Goal: Task Accomplishment & Management: Use online tool/utility

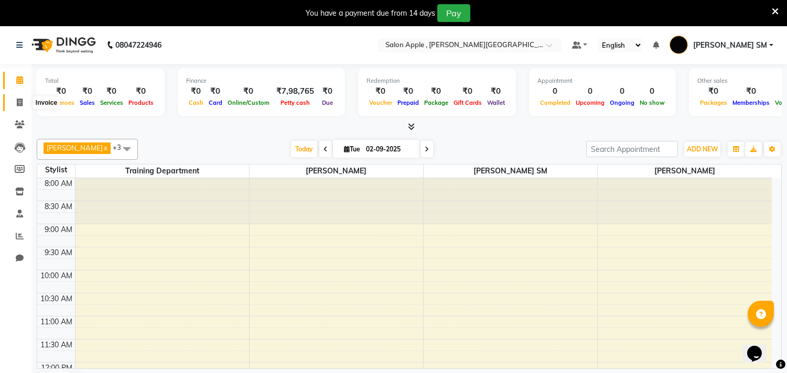
click at [19, 101] on icon at bounding box center [20, 103] width 6 height 8
select select "521"
select select "service"
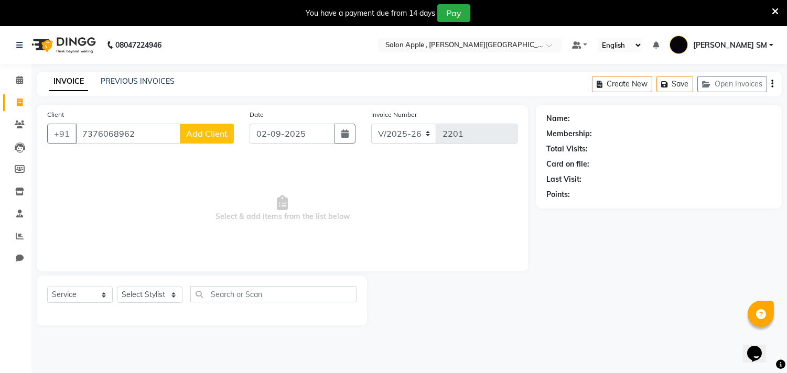
type input "7376068962"
click at [205, 140] on button "Add Client" at bounding box center [207, 134] width 54 height 20
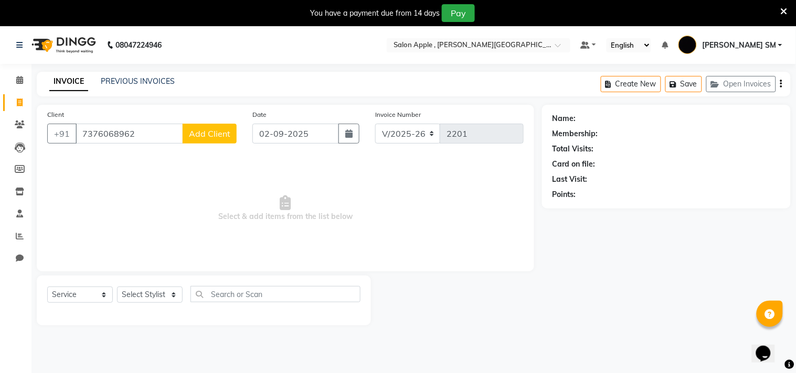
select select "22"
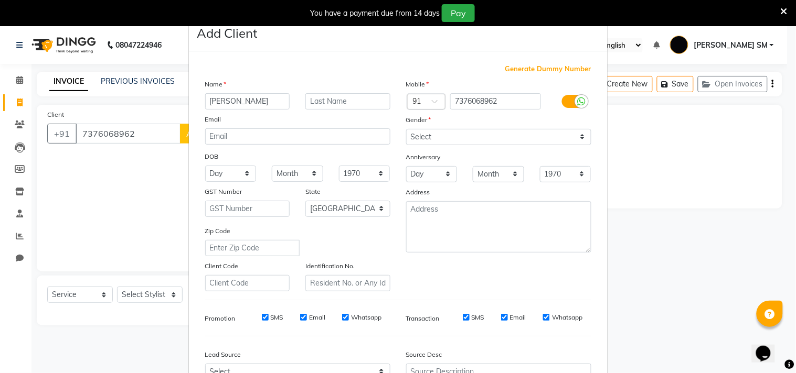
type input "[PERSON_NAME]"
click at [473, 145] on select "Select [DEMOGRAPHIC_DATA] [DEMOGRAPHIC_DATA] Other Prefer Not To Say" at bounding box center [498, 137] width 185 height 16
select select "female"
click at [406, 129] on select "Select [DEMOGRAPHIC_DATA] [DEMOGRAPHIC_DATA] Other Prefer Not To Say" at bounding box center [498, 137] width 185 height 16
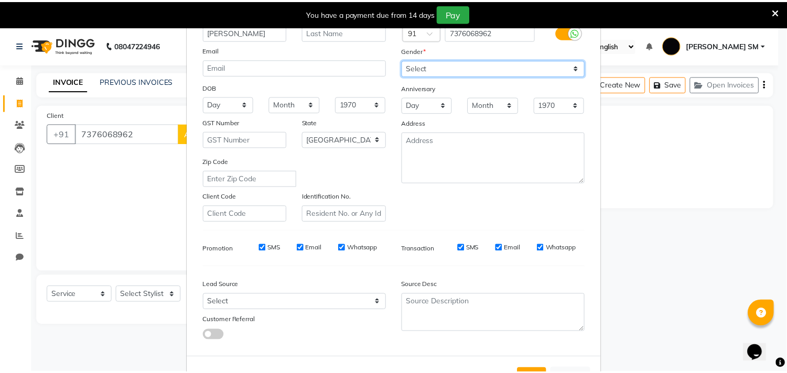
scroll to position [111, 0]
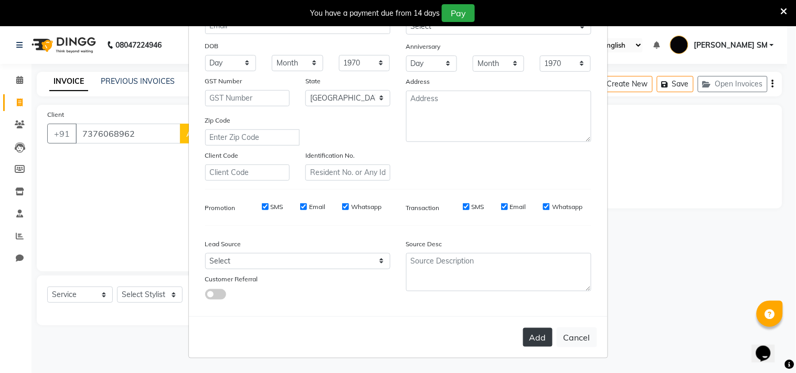
click at [533, 334] on button "Add" at bounding box center [537, 337] width 29 height 19
select select
select select "null"
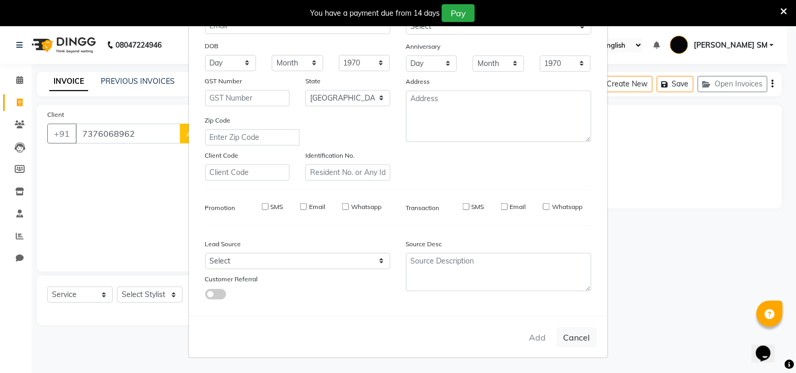
select select
checkbox input "false"
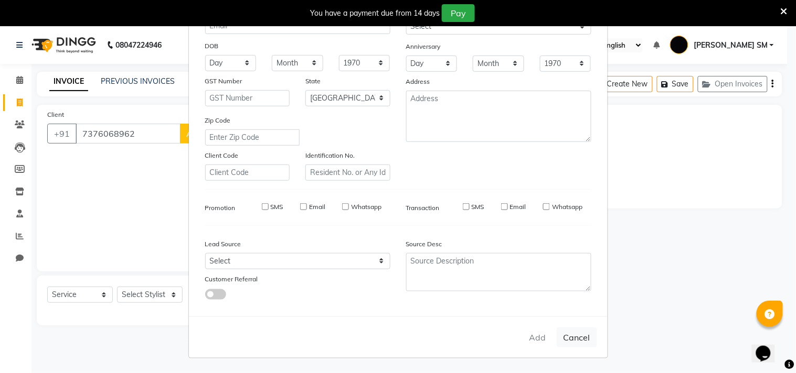
checkbox input "false"
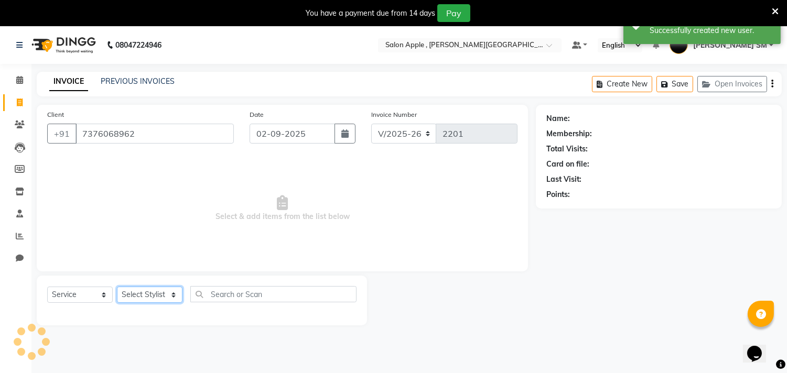
click at [161, 292] on select "Select Stylist Abhishek [PERSON_NAME] [PERSON_NAME] [PERSON_NAME] SM NEHA [PERS…" at bounding box center [150, 295] width 66 height 16
select select "70318"
click at [117, 287] on select "Select Stylist Abhishek [PERSON_NAME] [PERSON_NAME] [PERSON_NAME] SM NEHA [PERS…" at bounding box center [150, 295] width 66 height 16
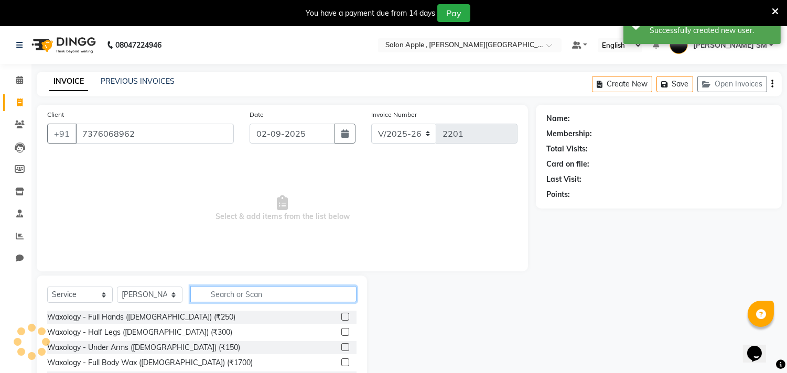
click at [234, 294] on input "text" at bounding box center [273, 294] width 166 height 16
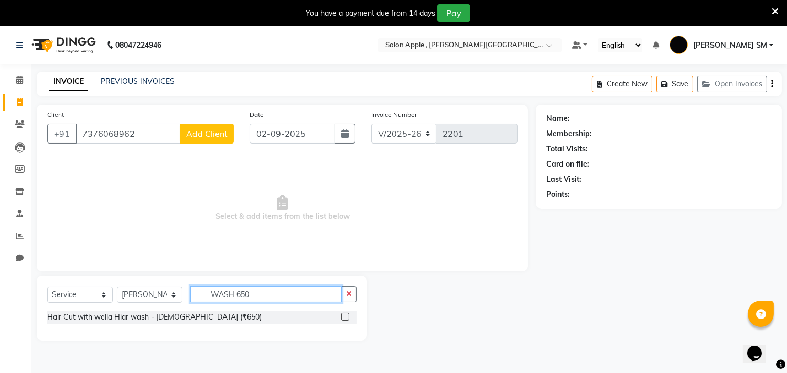
type input "WASH 650"
click at [347, 317] on label at bounding box center [345, 317] width 8 height 8
click at [347, 317] on input "checkbox" at bounding box center [344, 317] width 7 height 7
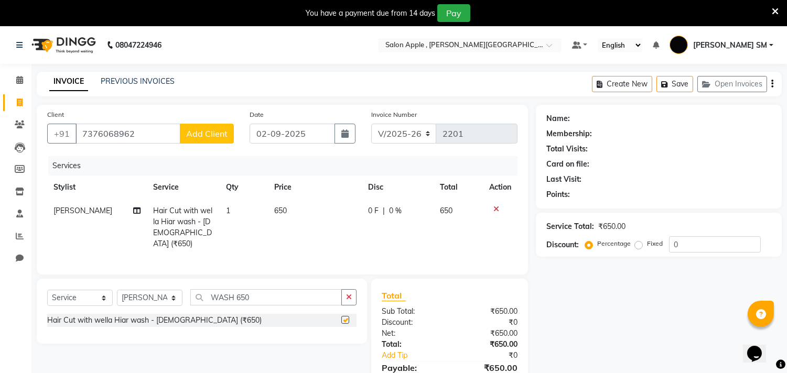
checkbox input "false"
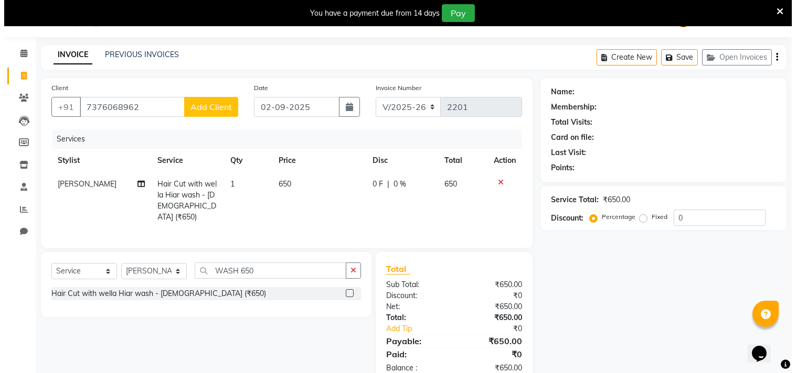
scroll to position [51, 0]
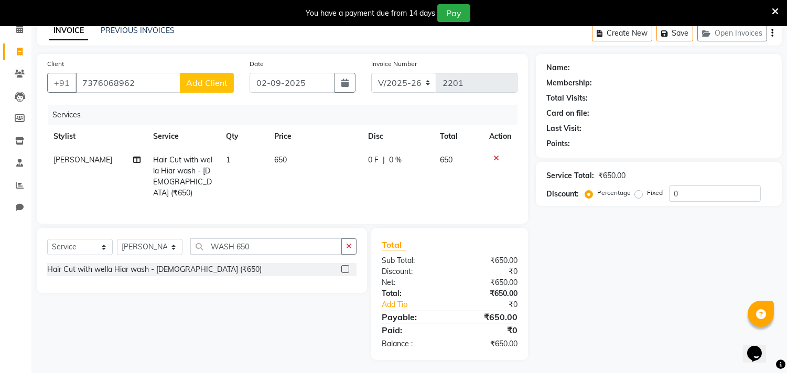
click at [211, 82] on span "Add Client" at bounding box center [206, 83] width 41 height 10
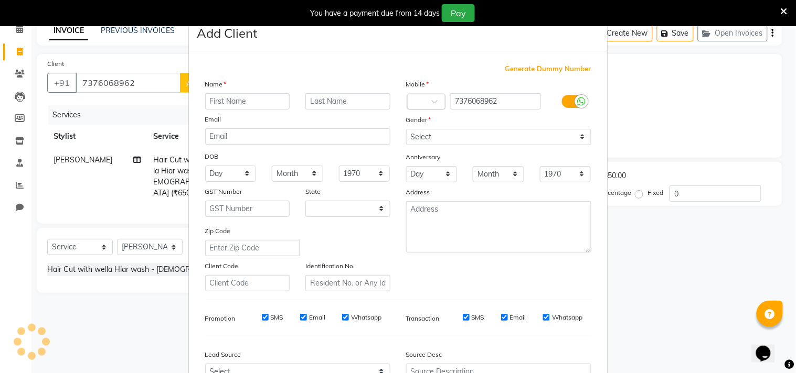
select select "22"
type input "JAYLAXMI"
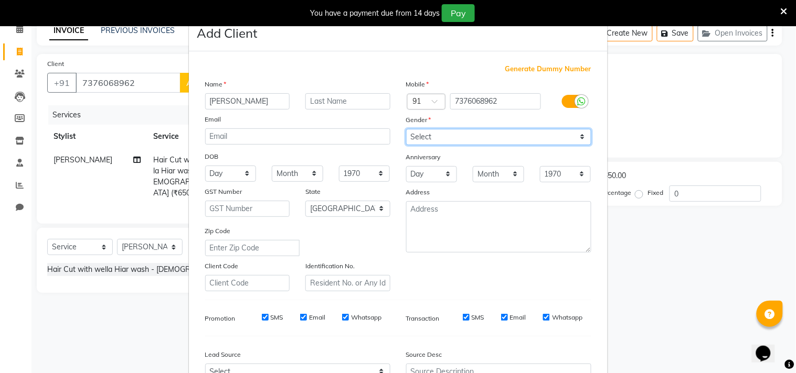
click at [444, 131] on select "Select [DEMOGRAPHIC_DATA] [DEMOGRAPHIC_DATA] Other Prefer Not To Say" at bounding box center [498, 137] width 185 height 16
select select "female"
click at [406, 129] on select "Select [DEMOGRAPHIC_DATA] [DEMOGRAPHIC_DATA] Other Prefer Not To Say" at bounding box center [498, 137] width 185 height 16
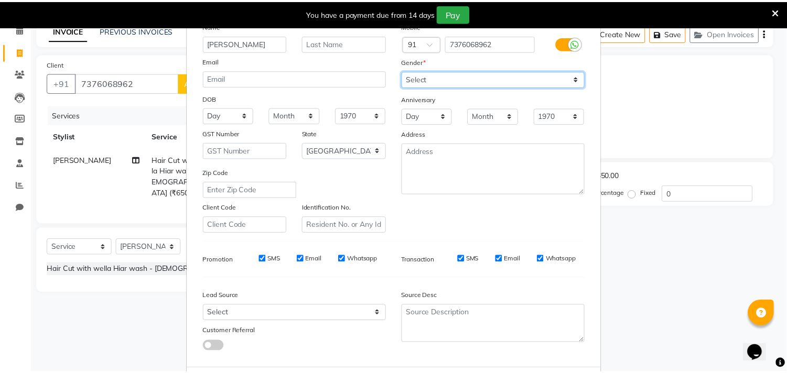
scroll to position [111, 0]
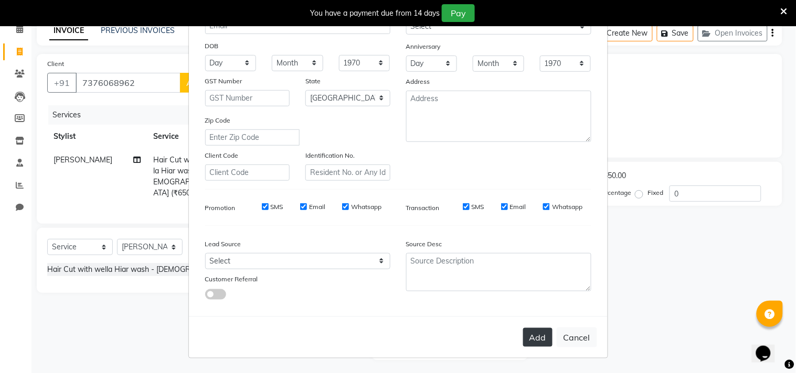
click at [535, 346] on button "Add" at bounding box center [537, 337] width 29 height 19
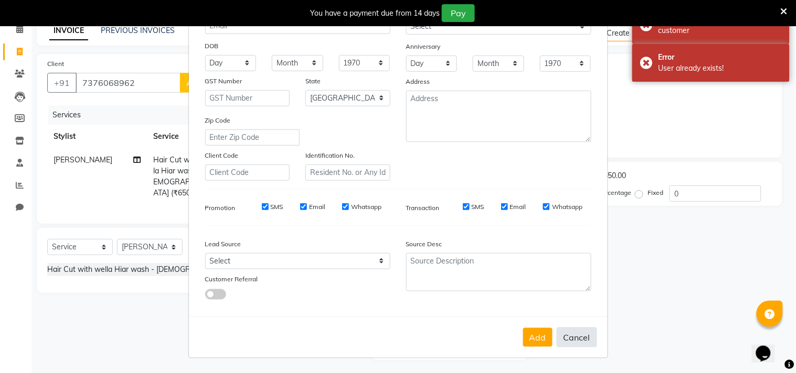
click at [577, 336] on button "Cancel" at bounding box center [577, 338] width 40 height 20
select select
select select "null"
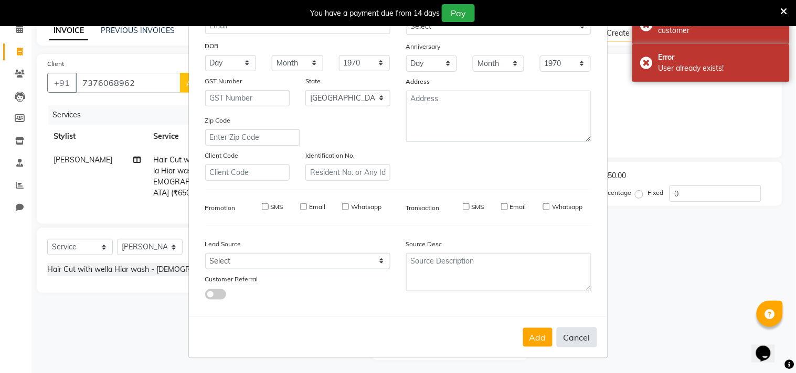
select select
checkbox input "false"
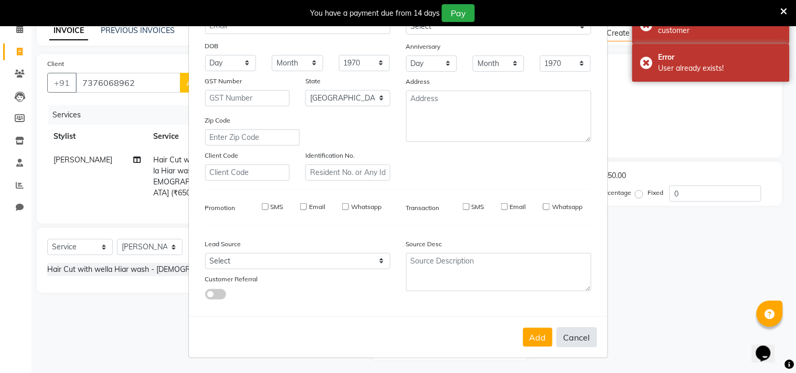
checkbox input "false"
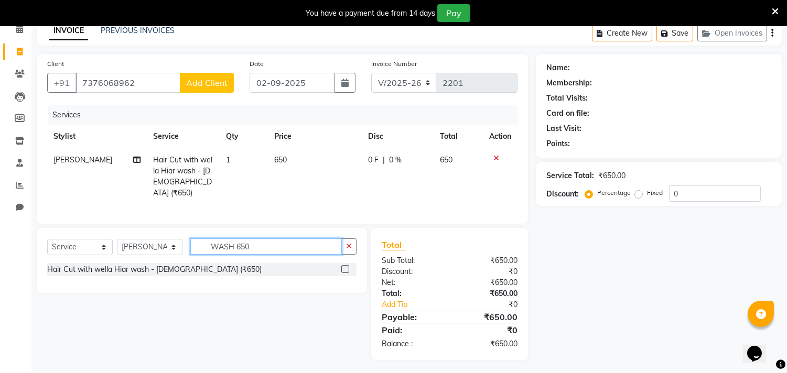
click at [290, 244] on input "WASH 650" at bounding box center [266, 247] width 152 height 16
type input "W"
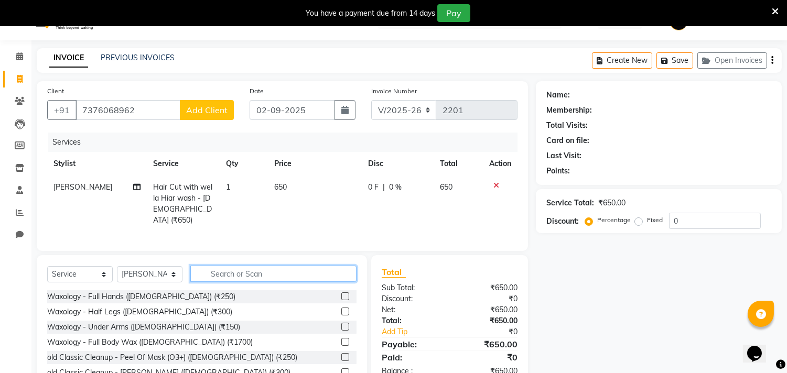
scroll to position [0, 0]
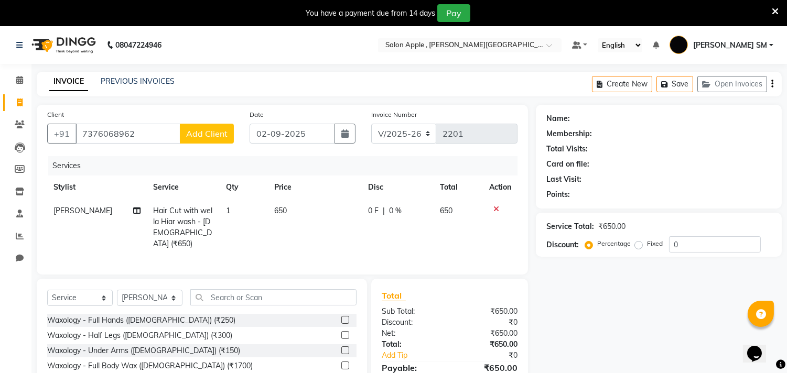
click at [773, 8] on icon at bounding box center [775, 11] width 7 height 9
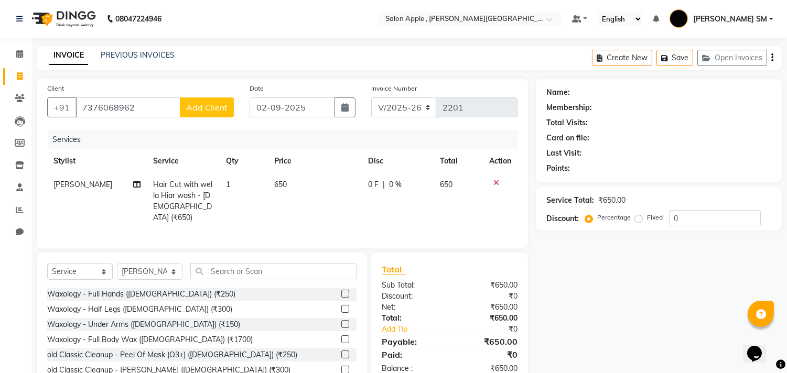
click at [227, 109] on span "Add Client" at bounding box center [206, 107] width 41 height 10
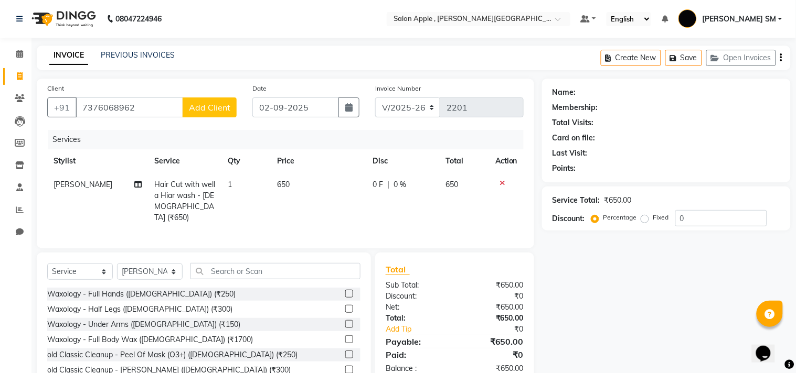
select select "22"
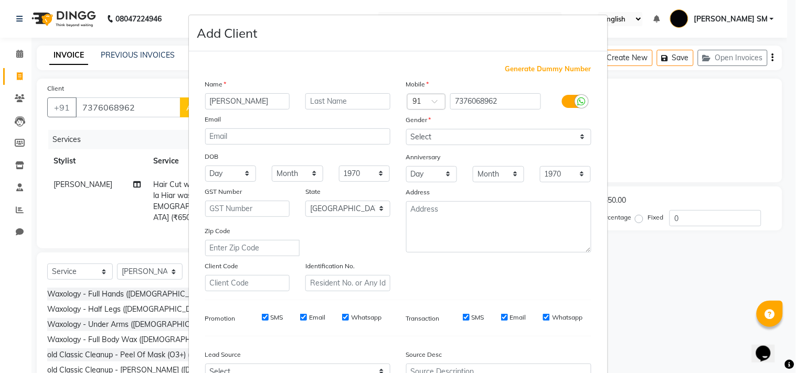
type input "JAYLAXMI"
click at [497, 144] on select "Select [DEMOGRAPHIC_DATA] [DEMOGRAPHIC_DATA] Other Prefer Not To Say" at bounding box center [498, 137] width 185 height 16
select select "female"
click at [406, 129] on select "Select [DEMOGRAPHIC_DATA] [DEMOGRAPHIC_DATA] Other Prefer Not To Say" at bounding box center [498, 137] width 185 height 16
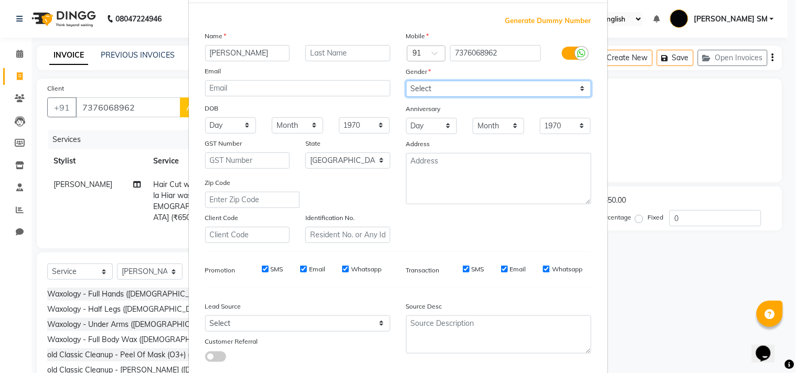
scroll to position [111, 0]
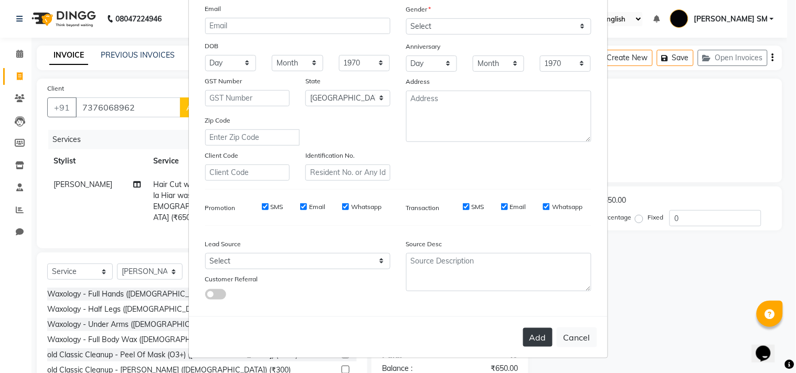
click at [530, 335] on button "Add" at bounding box center [537, 337] width 29 height 19
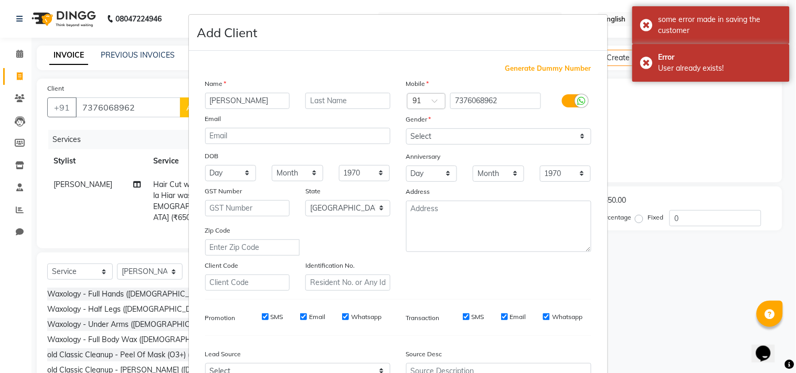
scroll to position [0, 0]
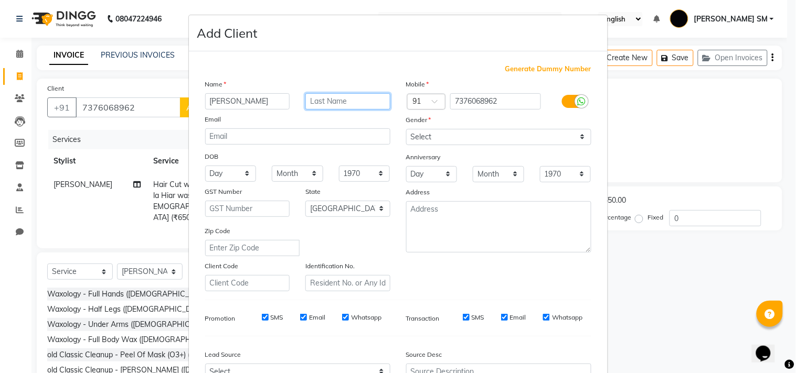
click at [329, 102] on input "text" at bounding box center [347, 101] width 85 height 16
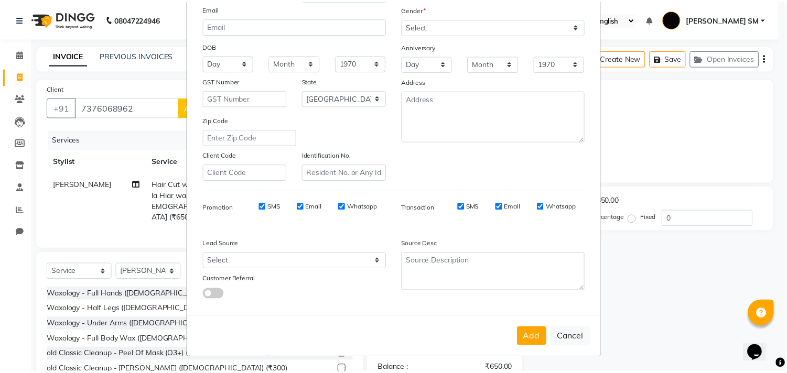
scroll to position [111, 0]
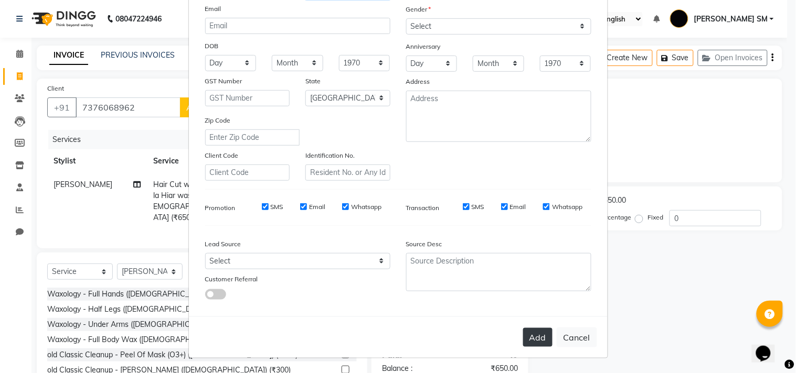
type input "1"
click at [536, 334] on button "Add" at bounding box center [537, 337] width 29 height 19
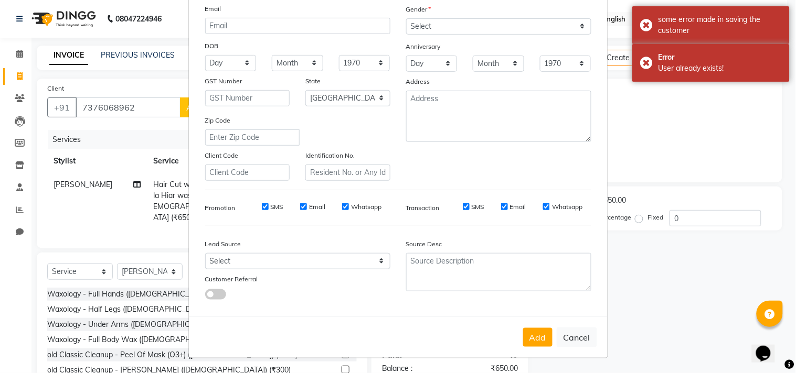
click at [18, 54] on ngb-modal-window "Add Client Generate Dummy Number Name JAYLAXMI 1 Email DOB Day 01 02 03 04 05 0…" at bounding box center [398, 186] width 796 height 373
click at [18, 57] on ngb-modal-window "Add Client Generate Dummy Number Name JAYLAXMI 1 Email DOB Day 01 02 03 04 05 0…" at bounding box center [398, 186] width 796 height 373
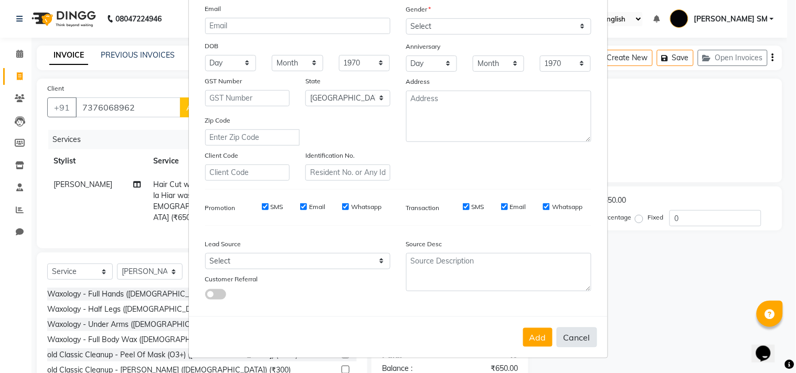
click at [573, 335] on button "Cancel" at bounding box center [577, 338] width 40 height 20
select select
select select "null"
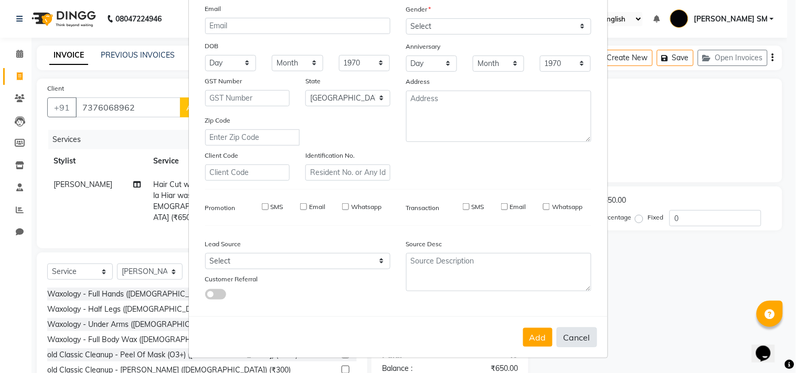
select select
checkbox input "false"
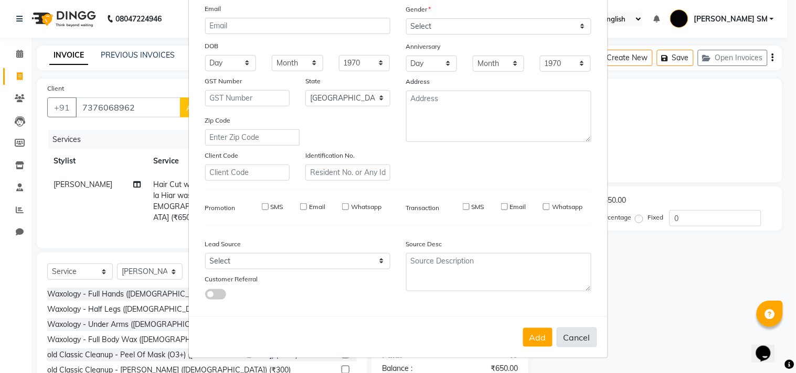
checkbox input "false"
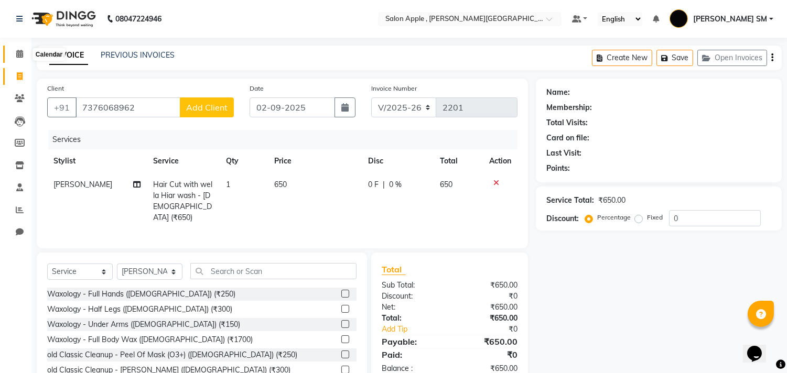
click at [22, 51] on icon at bounding box center [19, 54] width 7 height 8
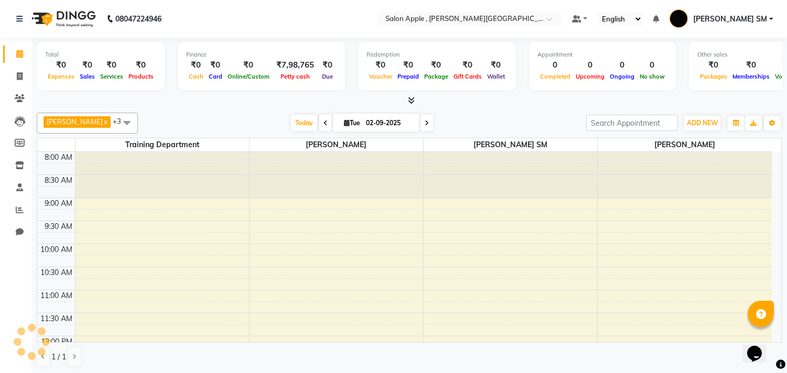
scroll to position [438, 0]
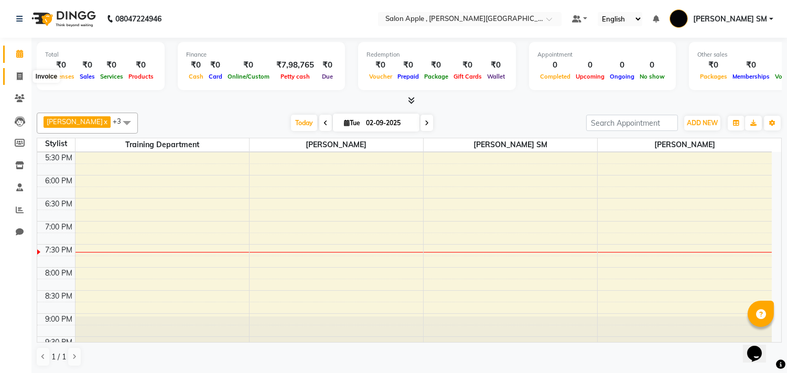
click at [17, 78] on icon at bounding box center [20, 76] width 6 height 8
select select "521"
select select "service"
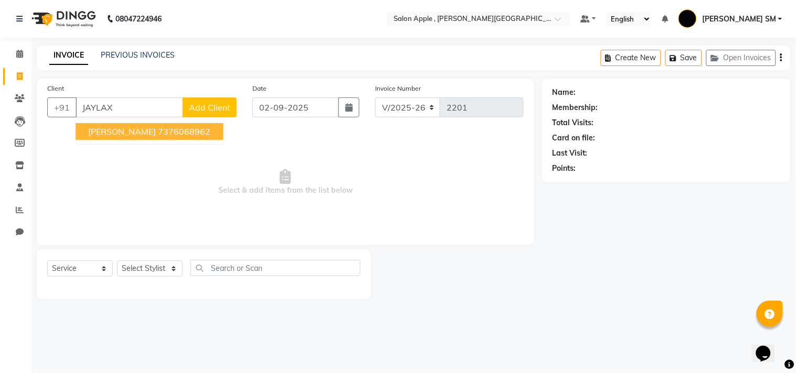
click at [158, 132] on ngb-highlight "7376068962" at bounding box center [184, 131] width 52 height 10
type input "7376068962"
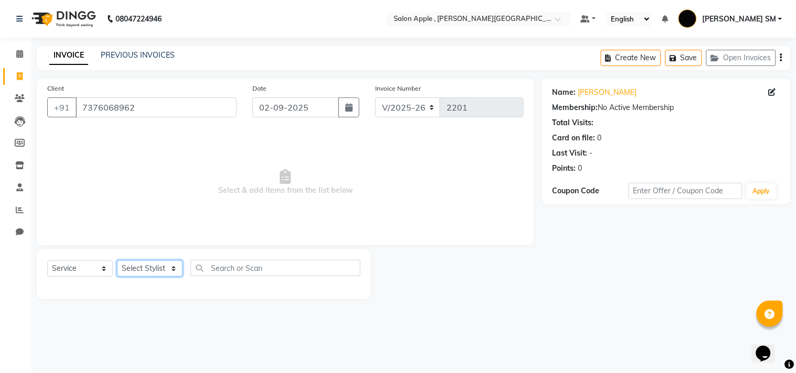
click at [141, 265] on select "Select Stylist Abhishek [PERSON_NAME] [PERSON_NAME] [PERSON_NAME] SM NEHA [PERS…" at bounding box center [150, 269] width 66 height 16
select select "70318"
click at [117, 261] on select "Select Stylist Abhishek [PERSON_NAME] [PERSON_NAME] [PERSON_NAME] SM NEHA [PERS…" at bounding box center [150, 269] width 66 height 16
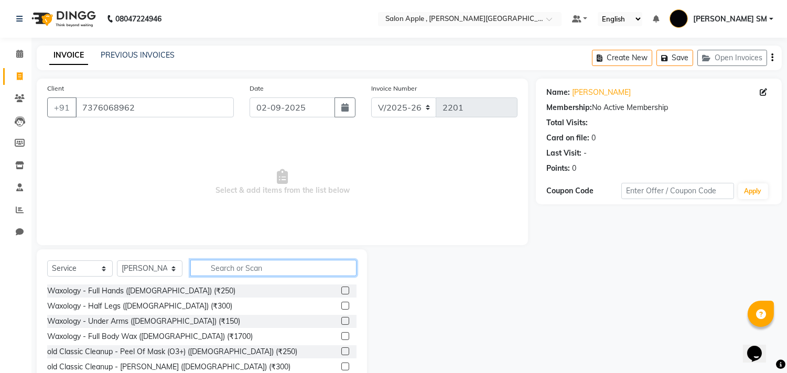
click at [238, 266] on input "text" at bounding box center [273, 268] width 166 height 16
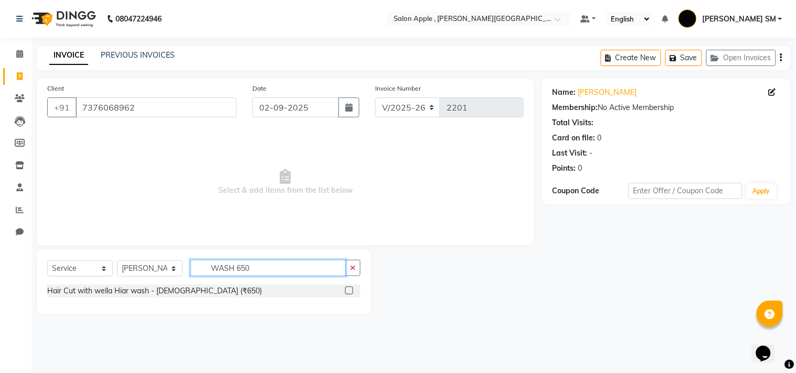
type input "WASH 650"
click at [348, 289] on label at bounding box center [349, 291] width 8 height 8
click at [348, 289] on input "checkbox" at bounding box center [348, 291] width 7 height 7
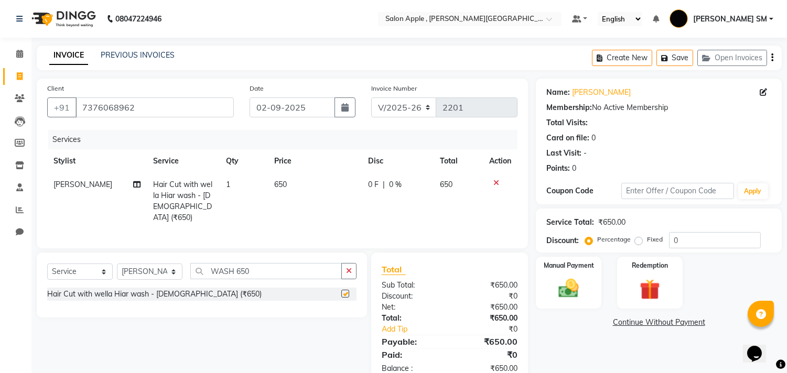
checkbox input "false"
click at [586, 281] on div "Manual Payment" at bounding box center [569, 283] width 68 height 54
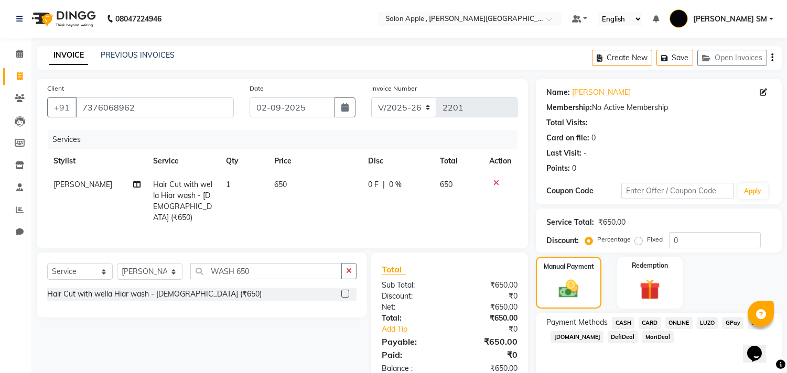
click at [688, 320] on span "ONLINE" at bounding box center [679, 323] width 27 height 12
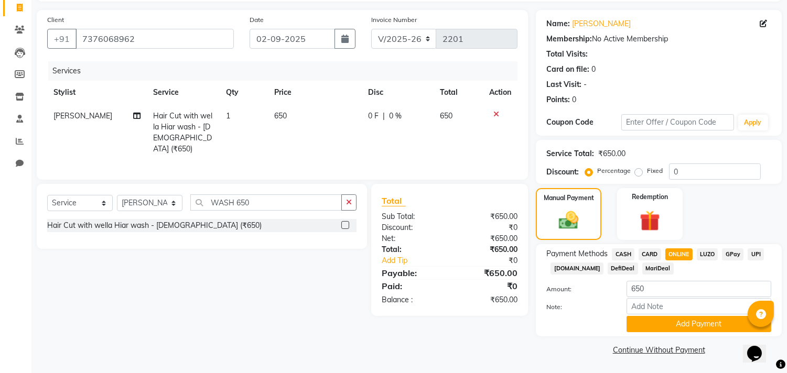
scroll to position [69, 0]
click at [688, 326] on button "Add Payment" at bounding box center [699, 324] width 145 height 16
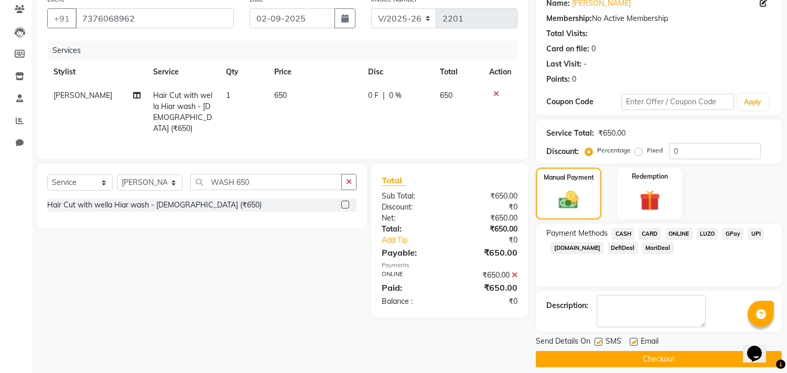
scroll to position [98, 0]
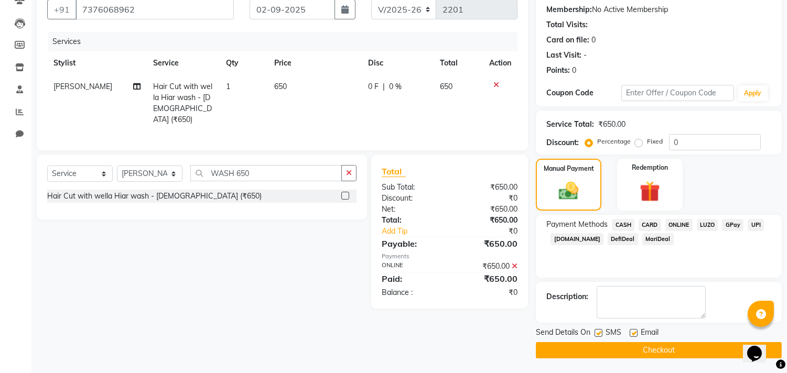
click at [678, 353] on button "Checkout" at bounding box center [659, 351] width 246 height 16
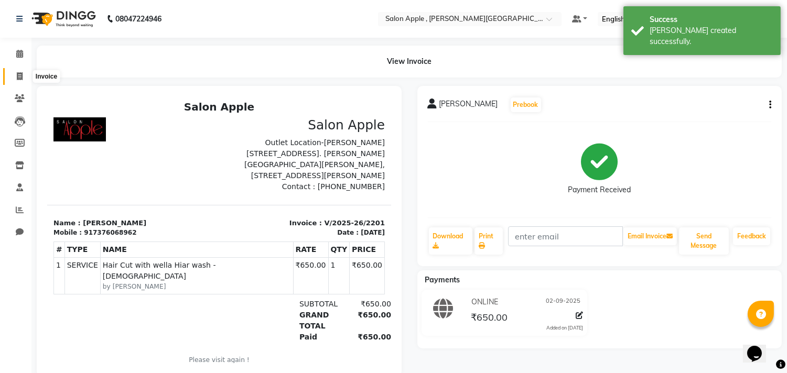
click at [19, 77] on icon at bounding box center [20, 76] width 6 height 8
select select "service"
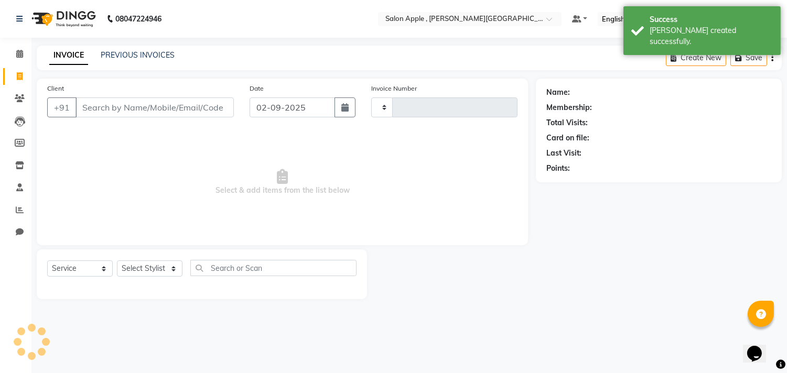
type input "2202"
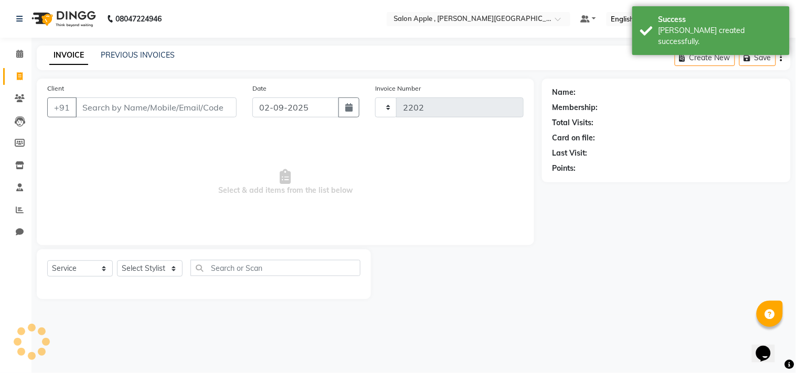
select select "521"
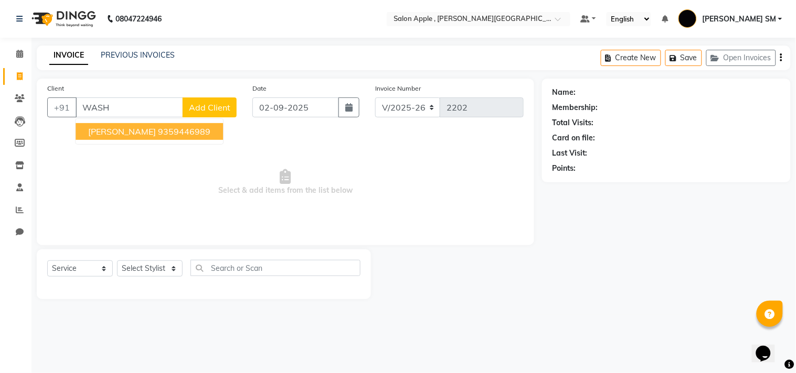
click at [135, 107] on input "WASH" at bounding box center [130, 108] width 108 height 20
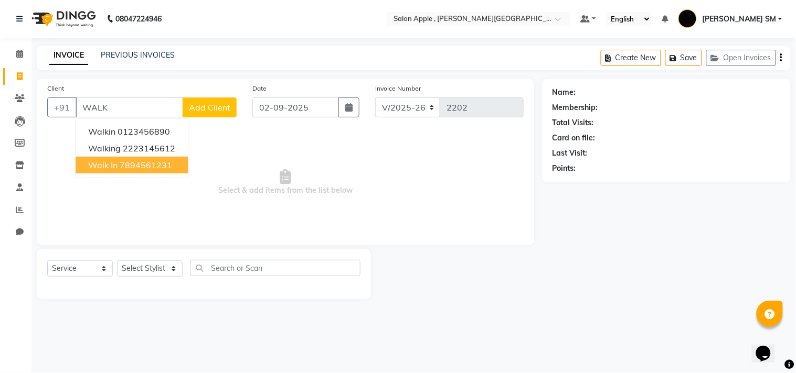
click at [128, 163] on ngb-highlight "7894561231" at bounding box center [146, 165] width 52 height 10
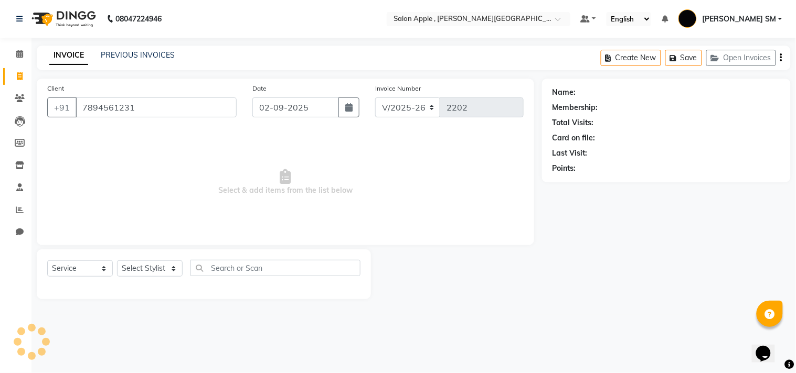
type input "7894561231"
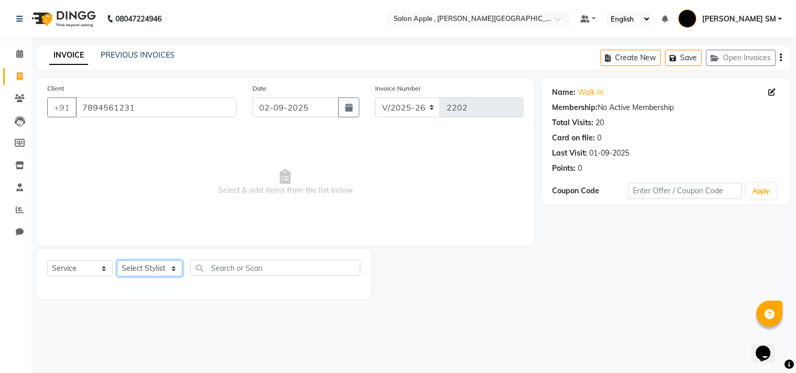
click at [138, 271] on select "Select Stylist Abhishek [PERSON_NAME] [PERSON_NAME] [PERSON_NAME] SM NEHA [PERS…" at bounding box center [150, 269] width 66 height 16
select select "24657"
click at [117, 261] on select "Select Stylist Abhishek [PERSON_NAME] [PERSON_NAME] [PERSON_NAME] SM NEHA [PERS…" at bounding box center [150, 269] width 66 height 16
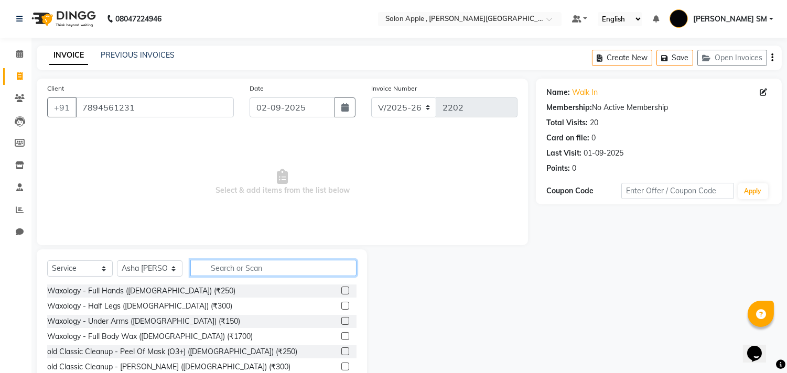
click at [216, 269] on input "text" at bounding box center [273, 268] width 166 height 16
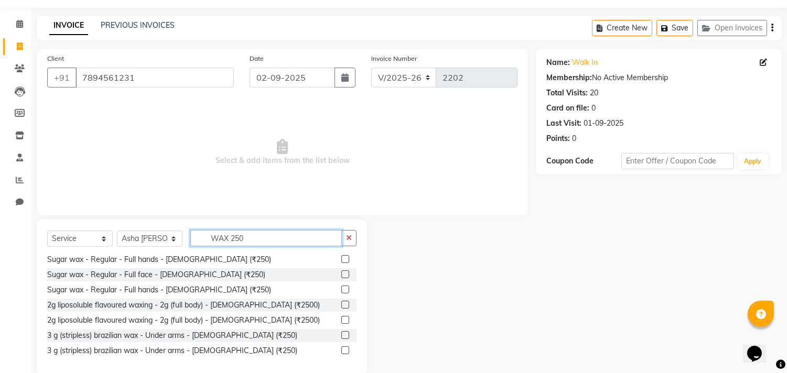
scroll to position [46, 0]
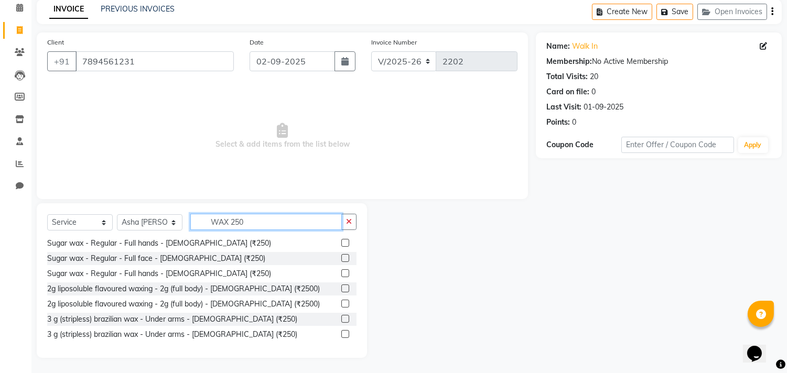
type input "WAX 250"
click at [341, 333] on label at bounding box center [345, 334] width 8 height 8
click at [341, 333] on input "checkbox" at bounding box center [344, 335] width 7 height 7
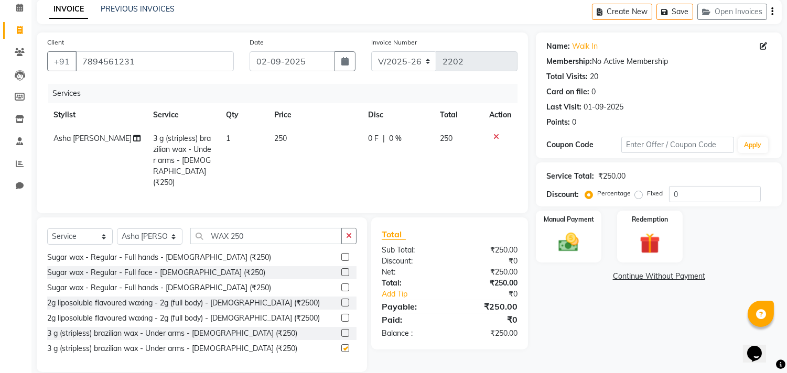
checkbox input "false"
click at [580, 250] on img at bounding box center [569, 243] width 35 height 25
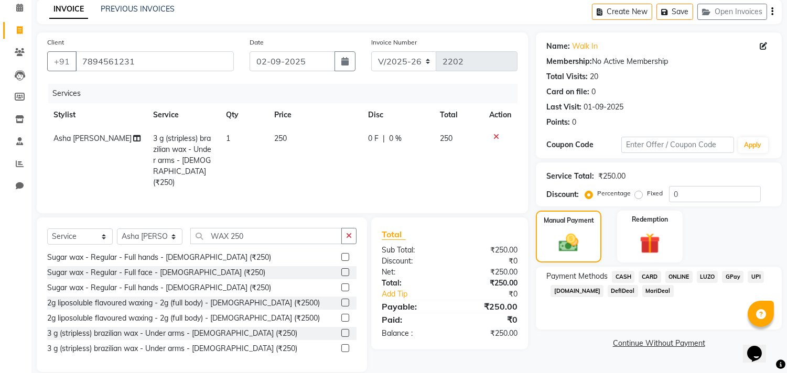
click at [625, 273] on span "CASH" at bounding box center [623, 277] width 23 height 12
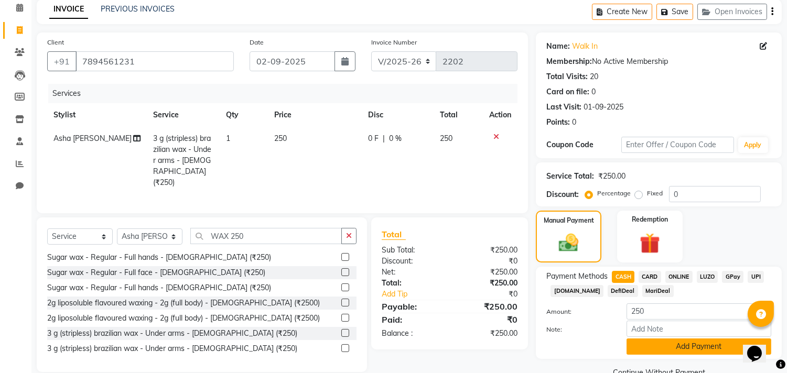
click at [678, 350] on button "Add Payment" at bounding box center [699, 347] width 145 height 16
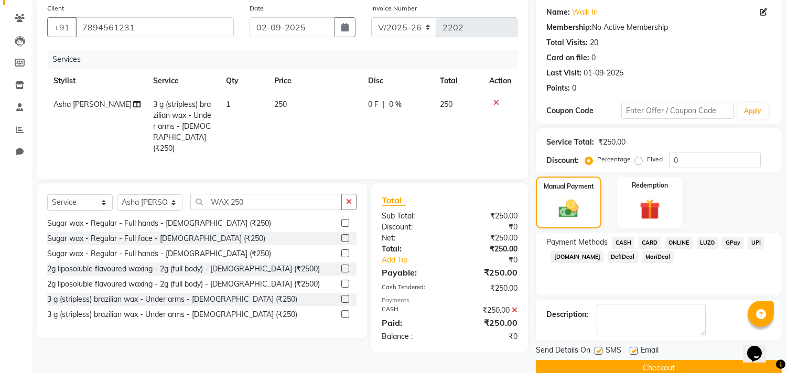
scroll to position [98, 0]
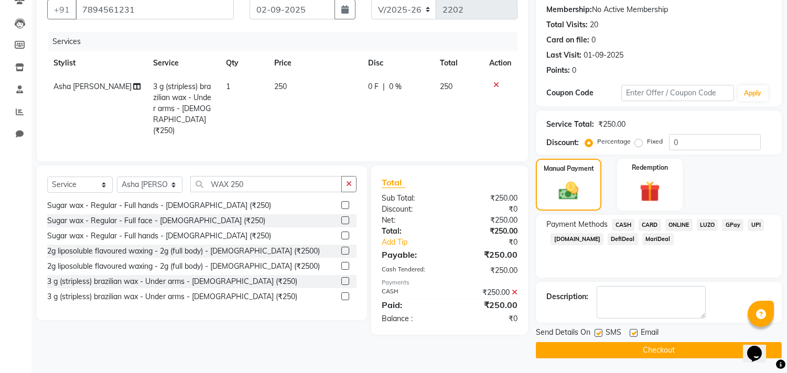
click at [672, 352] on button "Checkout" at bounding box center [659, 351] width 246 height 16
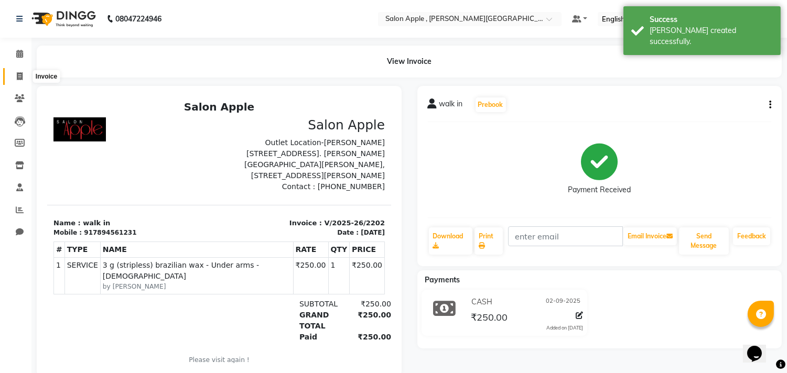
click at [17, 76] on icon at bounding box center [20, 76] width 6 height 8
select select "service"
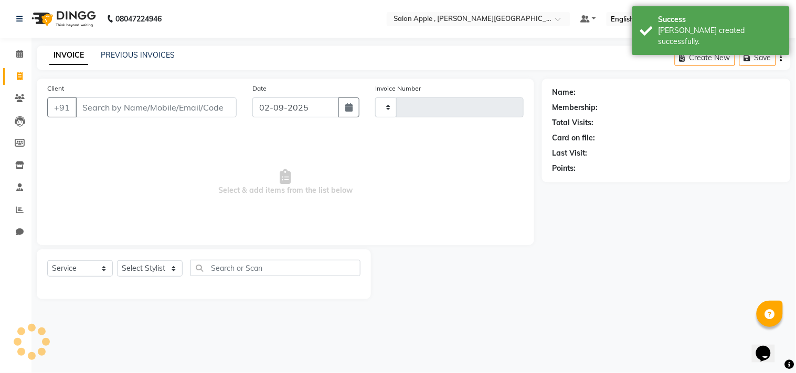
type input "2203"
select select "521"
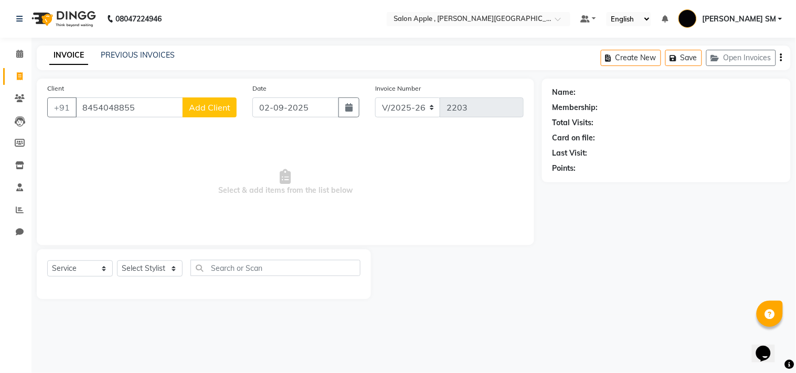
type input "8454048855"
click at [213, 108] on span "Add Client" at bounding box center [209, 107] width 41 height 10
select select "22"
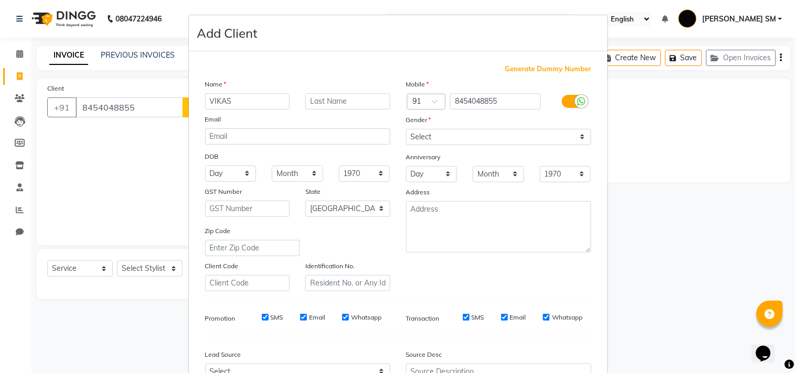
type input "VIKAS"
click at [433, 137] on select "Select [DEMOGRAPHIC_DATA] [DEMOGRAPHIC_DATA] Other Prefer Not To Say" at bounding box center [498, 137] width 185 height 16
select select "[DEMOGRAPHIC_DATA]"
click at [406, 129] on select "Select [DEMOGRAPHIC_DATA] [DEMOGRAPHIC_DATA] Other Prefer Not To Say" at bounding box center [498, 137] width 185 height 16
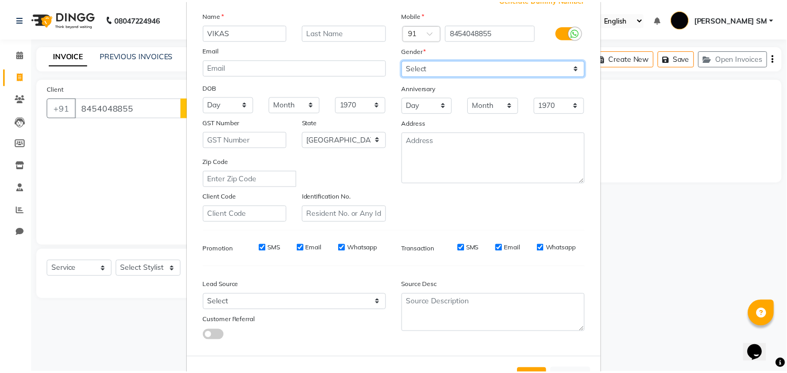
scroll to position [111, 0]
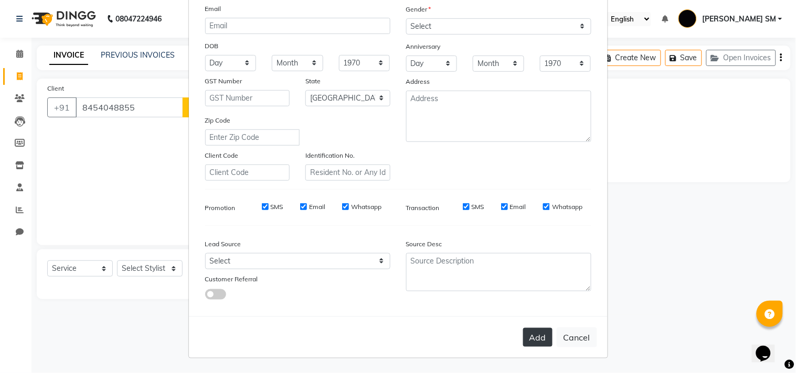
click at [537, 341] on button "Add" at bounding box center [537, 337] width 29 height 19
select select
select select "null"
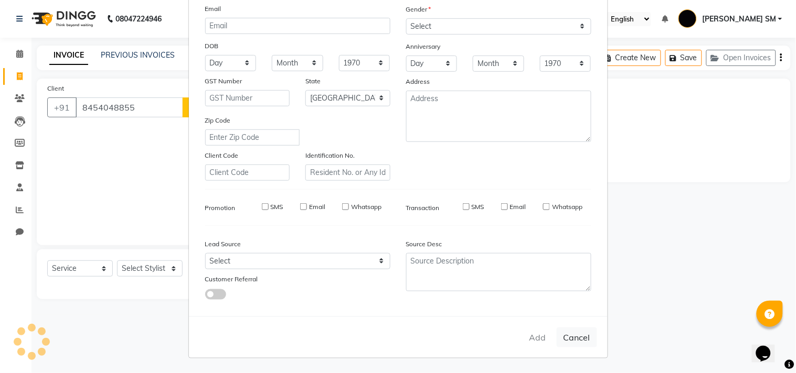
select select
checkbox input "false"
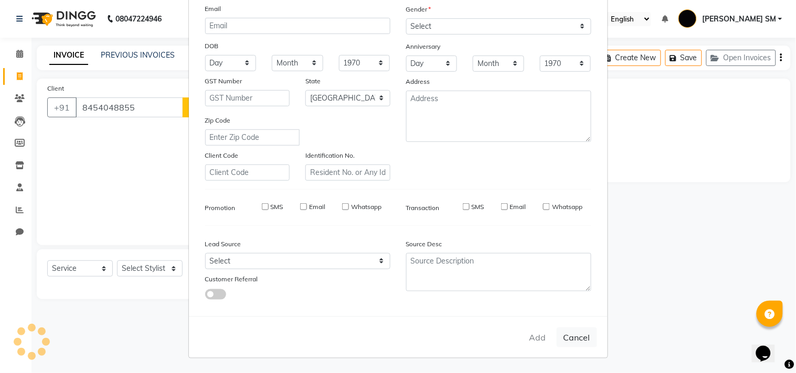
checkbox input "false"
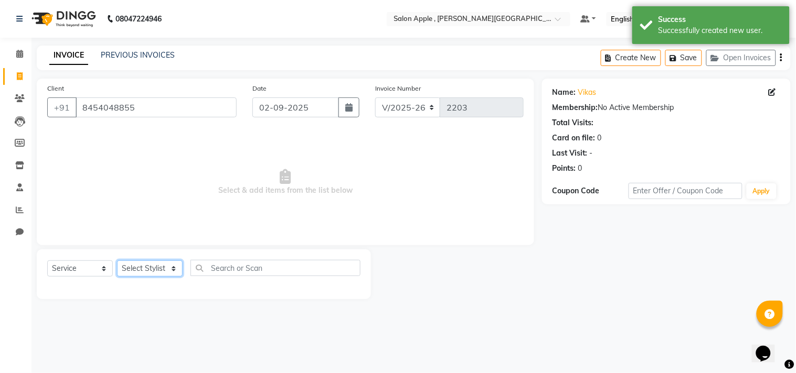
click at [165, 272] on select "Select Stylist Abhishek [PERSON_NAME] [PERSON_NAME] [PERSON_NAME] SM NEHA [PERS…" at bounding box center [150, 269] width 66 height 16
select select "85636"
click at [117, 261] on select "Select Stylist Abhishek [PERSON_NAME] [PERSON_NAME] [PERSON_NAME] SM NEHA [PERS…" at bounding box center [150, 269] width 66 height 16
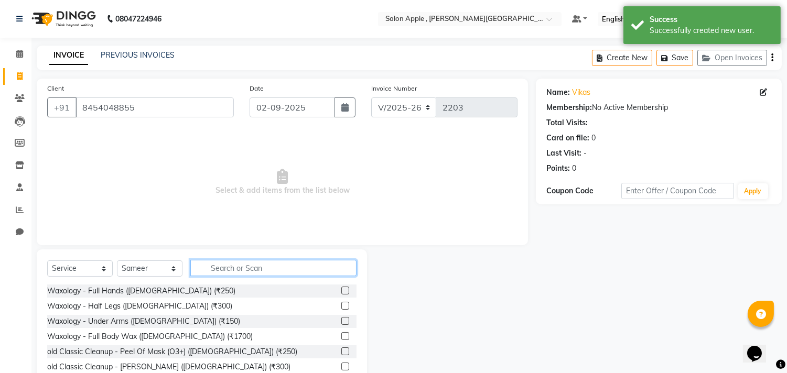
click at [218, 265] on input "text" at bounding box center [273, 268] width 166 height 16
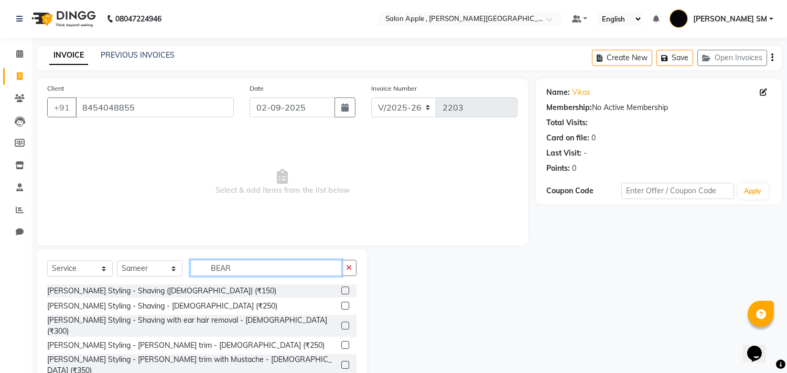
type input "BEAR"
click at [341, 303] on label at bounding box center [345, 306] width 8 height 8
click at [341, 303] on input "checkbox" at bounding box center [344, 306] width 7 height 7
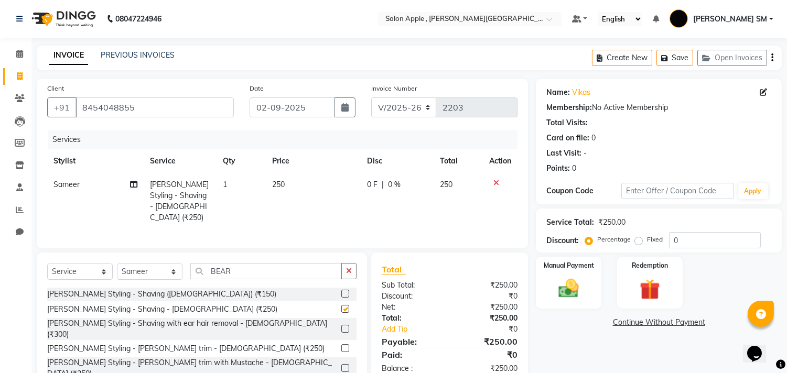
checkbox input "false"
click at [583, 289] on img at bounding box center [569, 289] width 35 height 25
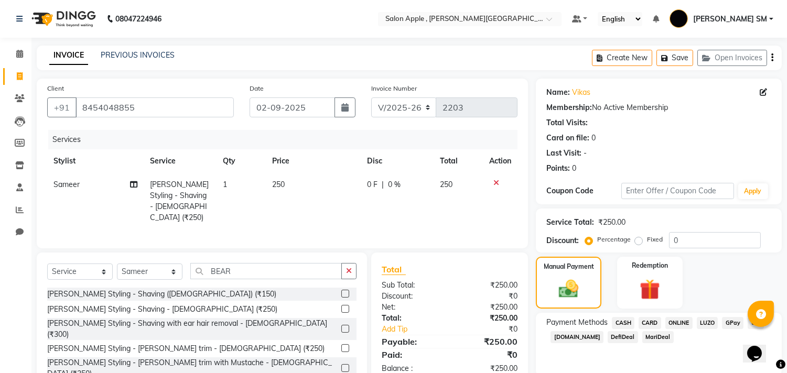
click at [671, 321] on span "ONLINE" at bounding box center [679, 323] width 27 height 12
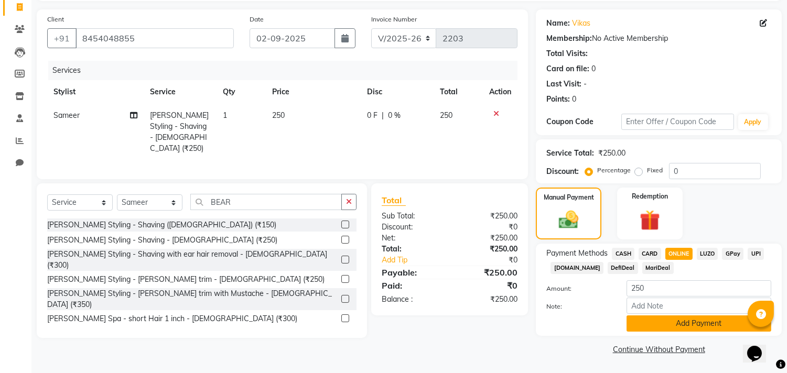
click at [670, 318] on button "Add Payment" at bounding box center [699, 324] width 145 height 16
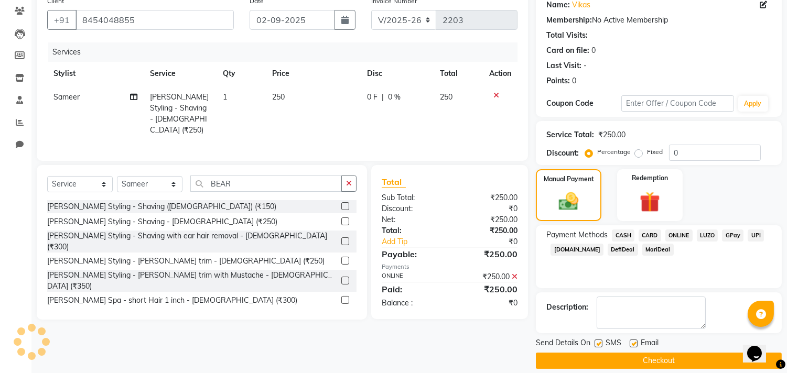
scroll to position [98, 0]
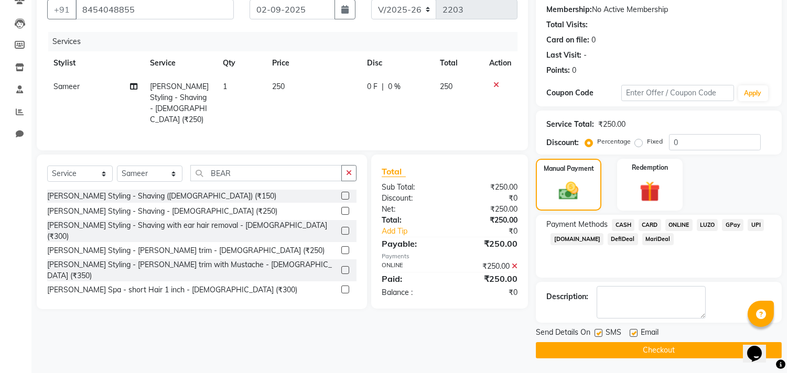
click at [612, 347] on button "Checkout" at bounding box center [659, 351] width 246 height 16
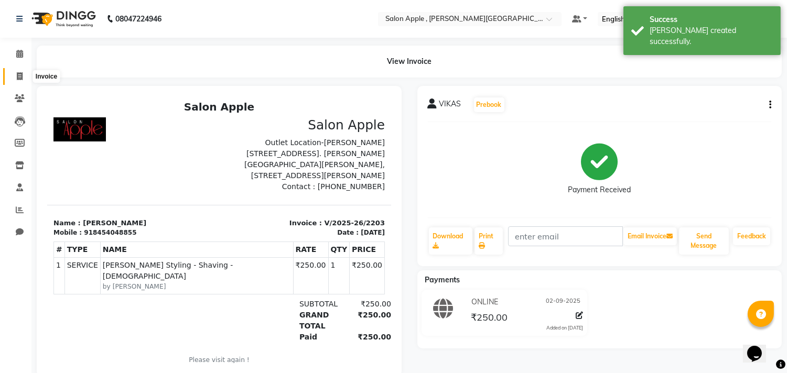
click at [23, 80] on span at bounding box center [19, 77] width 18 height 12
select select "service"
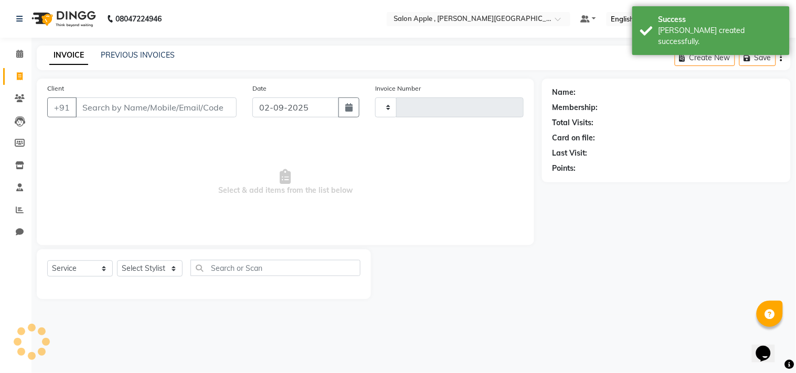
type input "2204"
select select "521"
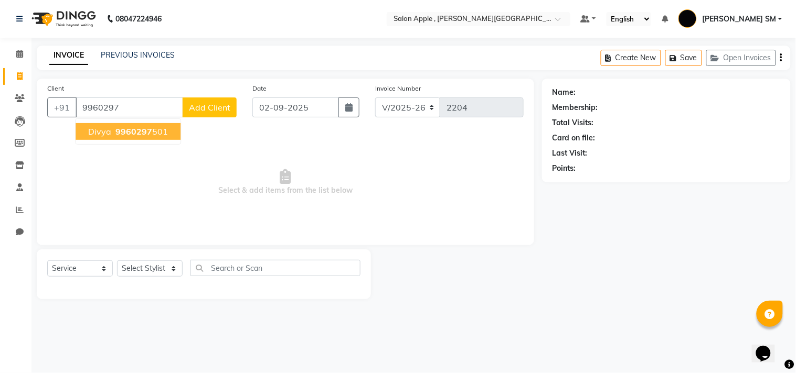
click at [136, 127] on span "9960297" at bounding box center [133, 131] width 37 height 10
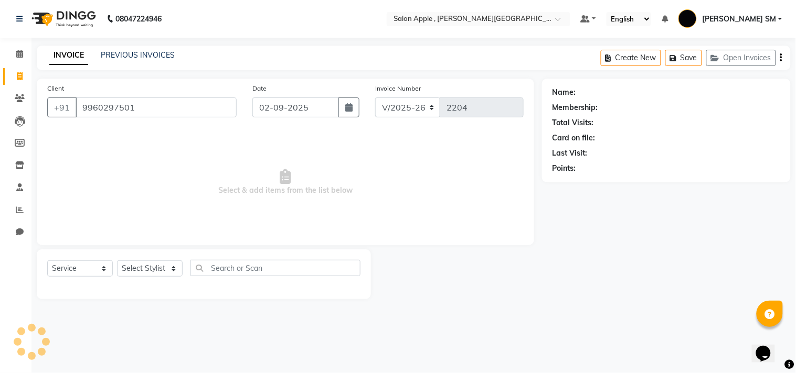
type input "9960297501"
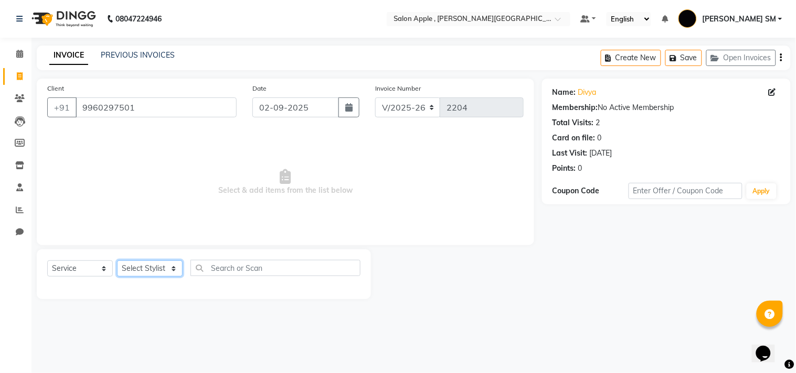
click at [160, 271] on select "Select Stylist Abhishek [PERSON_NAME] [PERSON_NAME] [PERSON_NAME] SM NEHA [PERS…" at bounding box center [150, 269] width 66 height 16
select select "85503"
click at [117, 261] on select "Select Stylist Abhishek [PERSON_NAME] [PERSON_NAME] [PERSON_NAME] SM NEHA [PERS…" at bounding box center [150, 269] width 66 height 16
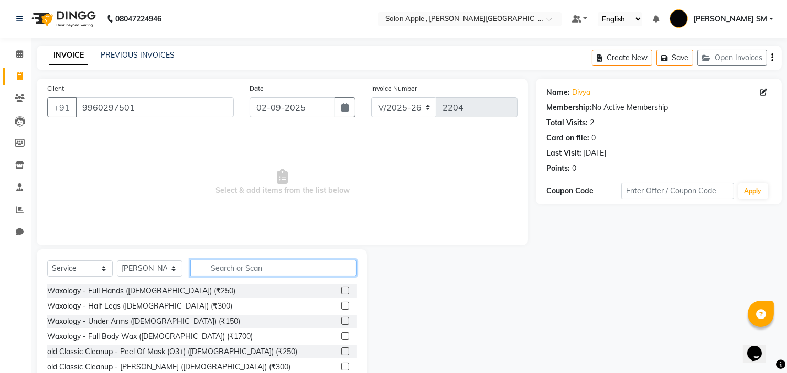
click at [237, 266] on input "text" at bounding box center [273, 268] width 166 height 16
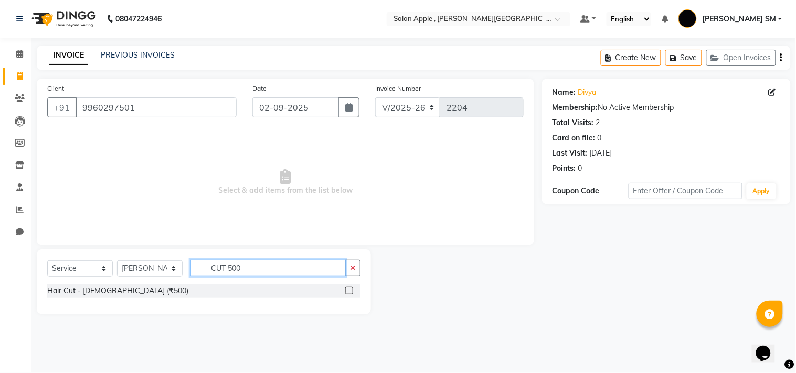
type input "CUT 500"
click at [350, 289] on label at bounding box center [349, 291] width 8 height 8
click at [350, 289] on input "checkbox" at bounding box center [348, 291] width 7 height 7
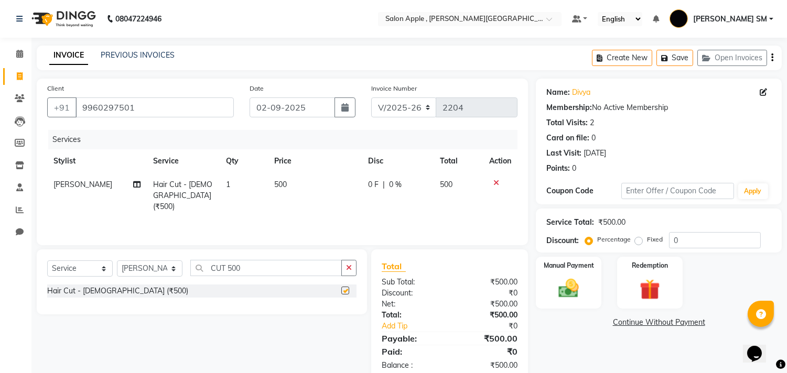
checkbox input "false"
click at [578, 282] on img at bounding box center [569, 289] width 35 height 25
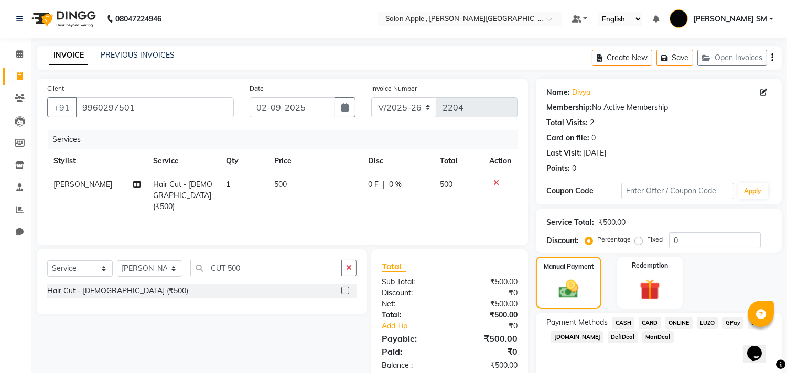
click at [626, 324] on span "CASH" at bounding box center [623, 323] width 23 height 12
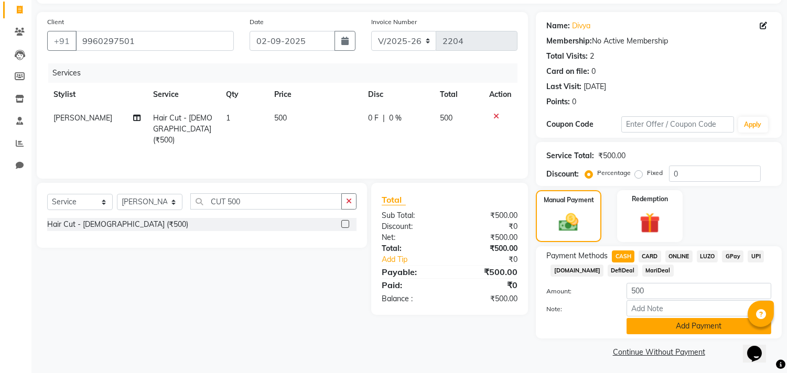
scroll to position [69, 0]
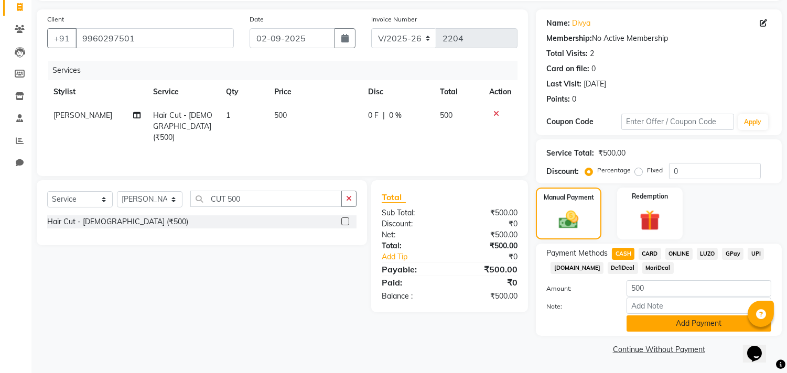
click at [648, 320] on button "Add Payment" at bounding box center [699, 324] width 145 height 16
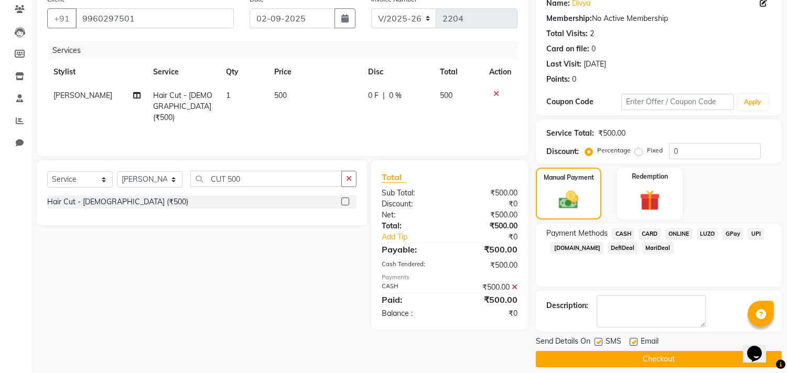
scroll to position [98, 0]
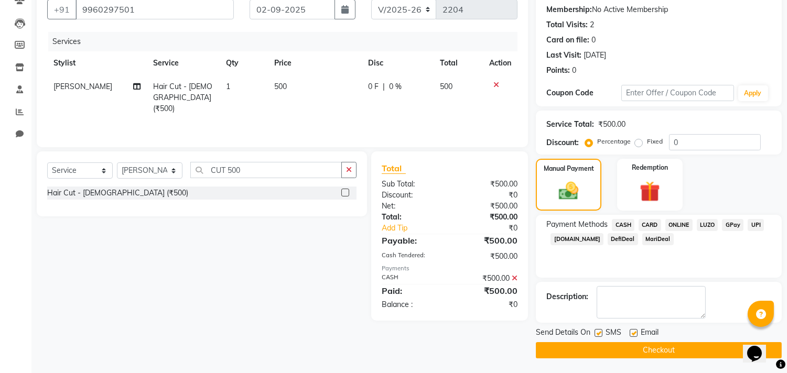
click at [623, 347] on button "Checkout" at bounding box center [659, 351] width 246 height 16
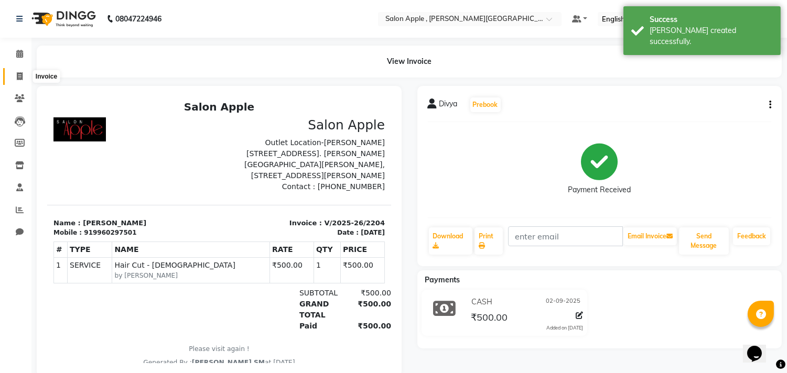
click at [21, 77] on icon at bounding box center [20, 76] width 6 height 8
select select "521"
select select "service"
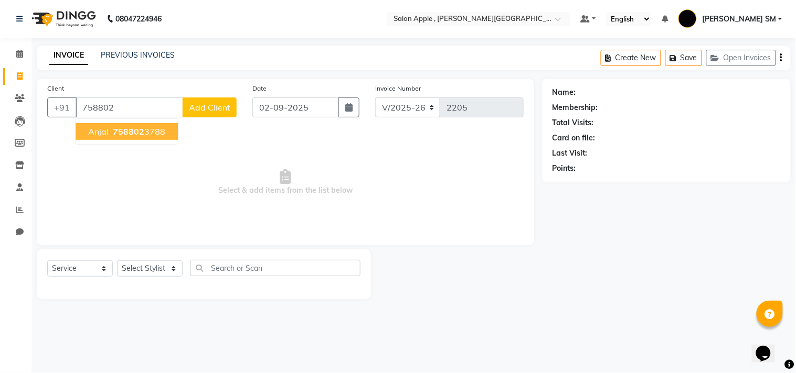
click at [115, 133] on span "758802" at bounding box center [128, 131] width 31 height 10
type input "7588023788"
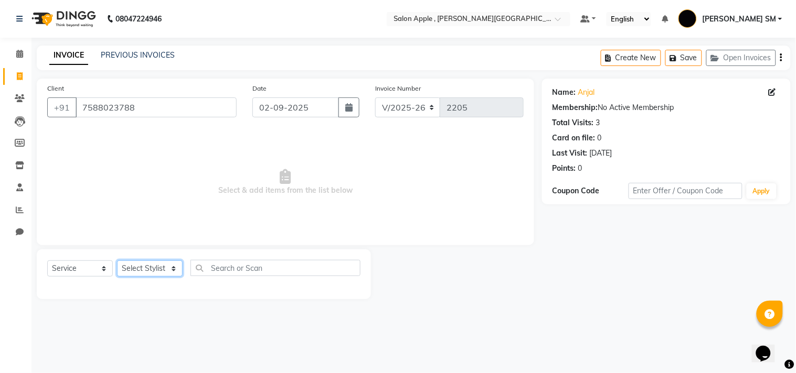
click at [140, 271] on select "Select Stylist Abhishek [PERSON_NAME] [PERSON_NAME] [PERSON_NAME] SM NEHA [PERS…" at bounding box center [150, 269] width 66 height 16
select select "70318"
click at [117, 261] on select "Select Stylist Abhishek [PERSON_NAME] [PERSON_NAME] [PERSON_NAME] SM NEHA [PERS…" at bounding box center [150, 269] width 66 height 16
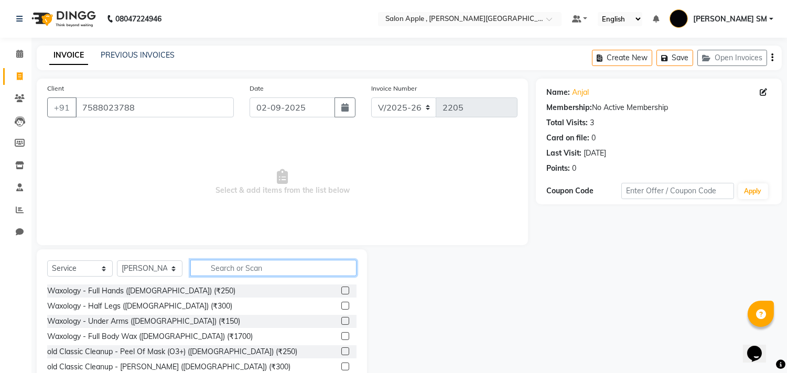
click at [231, 266] on input "text" at bounding box center [273, 268] width 166 height 16
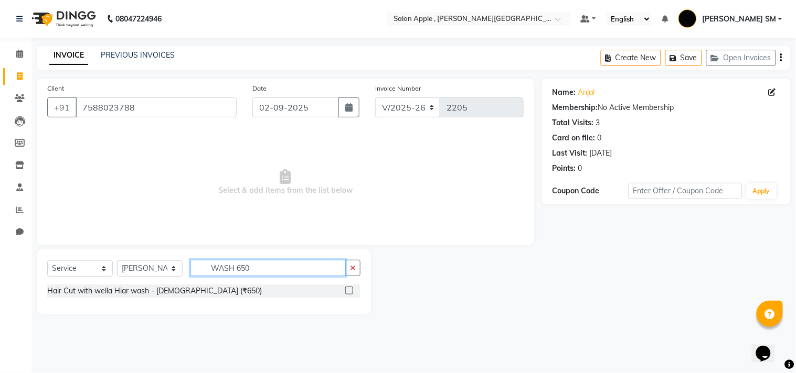
type input "WASH 650"
click at [353, 293] on label at bounding box center [349, 291] width 8 height 8
click at [352, 293] on input "checkbox" at bounding box center [348, 291] width 7 height 7
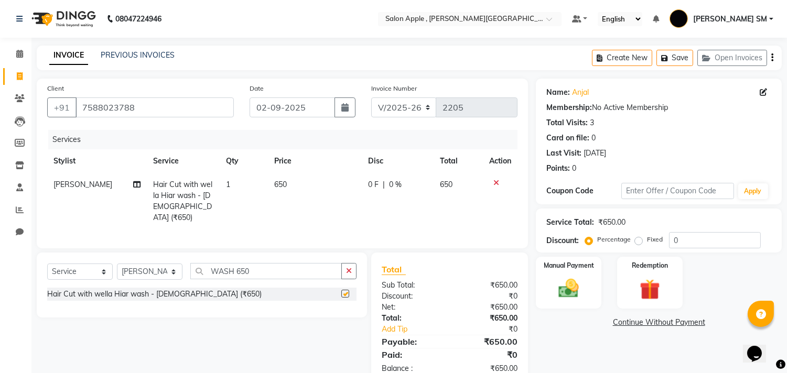
checkbox input "false"
click at [273, 270] on input "WASH 650" at bounding box center [266, 271] width 152 height 16
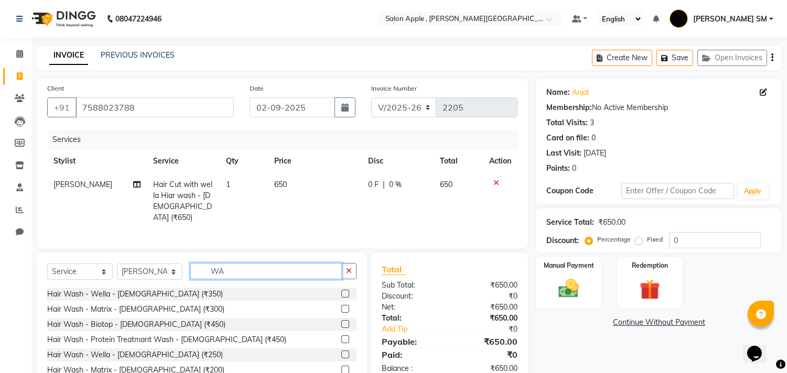
type input "W"
type input "THR"
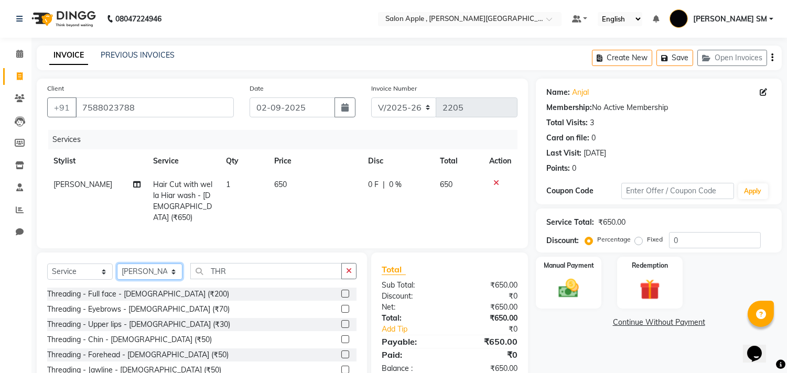
click at [150, 273] on select "Select Stylist Abhishek [PERSON_NAME] [PERSON_NAME] [PERSON_NAME] SM NEHA [PERS…" at bounding box center [150, 272] width 66 height 16
select select "85503"
click at [117, 264] on select "Select Stylist Abhishek [PERSON_NAME] [PERSON_NAME] [PERSON_NAME] SM NEHA [PERS…" at bounding box center [150, 272] width 66 height 16
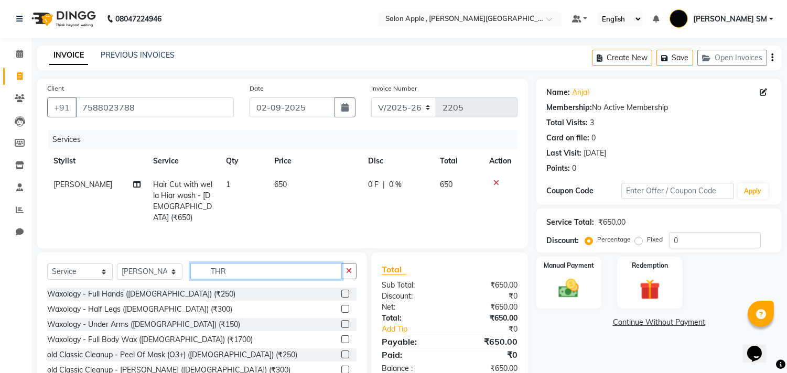
click at [247, 269] on input "THR" at bounding box center [266, 271] width 152 height 16
type input "THR"
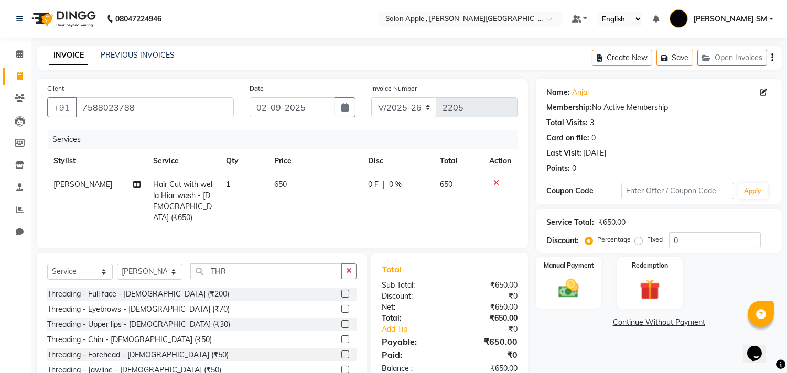
click at [341, 308] on label at bounding box center [345, 309] width 8 height 8
click at [341, 308] on input "checkbox" at bounding box center [344, 309] width 7 height 7
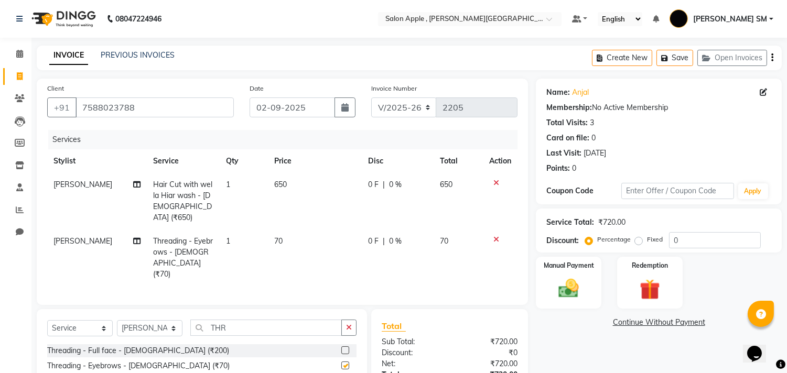
checkbox input "false"
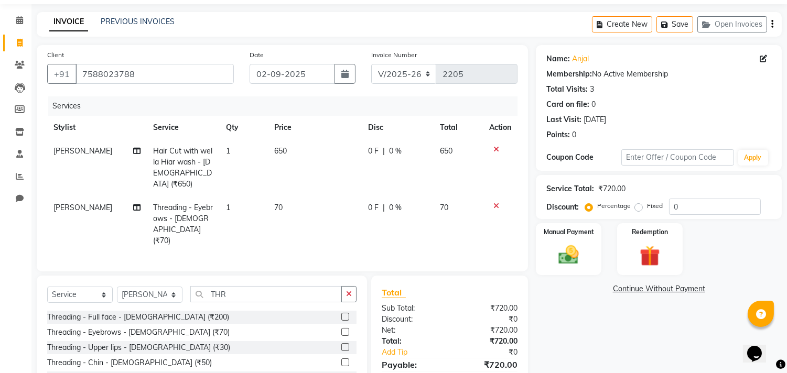
scroll to position [93, 0]
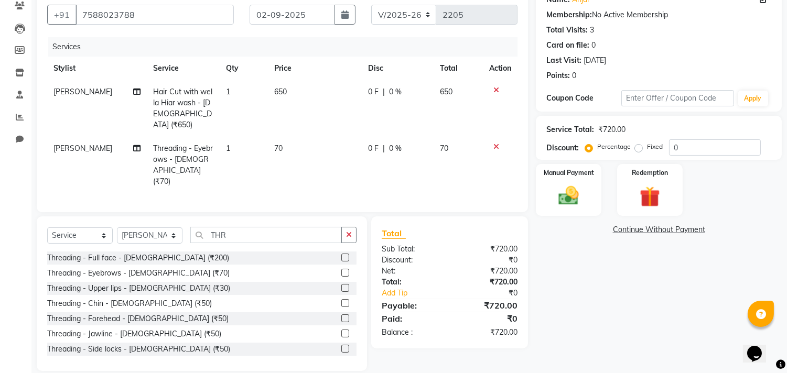
click at [341, 315] on label at bounding box center [345, 319] width 8 height 8
click at [341, 316] on input "checkbox" at bounding box center [344, 319] width 7 height 7
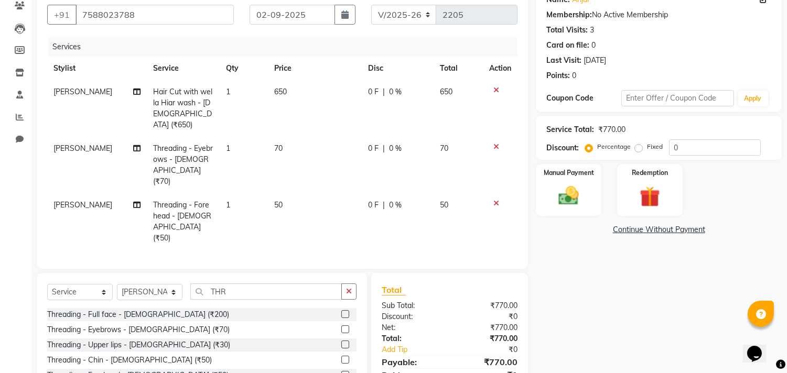
checkbox input "false"
click at [585, 190] on img at bounding box center [569, 196] width 35 height 25
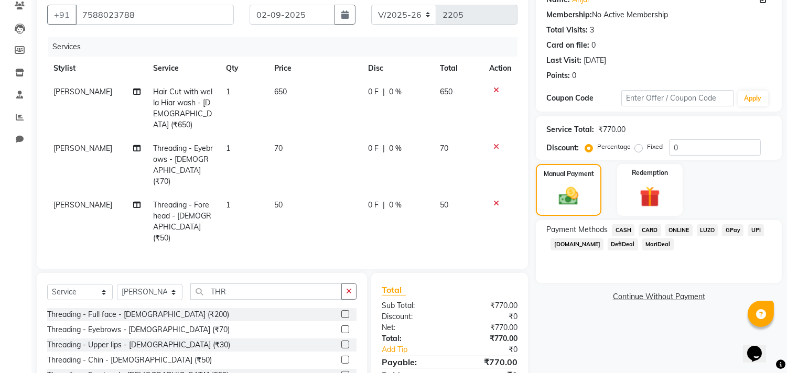
click at [678, 228] on span "ONLINE" at bounding box center [679, 231] width 27 height 12
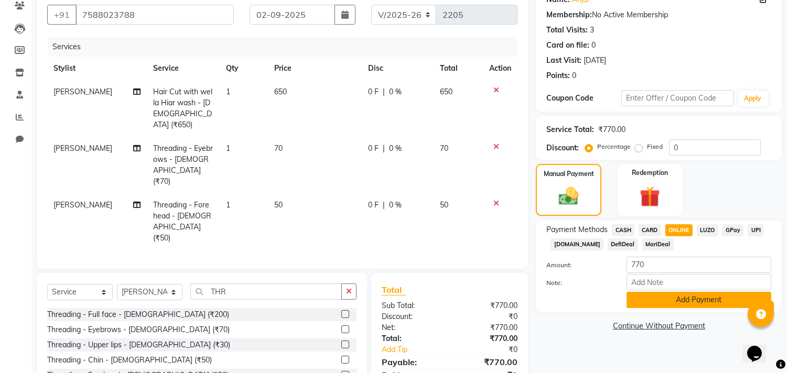
click at [695, 303] on button "Add Payment" at bounding box center [699, 300] width 145 height 16
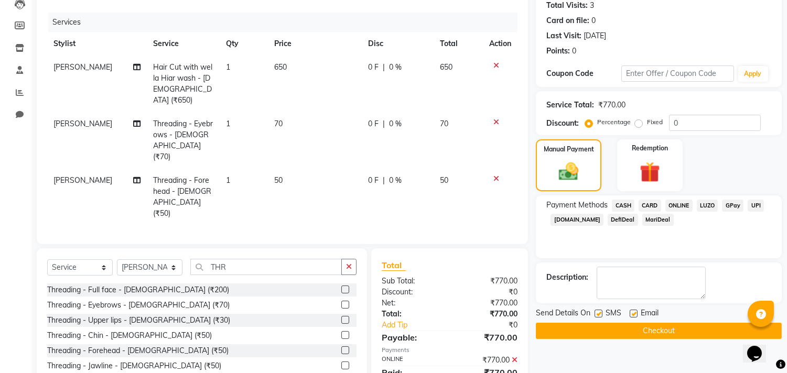
scroll to position [138, 0]
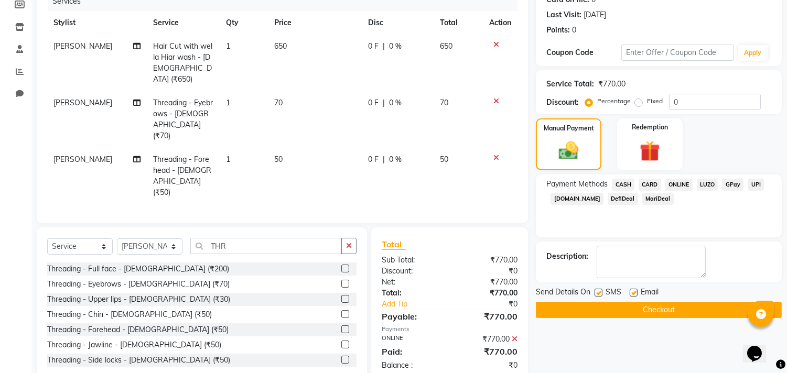
click at [678, 307] on button "Checkout" at bounding box center [659, 310] width 246 height 16
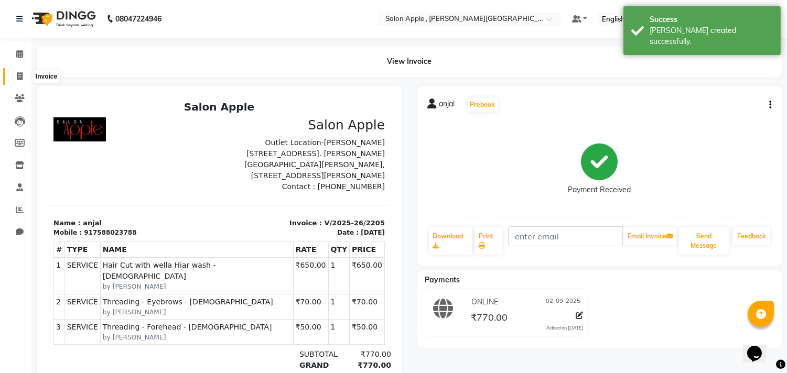
click at [19, 72] on icon at bounding box center [20, 76] width 6 height 8
select select "521"
select select "service"
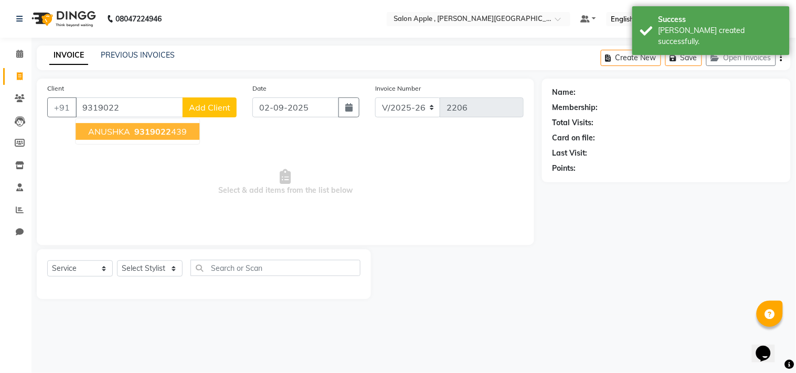
click at [132, 133] on ngb-highlight "9319022 439" at bounding box center [159, 131] width 55 height 10
type input "9319022439"
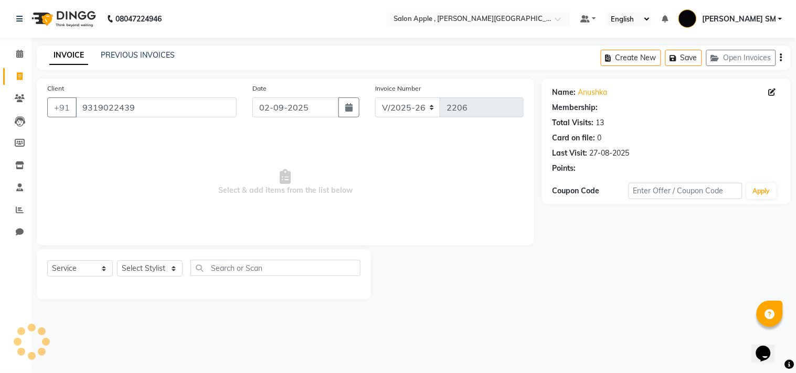
select select "1: Object"
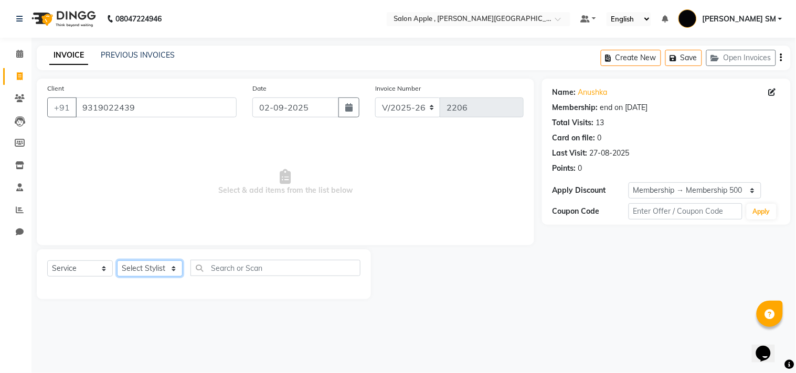
click at [145, 266] on select "Select Stylist Abhishek [PERSON_NAME] [PERSON_NAME] [PERSON_NAME] SM NEHA [PERS…" at bounding box center [150, 269] width 66 height 16
select select "85503"
click at [117, 261] on select "Select Stylist Abhishek [PERSON_NAME] [PERSON_NAME] [PERSON_NAME] SM NEHA [PERS…" at bounding box center [150, 269] width 66 height 16
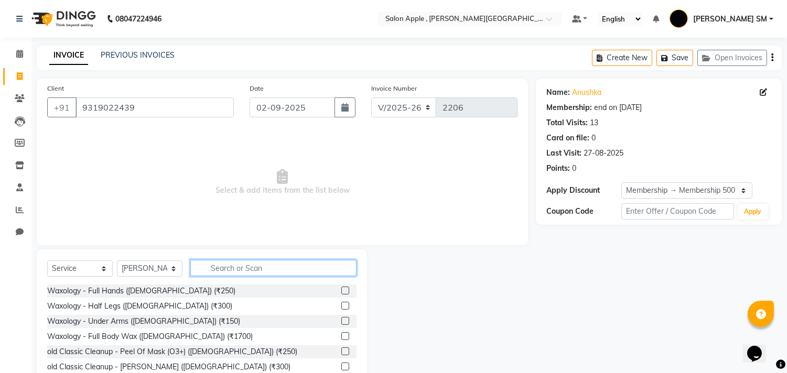
click at [228, 264] on input "text" at bounding box center [273, 268] width 166 height 16
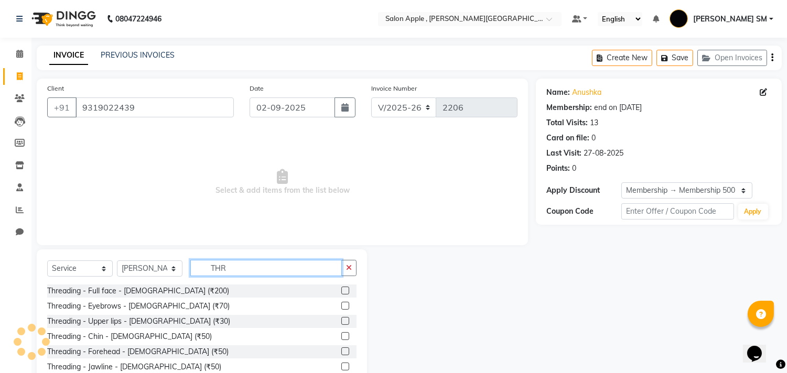
type input "THR"
click at [341, 322] on label at bounding box center [345, 321] width 8 height 8
click at [341, 322] on input "checkbox" at bounding box center [344, 321] width 7 height 7
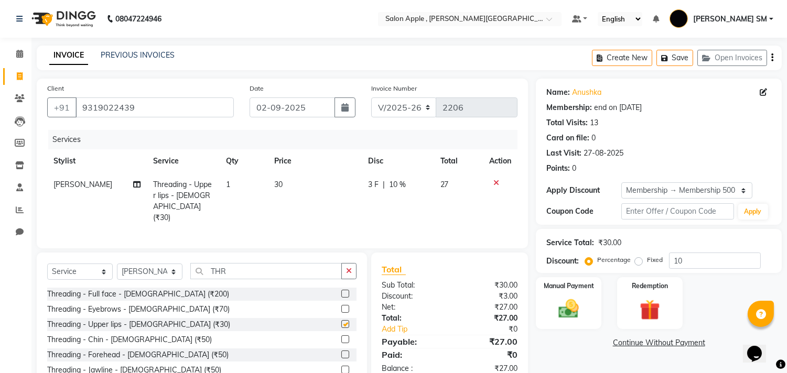
checkbox input "false"
click at [689, 187] on select "Select Membership → Membership 500" at bounding box center [687, 191] width 131 height 16
select select "0:"
click at [622, 183] on select "Select Membership → Membership 500" at bounding box center [687, 191] width 131 height 16
type input "0"
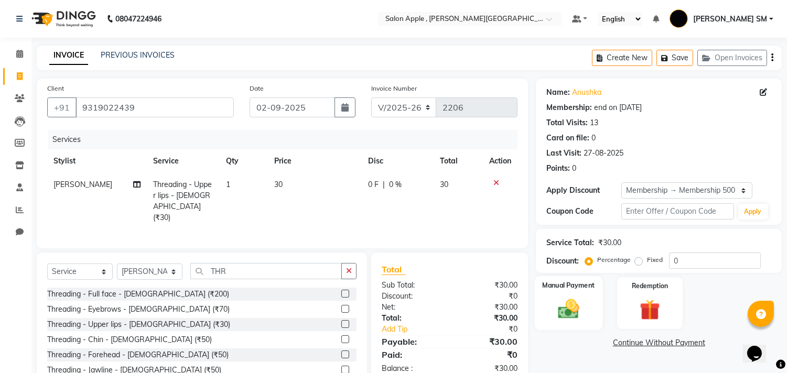
click at [583, 306] on img at bounding box center [569, 309] width 35 height 25
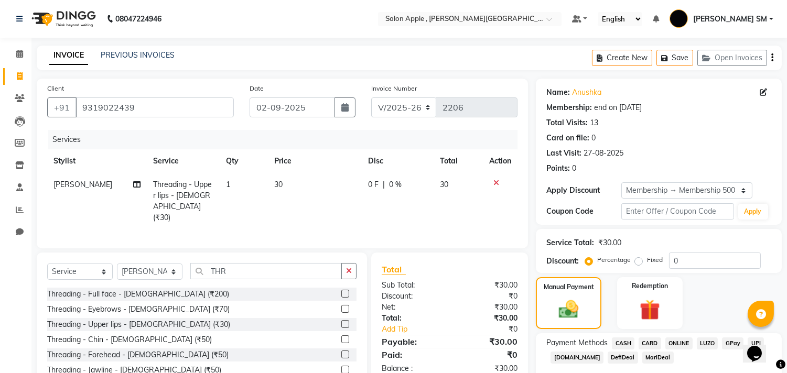
click at [673, 342] on span "ONLINE" at bounding box center [679, 344] width 27 height 12
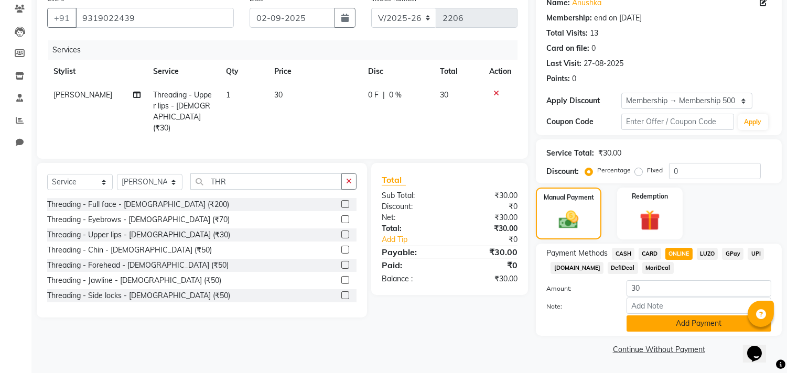
click at [686, 327] on button "Add Payment" at bounding box center [699, 324] width 145 height 16
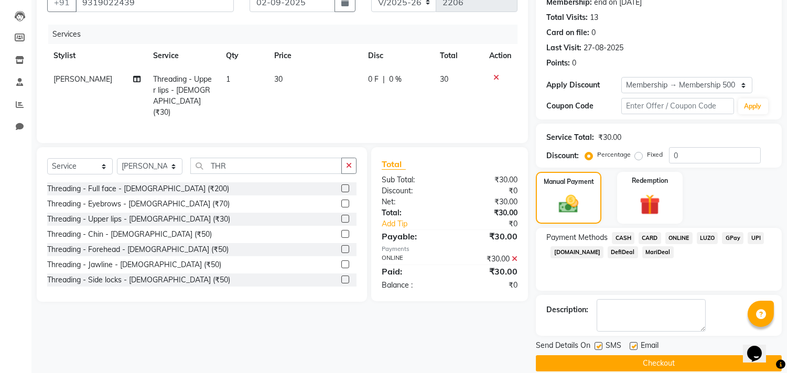
scroll to position [119, 0]
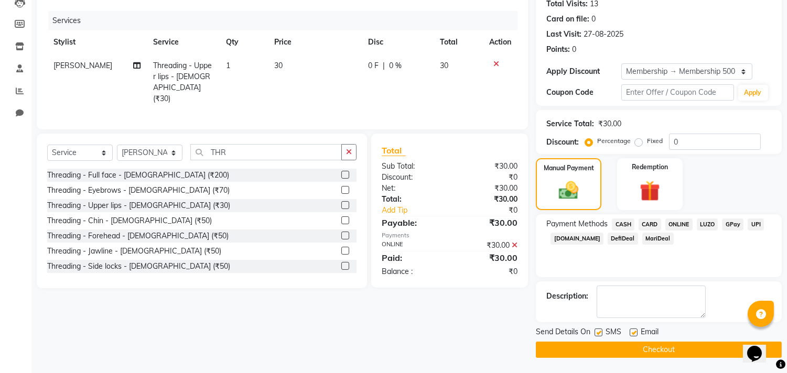
click at [670, 348] on button "Checkout" at bounding box center [659, 350] width 246 height 16
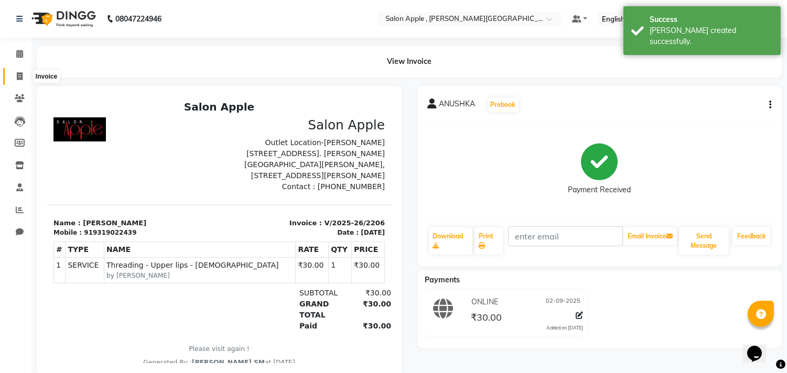
click at [24, 79] on span at bounding box center [19, 77] width 18 height 12
select select "521"
select select "service"
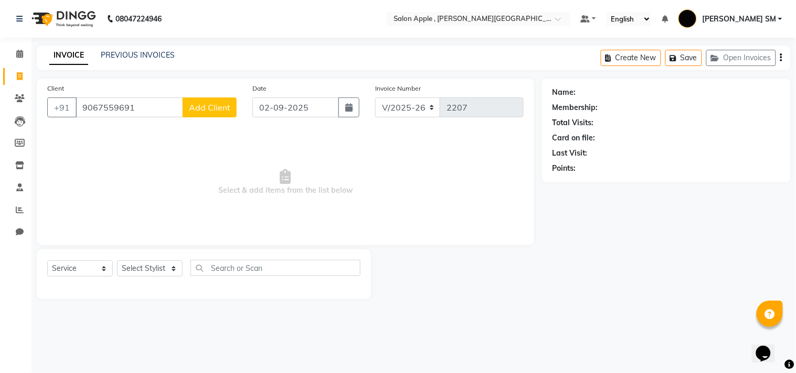
type input "9067559691"
click at [220, 112] on span "Add Client" at bounding box center [209, 107] width 41 height 10
select select "22"
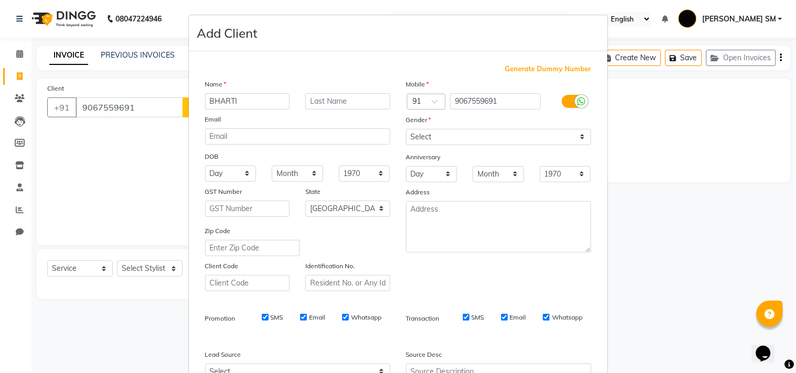
type input "BHARTI"
click at [430, 133] on select "Select [DEMOGRAPHIC_DATA] [DEMOGRAPHIC_DATA] Other Prefer Not To Say" at bounding box center [498, 137] width 185 height 16
select select "female"
click at [406, 129] on select "Select [DEMOGRAPHIC_DATA] [DEMOGRAPHIC_DATA] Other Prefer Not To Say" at bounding box center [498, 137] width 185 height 16
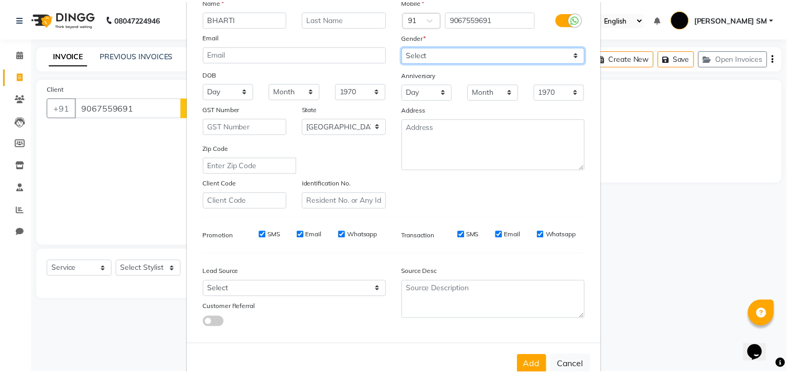
scroll to position [111, 0]
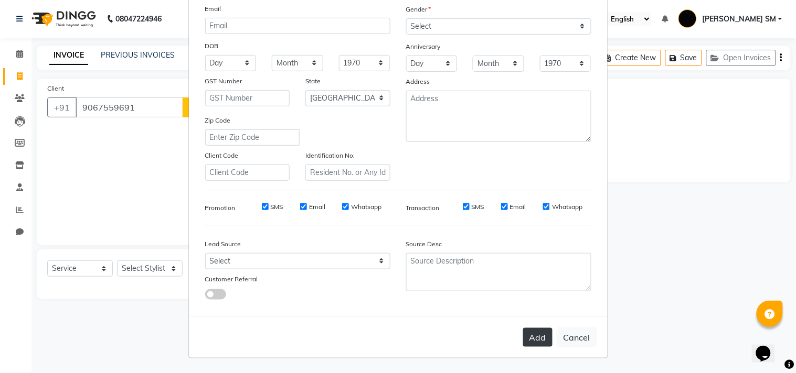
click at [537, 336] on button "Add" at bounding box center [537, 337] width 29 height 19
select select
select select "null"
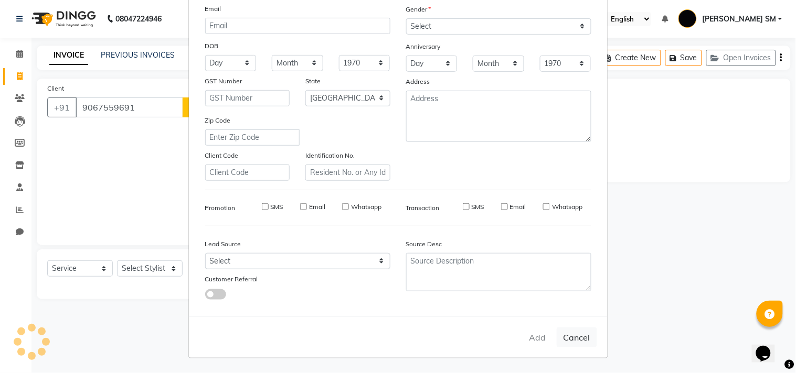
select select
checkbox input "false"
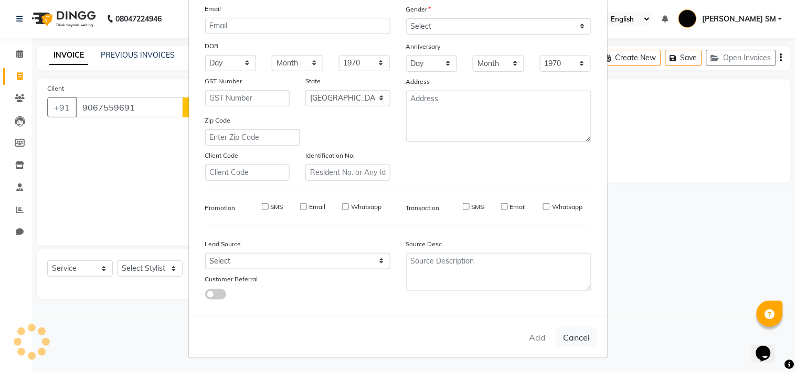
checkbox input "false"
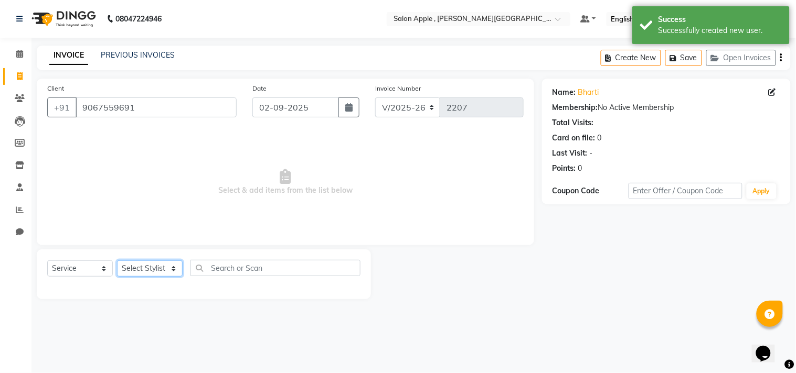
click at [144, 270] on select "Select Stylist Abhishek [PERSON_NAME] [PERSON_NAME] [PERSON_NAME] SM NEHA [PERS…" at bounding box center [150, 269] width 66 height 16
select select "24657"
click at [117, 261] on select "Select Stylist Abhishek [PERSON_NAME] [PERSON_NAME] [PERSON_NAME] SM NEHA [PERS…" at bounding box center [150, 269] width 66 height 16
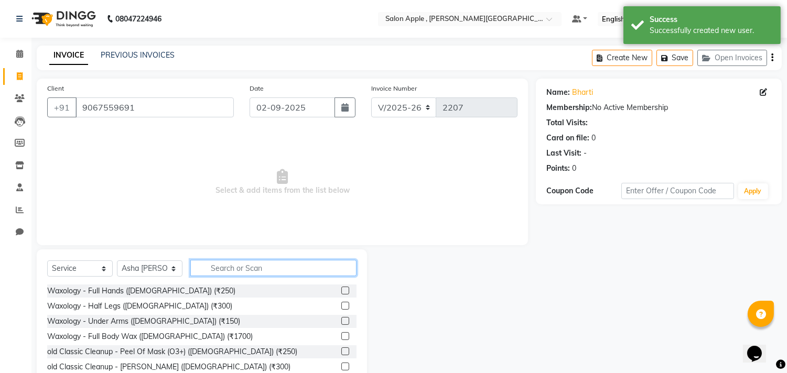
click at [228, 269] on input "text" at bounding box center [273, 268] width 166 height 16
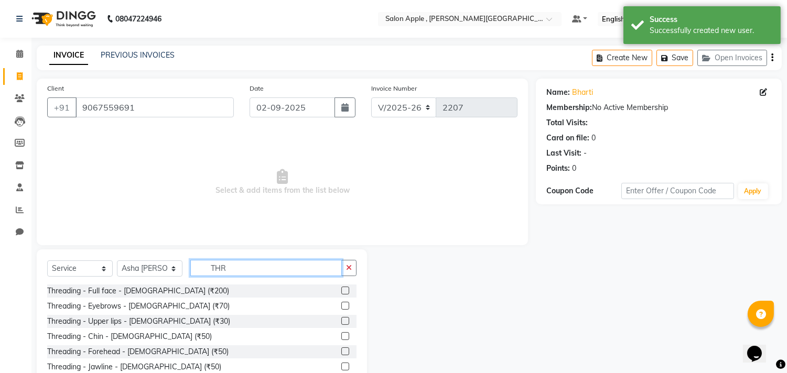
type input "THR"
click at [341, 307] on label at bounding box center [345, 306] width 8 height 8
click at [341, 307] on input "checkbox" at bounding box center [344, 306] width 7 height 7
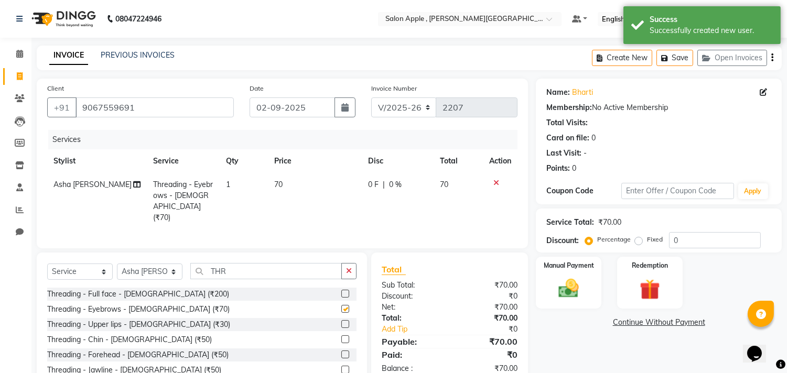
checkbox input "false"
click at [341, 321] on label at bounding box center [345, 325] width 8 height 8
click at [341, 322] on input "checkbox" at bounding box center [344, 325] width 7 height 7
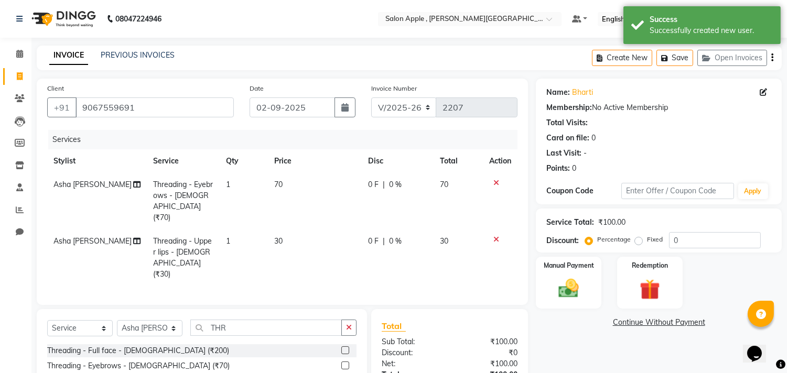
checkbox input "false"
click at [583, 293] on img at bounding box center [569, 289] width 35 height 25
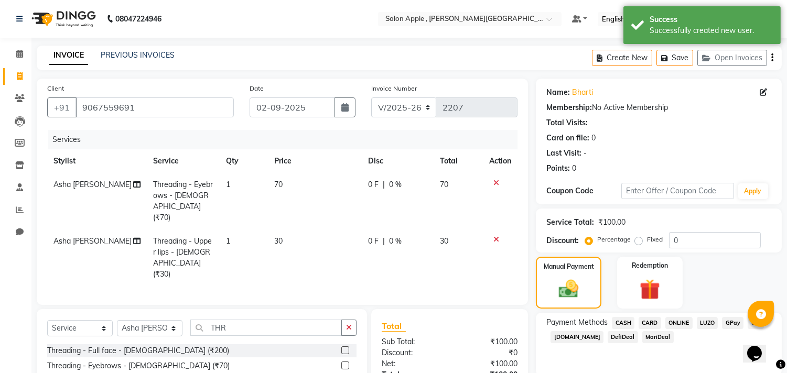
click at [672, 325] on span "ONLINE" at bounding box center [679, 323] width 27 height 12
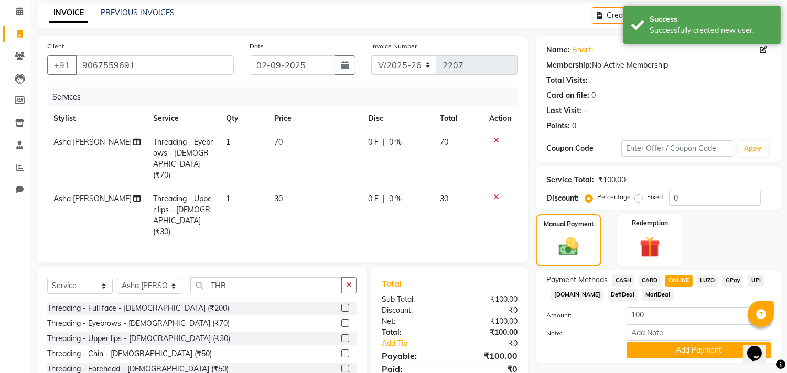
scroll to position [93, 0]
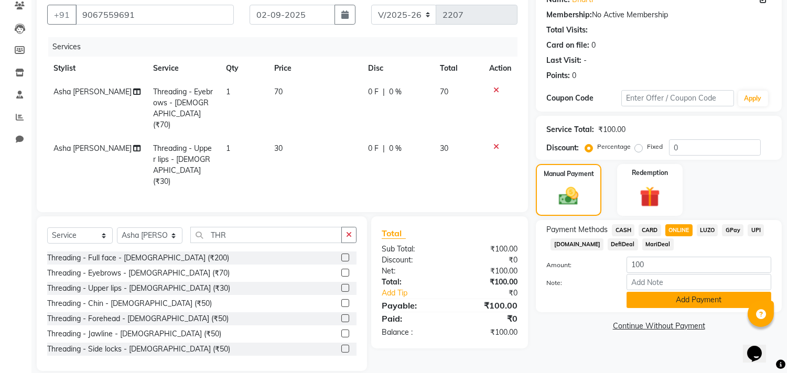
click at [669, 302] on button "Add Payment" at bounding box center [699, 300] width 145 height 16
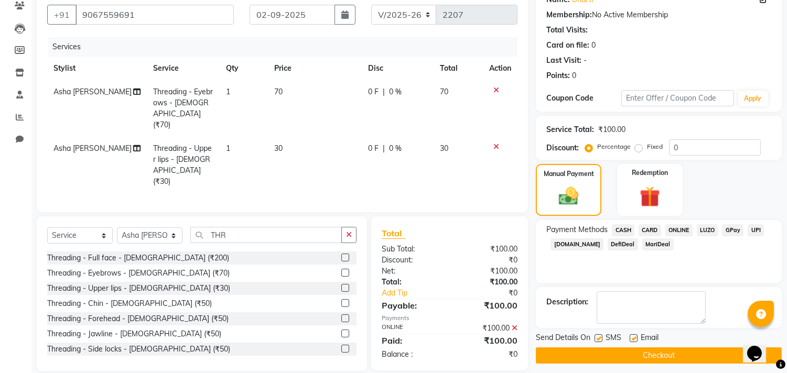
click at [661, 355] on button "Checkout" at bounding box center [659, 356] width 246 height 16
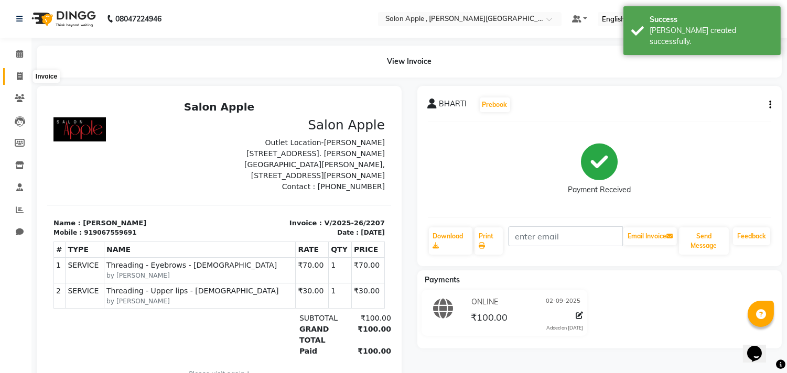
click at [20, 74] on icon at bounding box center [20, 76] width 6 height 8
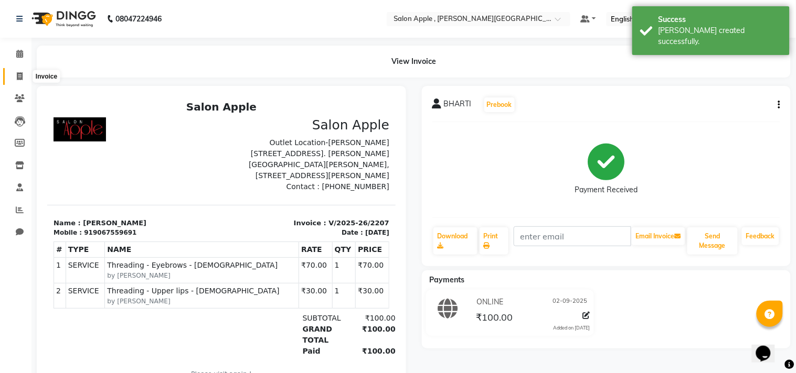
select select "521"
select select "service"
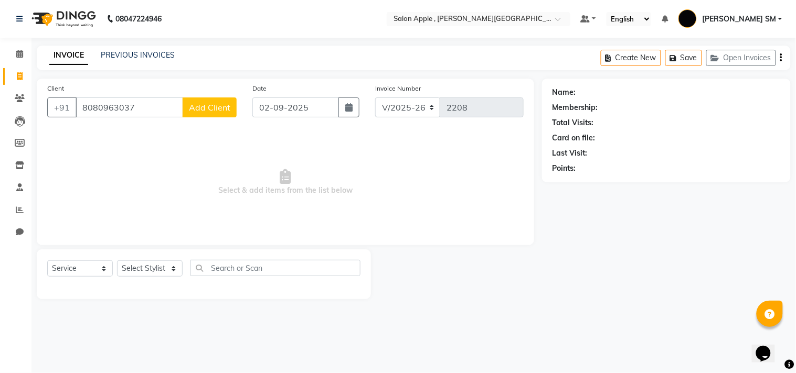
type input "8080963037"
click at [206, 106] on span "Add Client" at bounding box center [209, 107] width 41 height 10
select select "22"
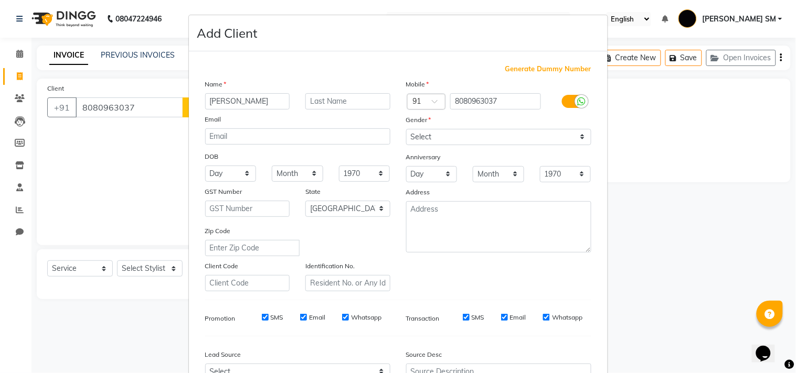
type input "OMKAR"
click at [441, 140] on select "Select [DEMOGRAPHIC_DATA] [DEMOGRAPHIC_DATA] Other Prefer Not To Say" at bounding box center [498, 137] width 185 height 16
select select "[DEMOGRAPHIC_DATA]"
click at [406, 129] on select "Select [DEMOGRAPHIC_DATA] [DEMOGRAPHIC_DATA] Other Prefer Not To Say" at bounding box center [498, 137] width 185 height 16
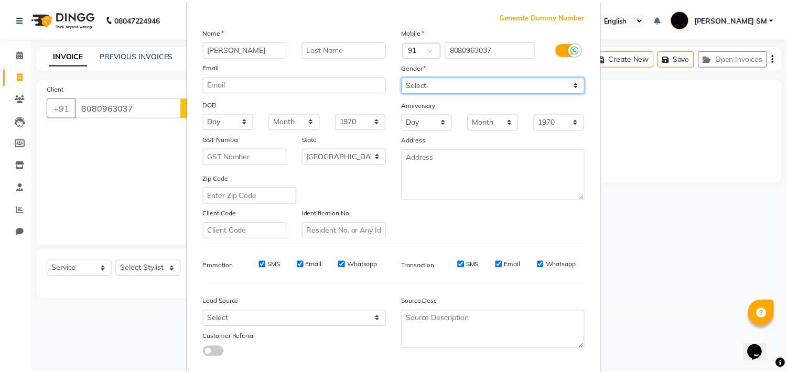
scroll to position [111, 0]
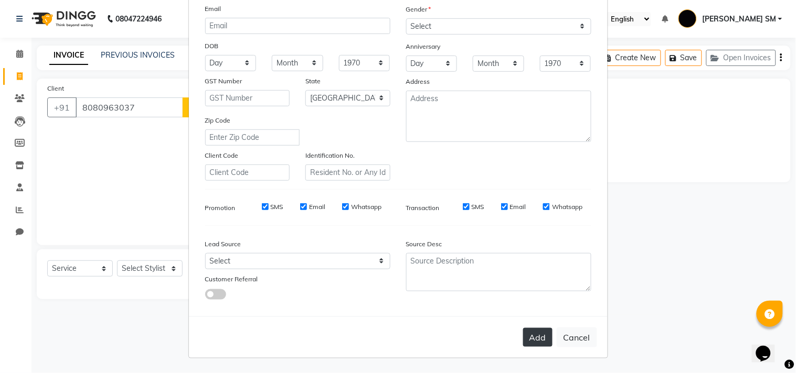
click at [534, 338] on button "Add" at bounding box center [537, 337] width 29 height 19
select select
select select "null"
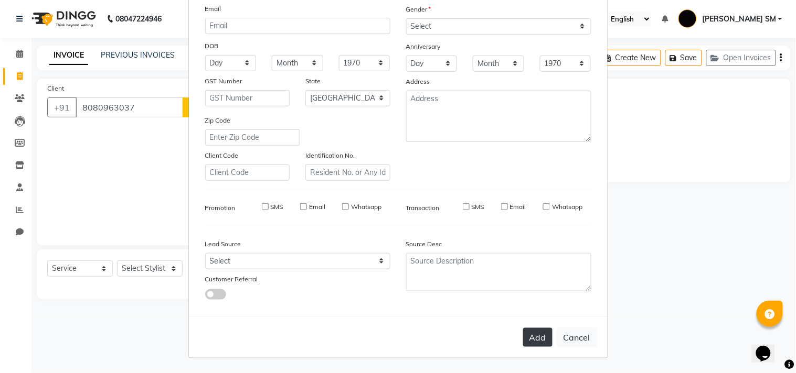
select select
checkbox input "false"
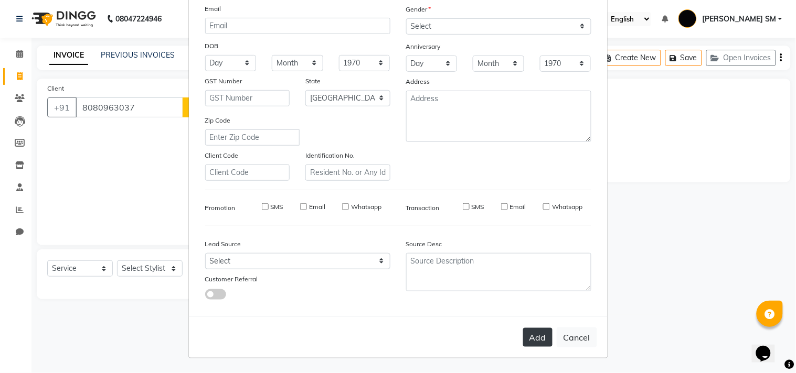
checkbox input "false"
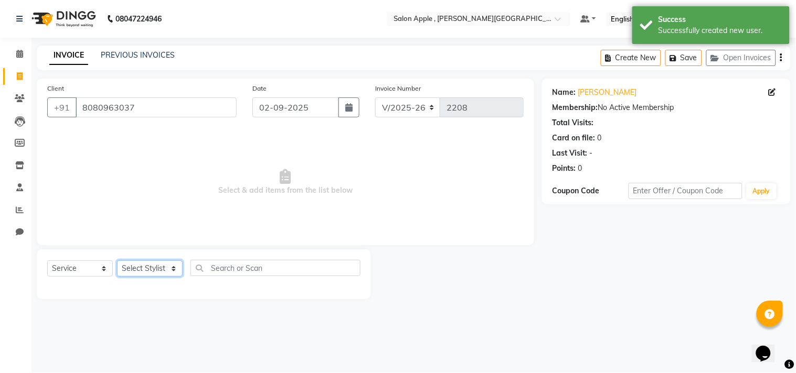
click at [160, 269] on select "Select Stylist Abhishek [PERSON_NAME] [PERSON_NAME] [PERSON_NAME] SM NEHA [PERS…" at bounding box center [150, 269] width 66 height 16
select select "85636"
click at [117, 261] on select "Select Stylist Abhishek [PERSON_NAME] [PERSON_NAME] [PERSON_NAME] SM NEHA [PERS…" at bounding box center [150, 269] width 66 height 16
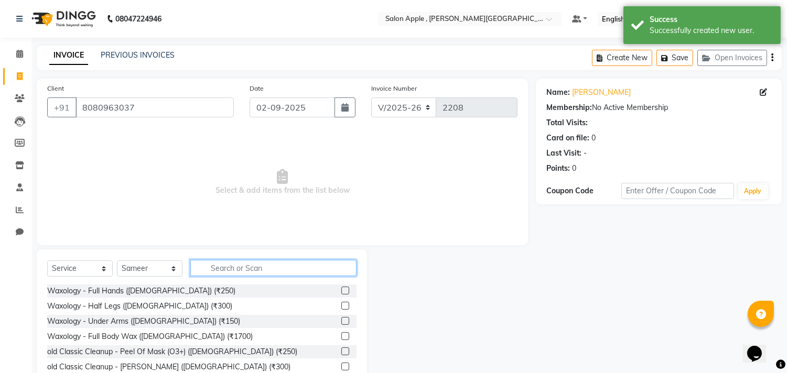
click at [237, 265] on input "text" at bounding box center [273, 268] width 166 height 16
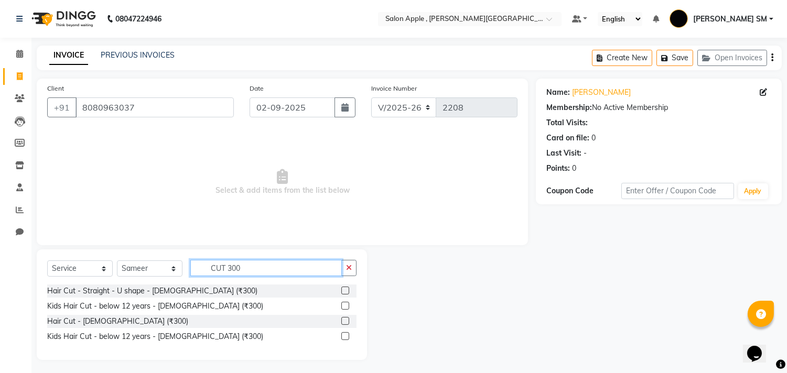
type input "CUT 300"
click at [344, 321] on label at bounding box center [345, 321] width 8 height 8
click at [344, 321] on input "checkbox" at bounding box center [344, 321] width 7 height 7
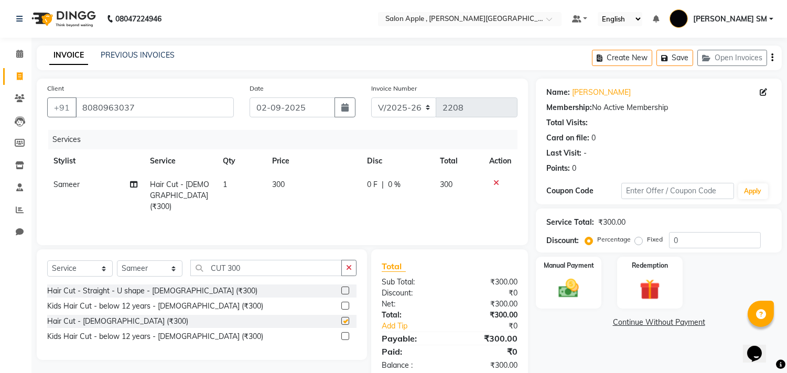
checkbox input "false"
click at [254, 266] on input "CUT 300" at bounding box center [266, 268] width 152 height 16
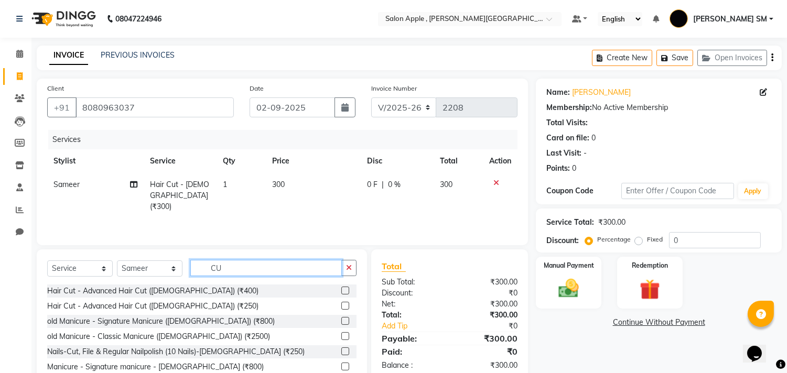
type input "C"
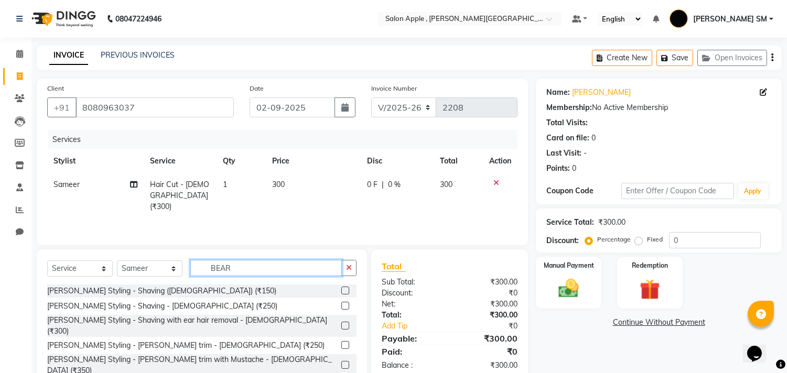
type input "BEAR"
click at [341, 305] on label at bounding box center [345, 306] width 8 height 8
click at [341, 305] on input "checkbox" at bounding box center [344, 306] width 7 height 7
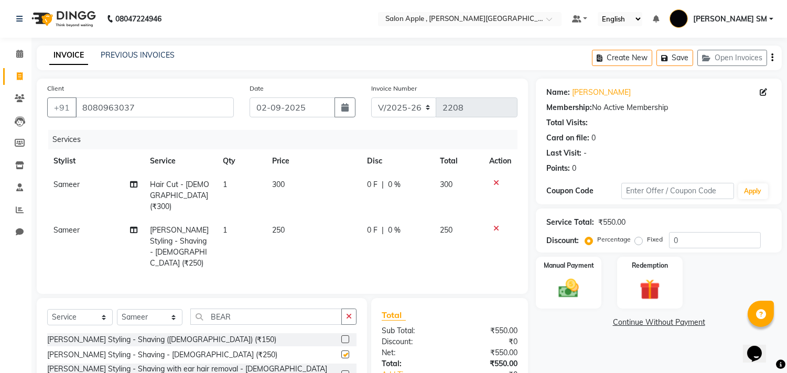
checkbox input "false"
click at [647, 241] on label "Fixed" at bounding box center [655, 239] width 16 height 9
click at [638, 241] on input "Fixed" at bounding box center [640, 239] width 7 height 7
radio input "true"
click at [696, 241] on input "0" at bounding box center [715, 240] width 92 height 16
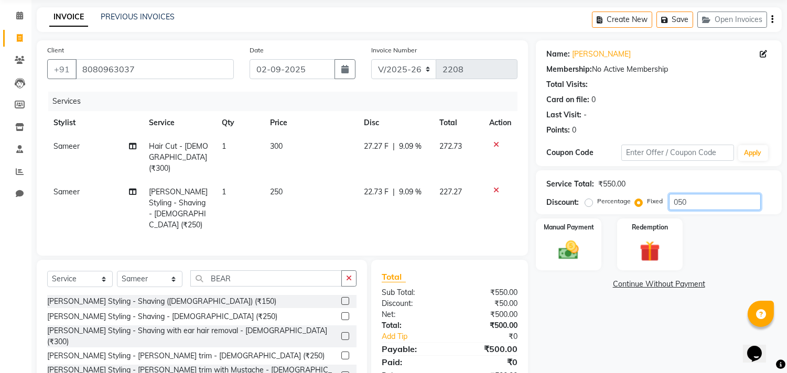
scroll to position [82, 0]
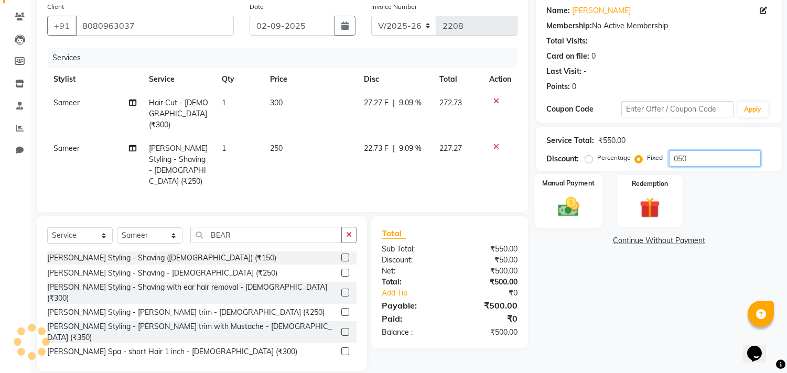
type input "050"
click at [585, 198] on img at bounding box center [569, 207] width 35 height 25
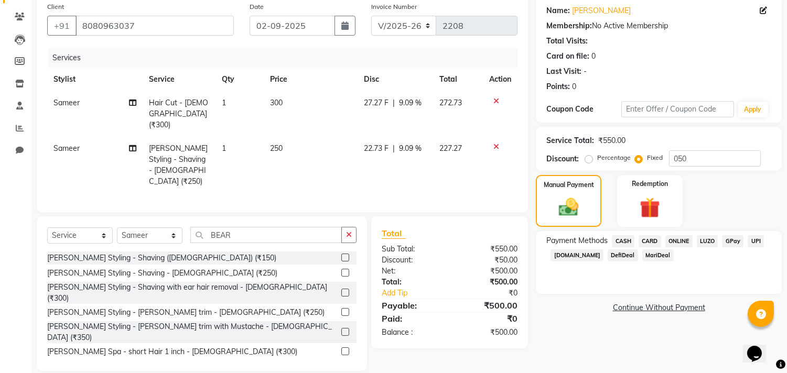
click at [623, 238] on span "CASH" at bounding box center [623, 242] width 23 height 12
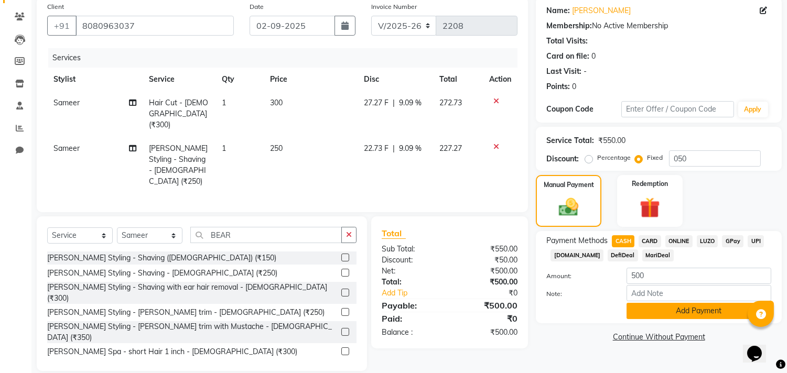
click at [704, 306] on button "Add Payment" at bounding box center [699, 311] width 145 height 16
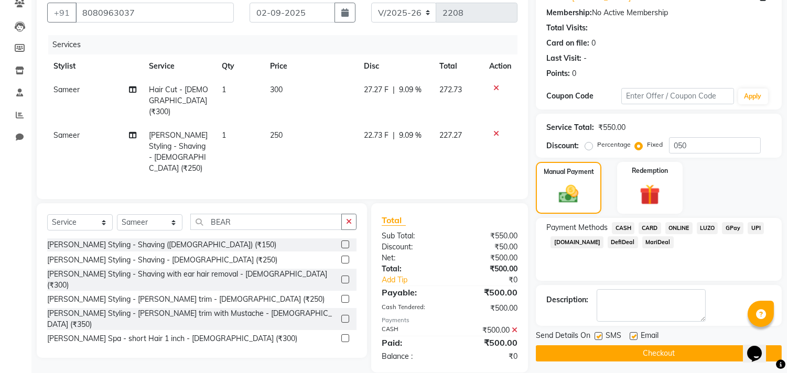
scroll to position [98, 0]
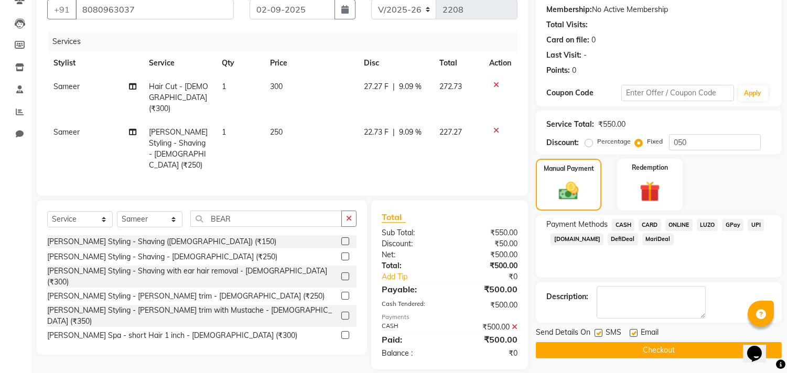
click at [675, 347] on button "Checkout" at bounding box center [659, 351] width 246 height 16
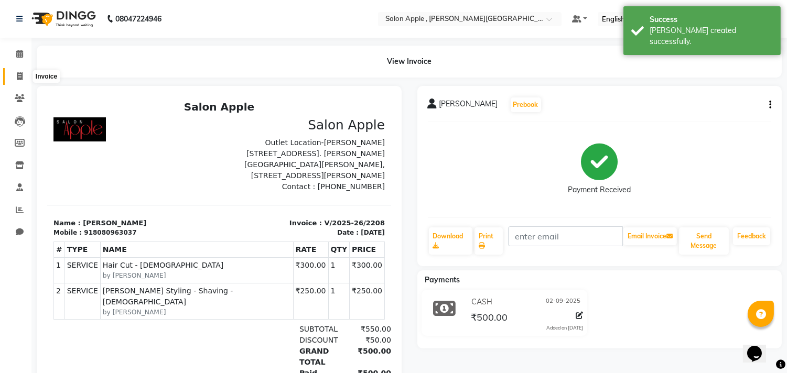
click at [18, 74] on icon at bounding box center [20, 76] width 6 height 8
select select "521"
select select "service"
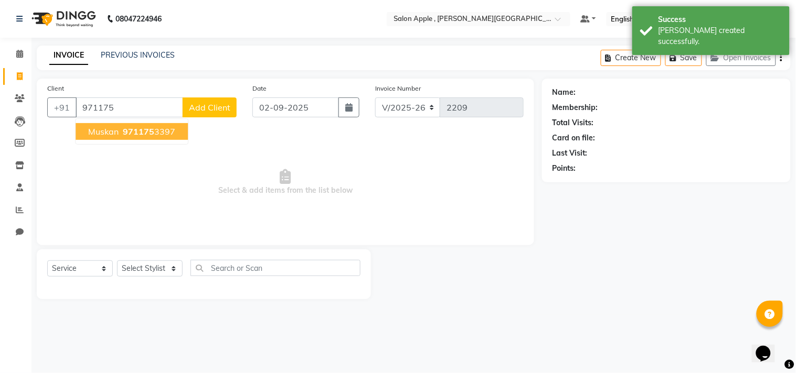
click at [127, 132] on span "971175" at bounding box center [138, 131] width 31 height 10
type input "9711753397"
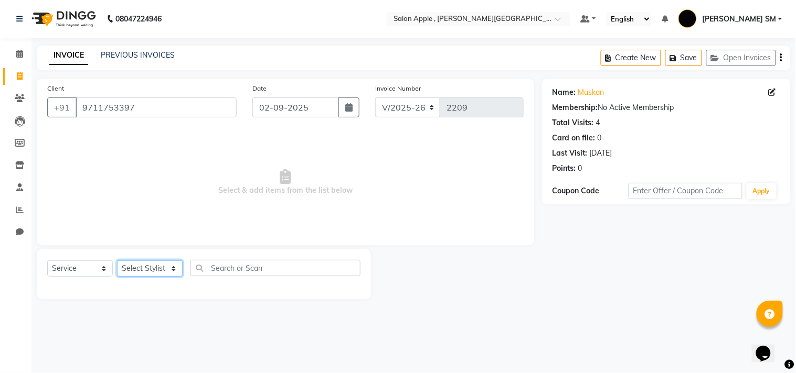
click at [146, 263] on select "Select Stylist Abhishek [PERSON_NAME] [PERSON_NAME] [PERSON_NAME] SM NEHA [PERS…" at bounding box center [150, 269] width 66 height 16
select select "70318"
click at [117, 261] on select "Select Stylist Abhishek [PERSON_NAME] [PERSON_NAME] [PERSON_NAME] SM NEHA [PERS…" at bounding box center [150, 269] width 66 height 16
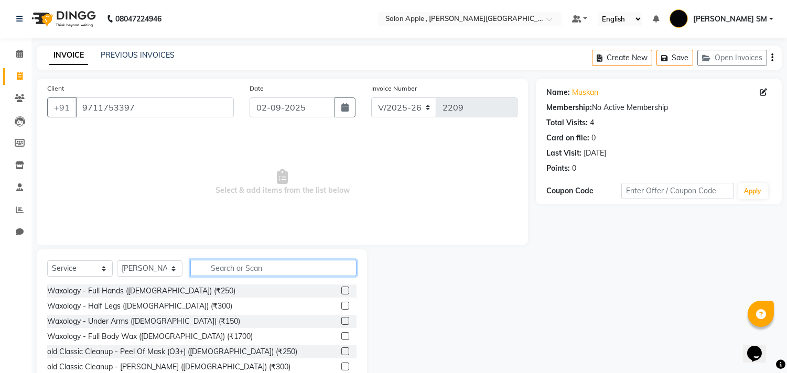
click at [249, 265] on input "text" at bounding box center [273, 268] width 166 height 16
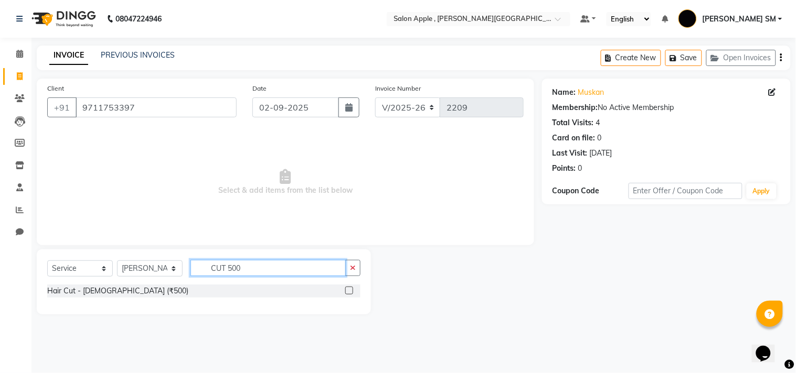
type input "CUT 500"
click at [350, 287] on label at bounding box center [349, 291] width 8 height 8
click at [350, 288] on input "checkbox" at bounding box center [348, 291] width 7 height 7
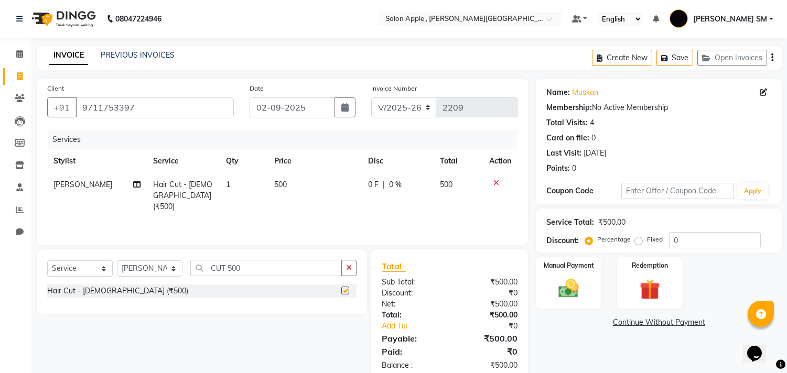
checkbox input "false"
click at [547, 285] on div "Manual Payment" at bounding box center [569, 283] width 68 height 54
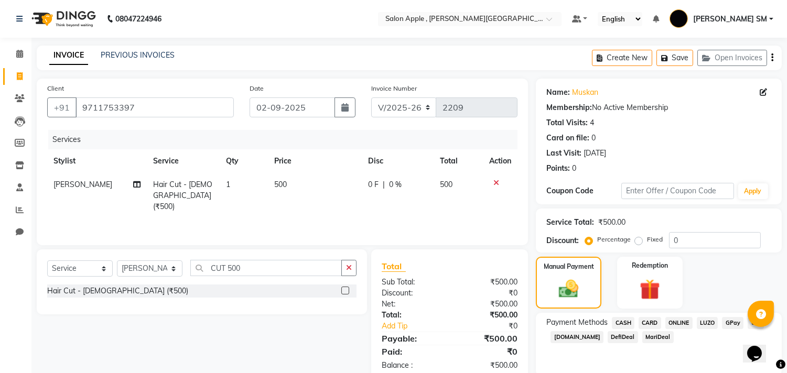
click at [681, 322] on span "ONLINE" at bounding box center [679, 323] width 27 height 12
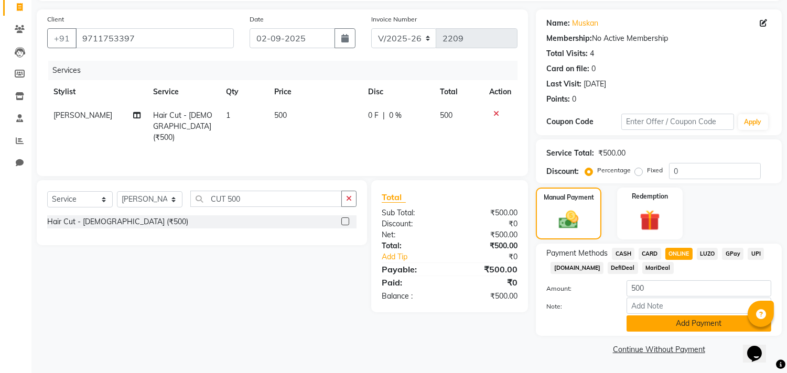
click at [683, 327] on button "Add Payment" at bounding box center [699, 324] width 145 height 16
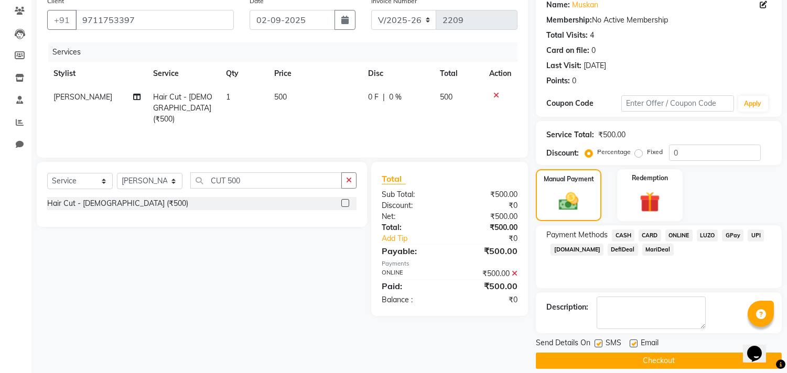
scroll to position [98, 0]
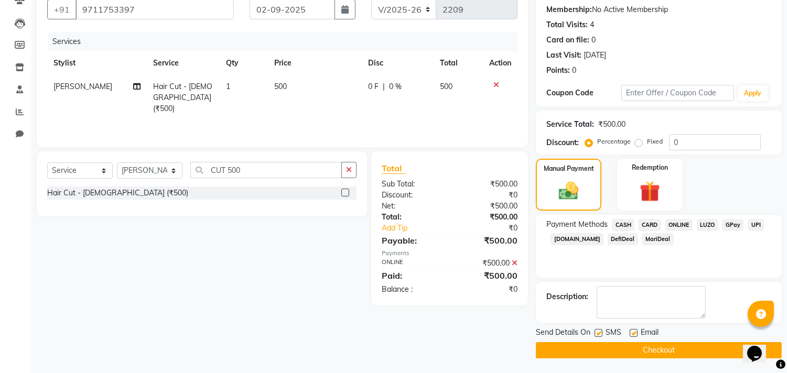
click at [664, 350] on button "Checkout" at bounding box center [659, 351] width 246 height 16
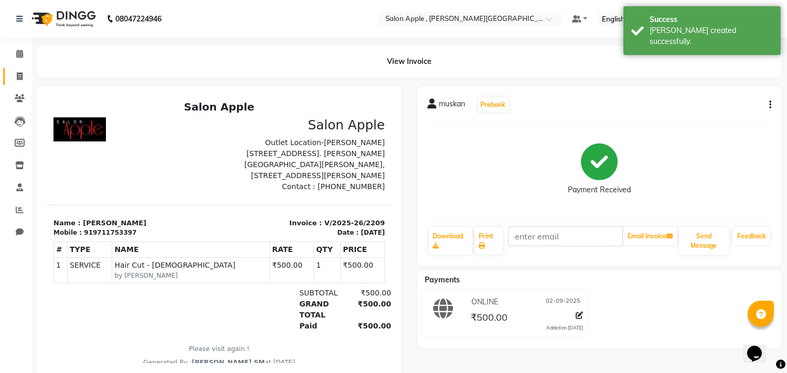
click at [18, 70] on link "Invoice" at bounding box center [15, 76] width 25 height 17
select select "521"
select select "service"
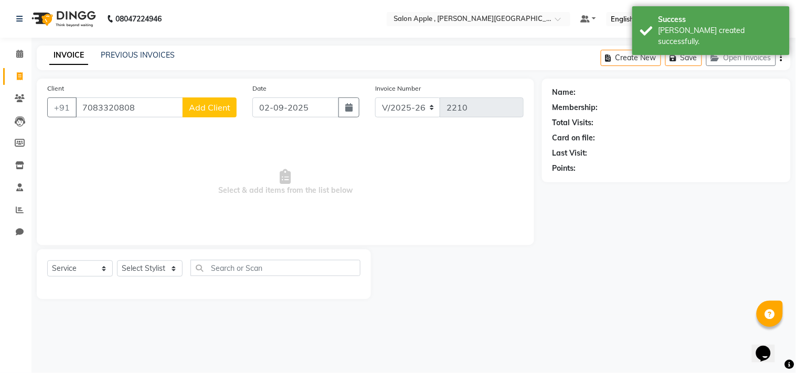
type input "7083320808"
click at [209, 101] on button "Add Client" at bounding box center [210, 108] width 54 height 20
select select "22"
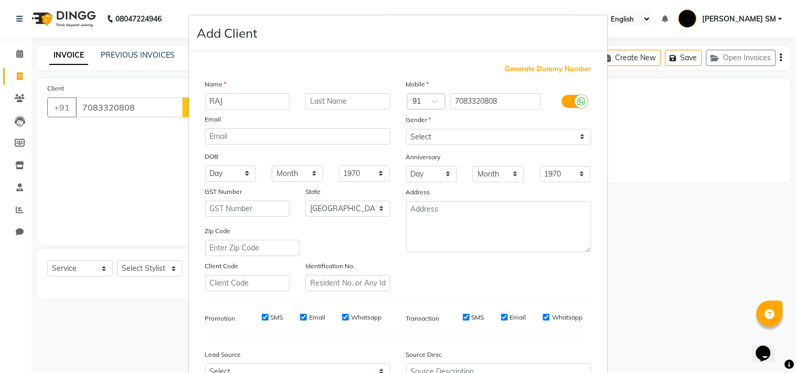
type input "RAJ"
click at [439, 130] on select "Select [DEMOGRAPHIC_DATA] [DEMOGRAPHIC_DATA] Other Prefer Not To Say" at bounding box center [498, 137] width 185 height 16
select select "[DEMOGRAPHIC_DATA]"
click at [406, 129] on select "Select [DEMOGRAPHIC_DATA] [DEMOGRAPHIC_DATA] Other Prefer Not To Say" at bounding box center [498, 137] width 185 height 16
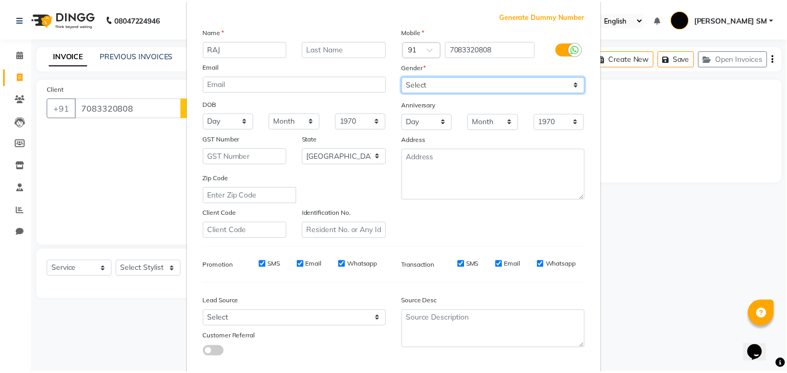
scroll to position [111, 0]
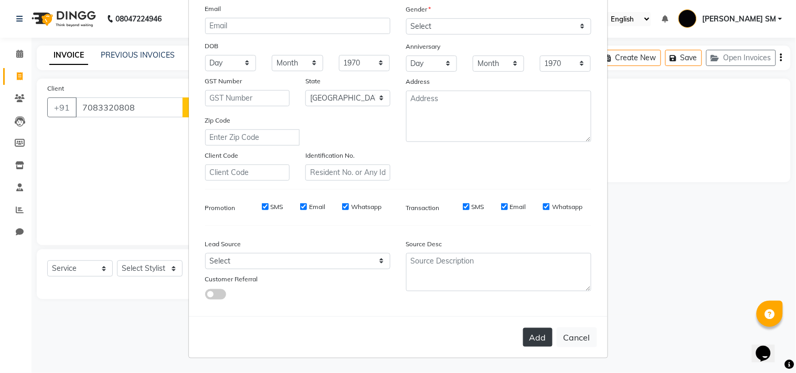
click at [528, 336] on button "Add" at bounding box center [537, 337] width 29 height 19
select select
select select "null"
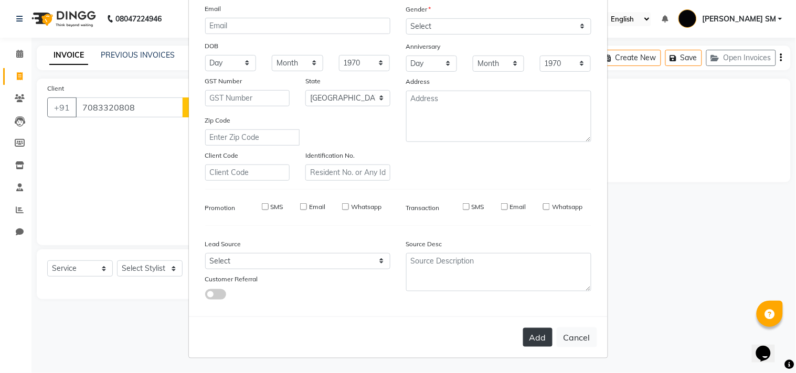
select select
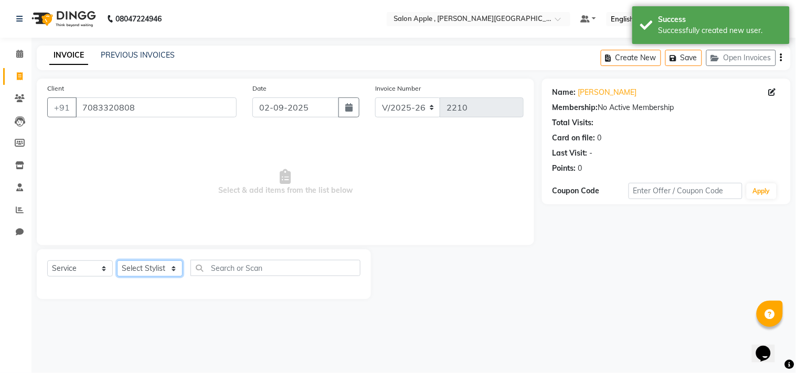
click at [156, 269] on select "Select Stylist Abhishek [PERSON_NAME] [PERSON_NAME] [PERSON_NAME] SM NEHA [PERS…" at bounding box center [150, 269] width 66 height 16
click at [117, 261] on select "Select Stylist Abhishek [PERSON_NAME] [PERSON_NAME] [PERSON_NAME] SM NEHA [PERS…" at bounding box center [150, 269] width 66 height 16
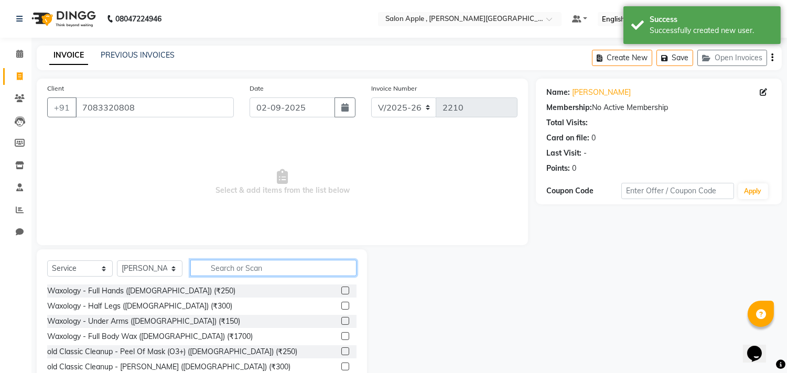
click at [232, 266] on input "text" at bounding box center [273, 268] width 166 height 16
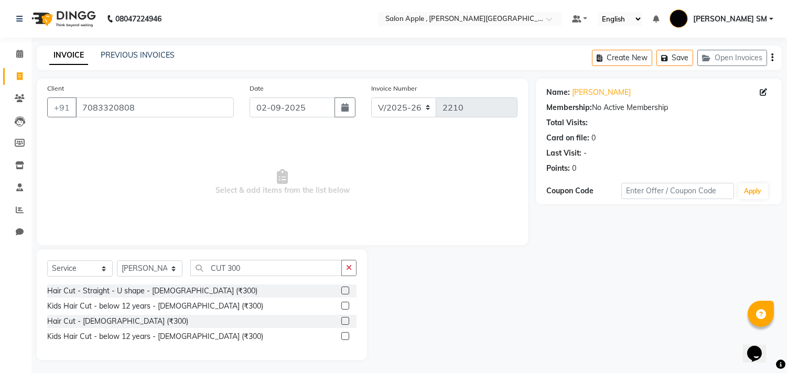
click at [341, 319] on label at bounding box center [345, 321] width 8 height 8
click at [341, 319] on input "checkbox" at bounding box center [344, 321] width 7 height 7
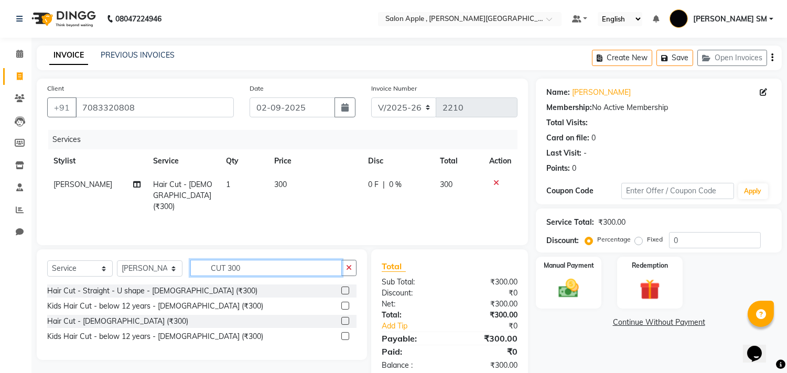
click at [264, 268] on input "CUT 300" at bounding box center [266, 268] width 152 height 16
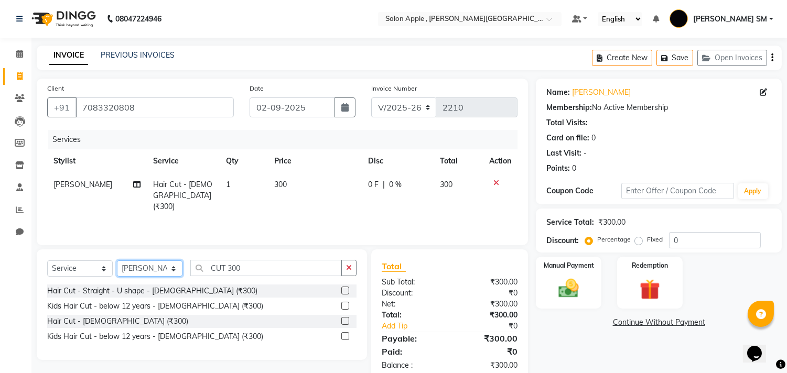
click at [146, 269] on select "Select Stylist Abhishek [PERSON_NAME] [PERSON_NAME] [PERSON_NAME] SM NEHA [PERS…" at bounding box center [150, 269] width 66 height 16
click at [117, 261] on select "Select Stylist Abhishek [PERSON_NAME] [PERSON_NAME] [PERSON_NAME] SM NEHA [PERS…" at bounding box center [150, 269] width 66 height 16
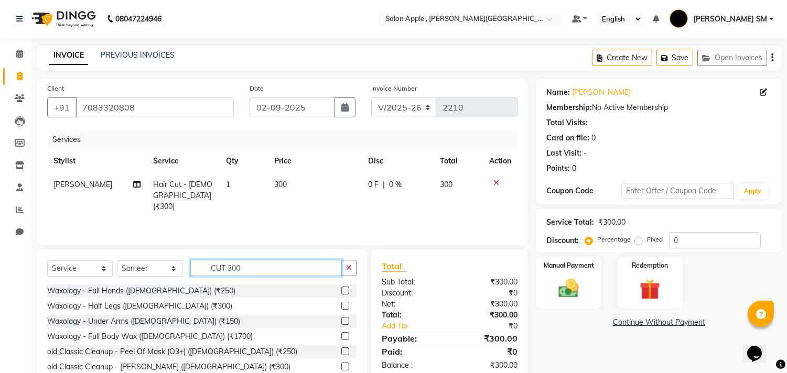
click at [254, 268] on input "CUT 300" at bounding box center [266, 268] width 152 height 16
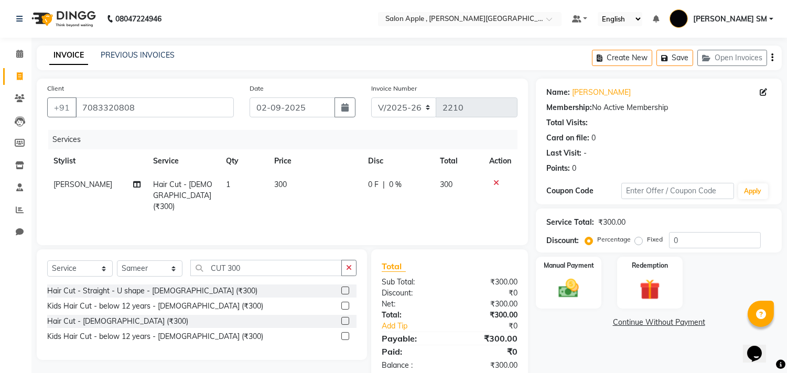
click at [344, 322] on label at bounding box center [345, 321] width 8 height 8
click at [344, 322] on input "checkbox" at bounding box center [344, 321] width 7 height 7
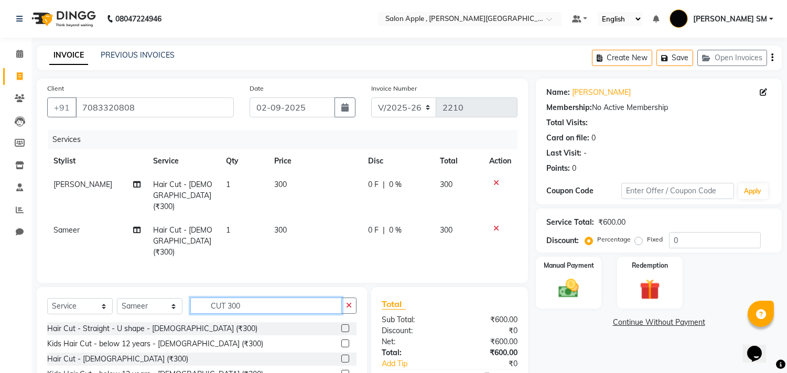
click at [263, 298] on input "CUT 300" at bounding box center [266, 306] width 152 height 16
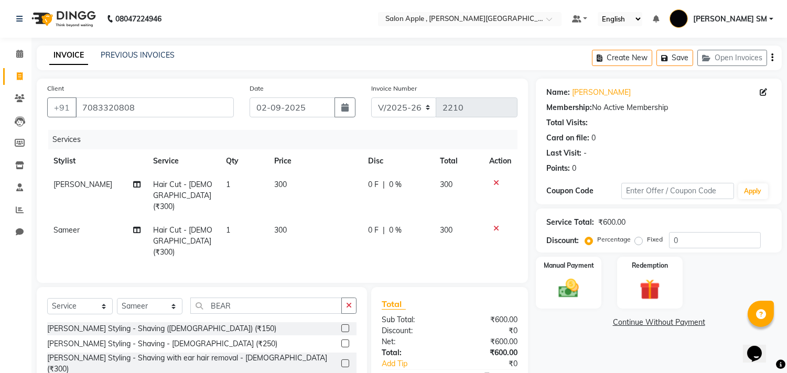
click at [341, 340] on label at bounding box center [345, 344] width 8 height 8
click at [341, 341] on input "checkbox" at bounding box center [344, 344] width 7 height 7
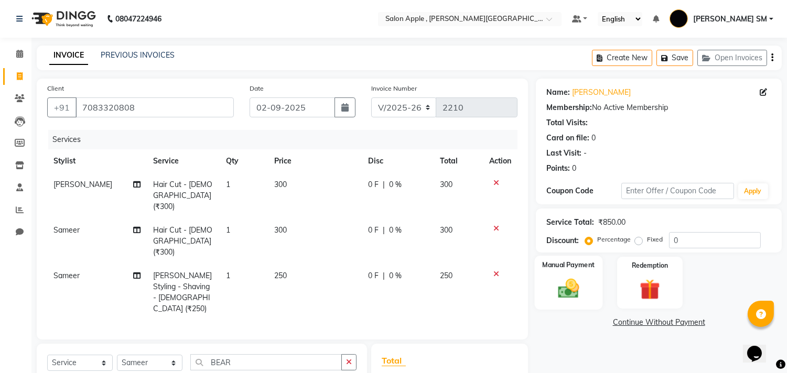
click at [565, 286] on img at bounding box center [569, 289] width 35 height 25
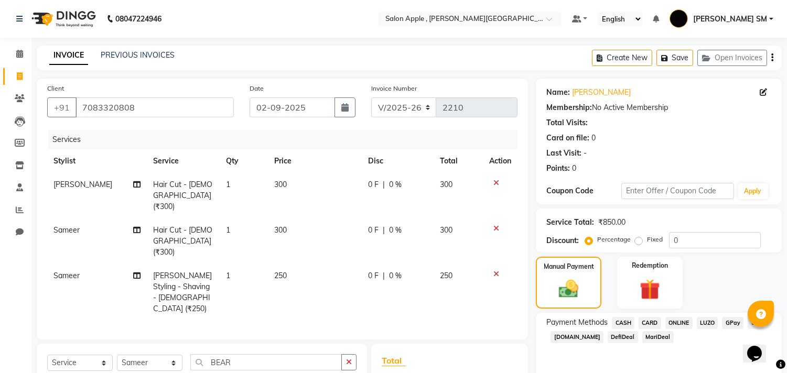
click at [685, 317] on span "ONLINE" at bounding box center [679, 323] width 27 height 12
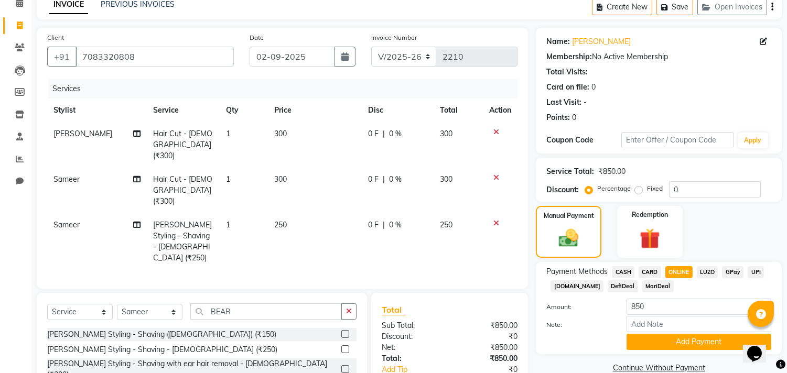
scroll to position [116, 0]
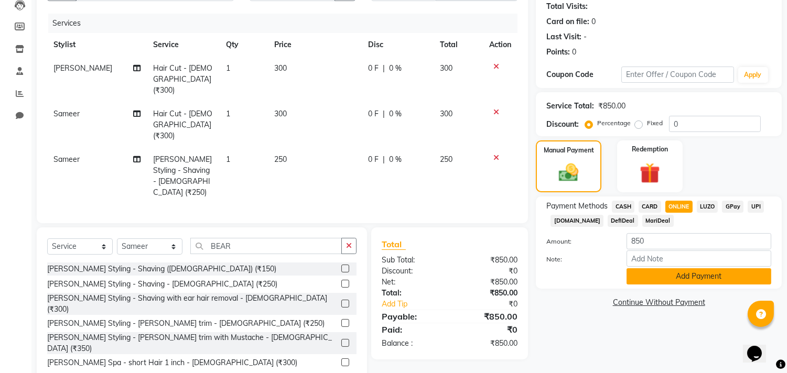
click at [682, 279] on button "Add Payment" at bounding box center [699, 277] width 145 height 16
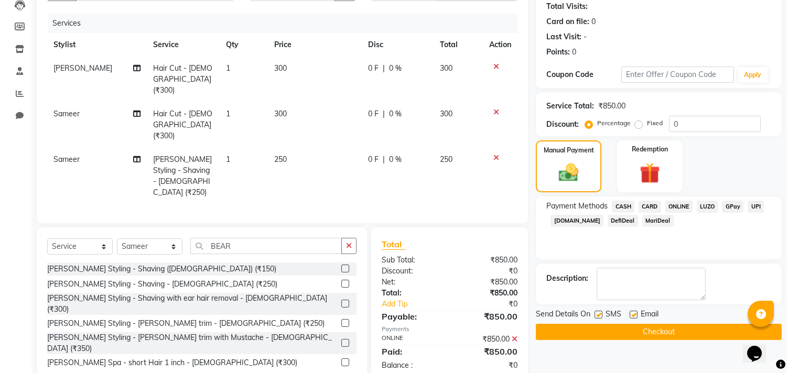
click at [669, 331] on button "Checkout" at bounding box center [659, 332] width 246 height 16
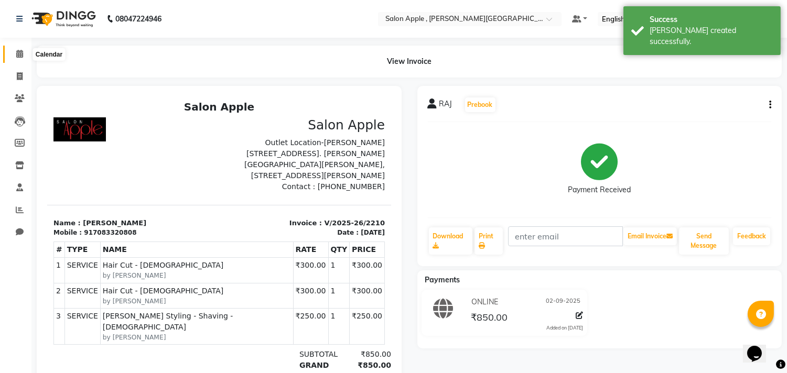
click at [18, 54] on icon at bounding box center [19, 54] width 7 height 8
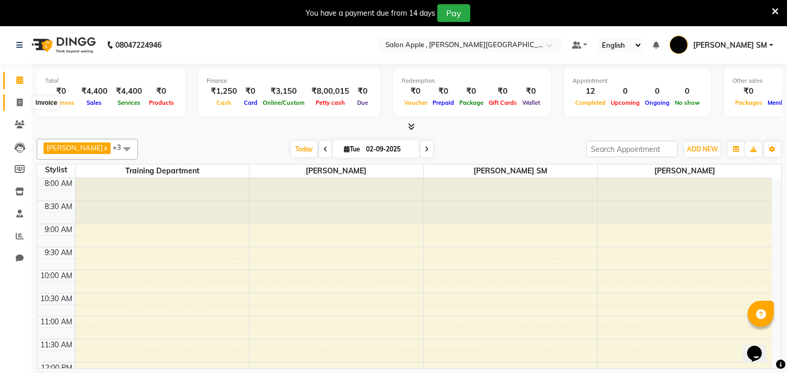
click at [21, 100] on icon at bounding box center [20, 103] width 6 height 8
select select "521"
select select "service"
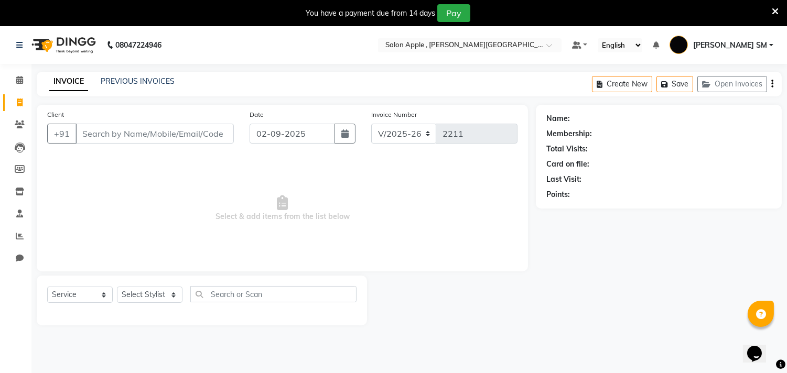
click at [112, 128] on input "Client" at bounding box center [155, 134] width 158 height 20
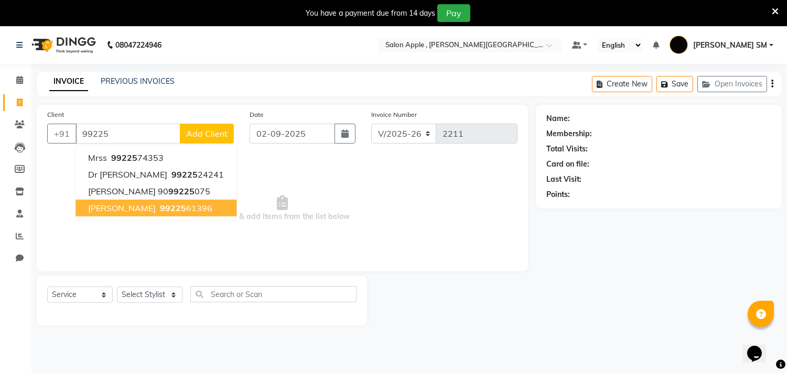
click at [124, 206] on span "[PERSON_NAME]" at bounding box center [122, 208] width 68 height 10
type input "9922561396"
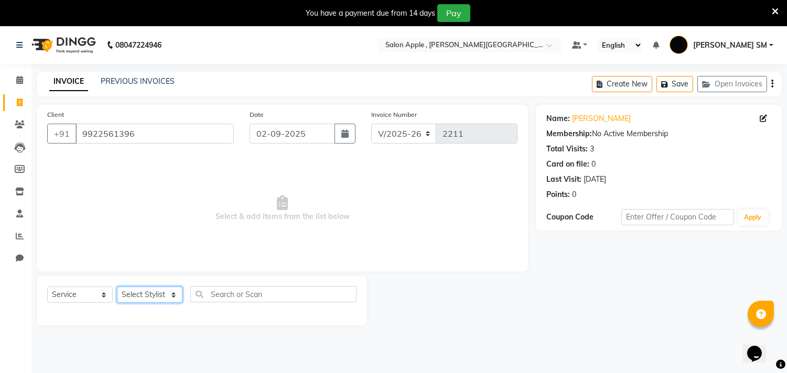
click at [154, 294] on select "Select Stylist Abhishek [PERSON_NAME] [PERSON_NAME] [PERSON_NAME] SM NEHA [PERS…" at bounding box center [150, 295] width 66 height 16
select select "24657"
click at [117, 287] on select "Select Stylist Abhishek [PERSON_NAME] [PERSON_NAME] [PERSON_NAME] SM NEHA [PERS…" at bounding box center [150, 295] width 66 height 16
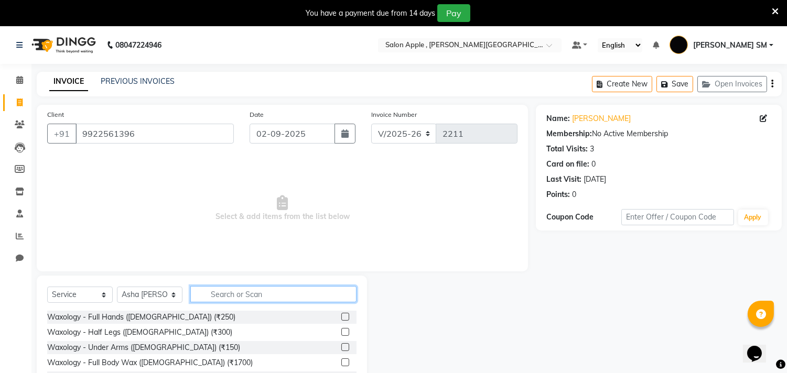
click at [216, 291] on input "text" at bounding box center [273, 294] width 166 height 16
type input "THRE"
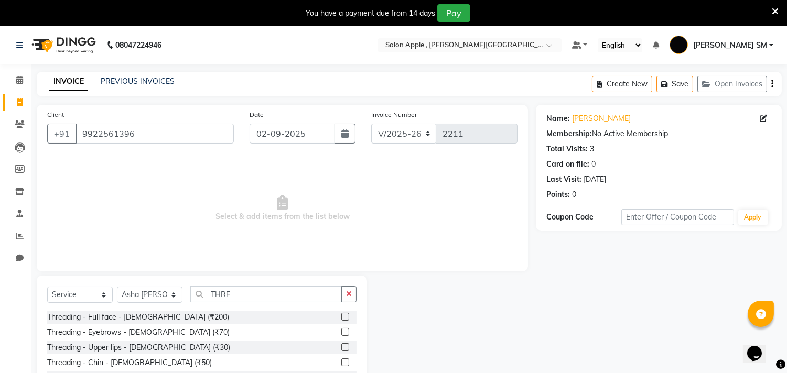
click at [341, 332] on label at bounding box center [345, 332] width 8 height 8
click at [341, 332] on input "checkbox" at bounding box center [344, 332] width 7 height 7
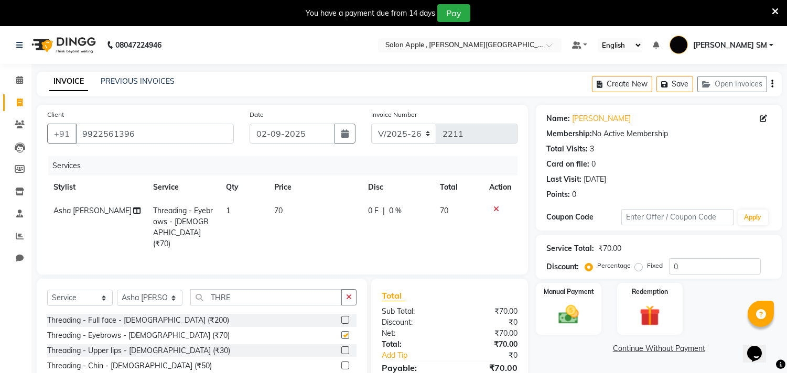
checkbox input "false"
click at [568, 315] on img at bounding box center [569, 315] width 35 height 25
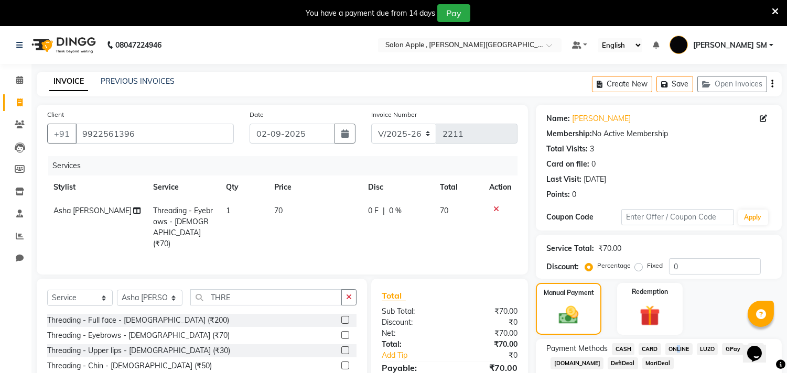
click at [677, 349] on span "ONLINE" at bounding box center [679, 350] width 27 height 12
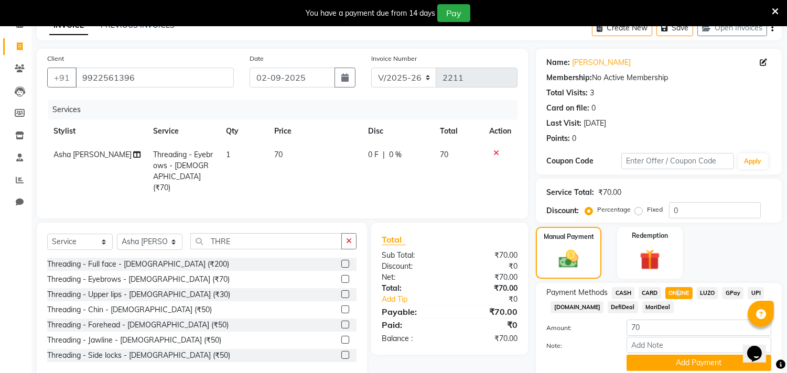
scroll to position [58, 0]
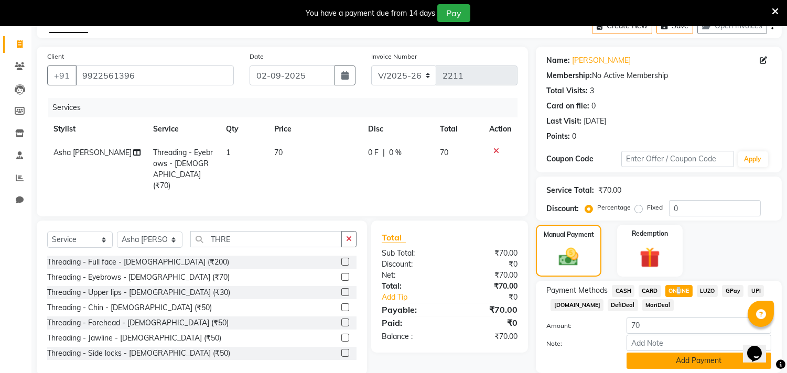
click at [663, 360] on button "Add Payment" at bounding box center [699, 361] width 145 height 16
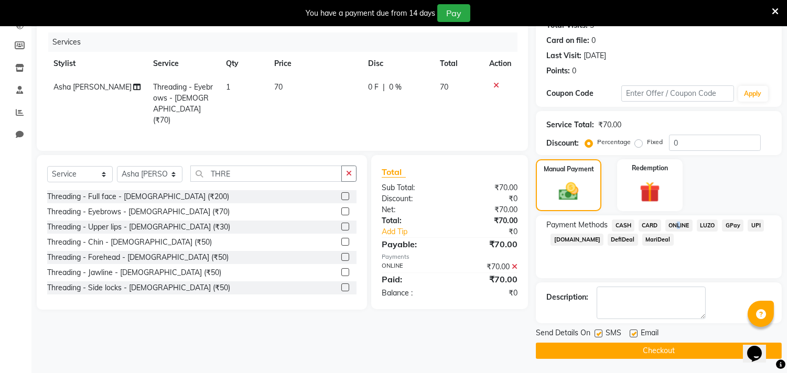
scroll to position [124, 0]
click at [643, 349] on button "Checkout" at bounding box center [659, 351] width 246 height 16
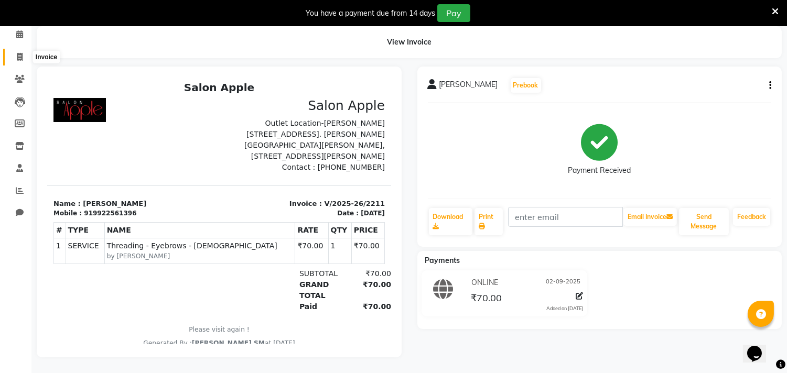
click at [19, 53] on icon at bounding box center [20, 57] width 6 height 8
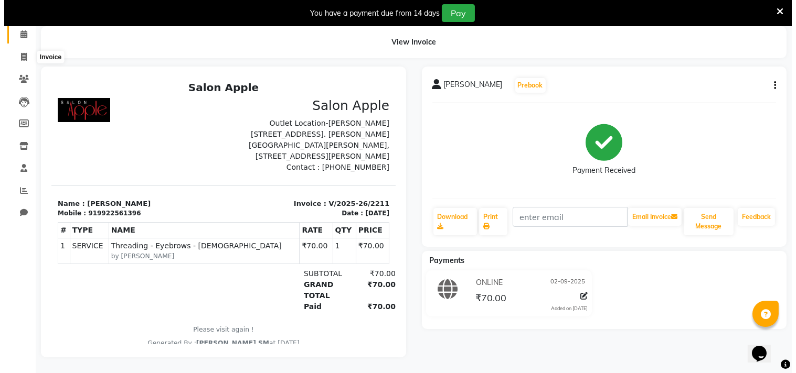
scroll to position [26, 0]
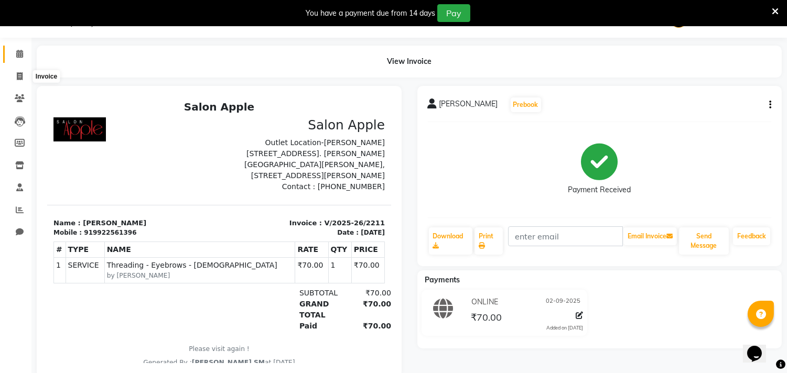
select select "service"
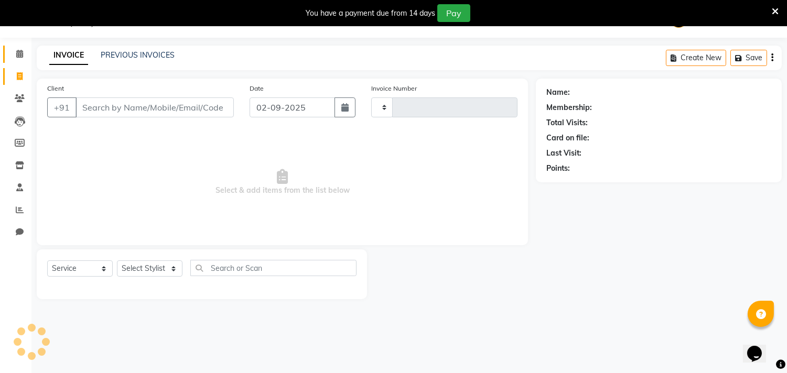
type input "2212"
select select "521"
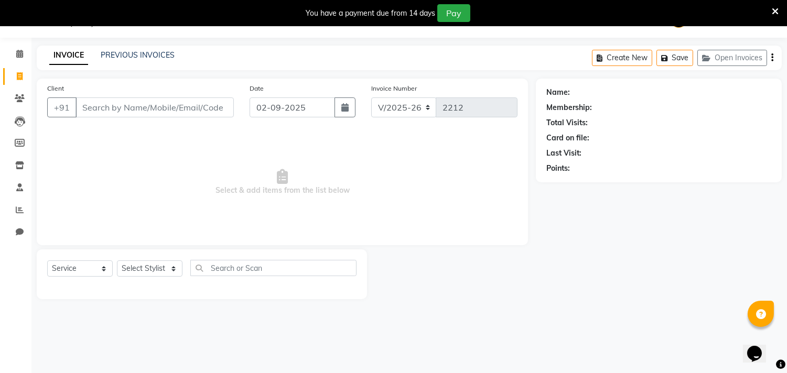
click at [102, 108] on input "Client" at bounding box center [155, 108] width 158 height 20
type input "9325463696"
click at [207, 103] on span "Add Client" at bounding box center [206, 107] width 41 height 10
select select "22"
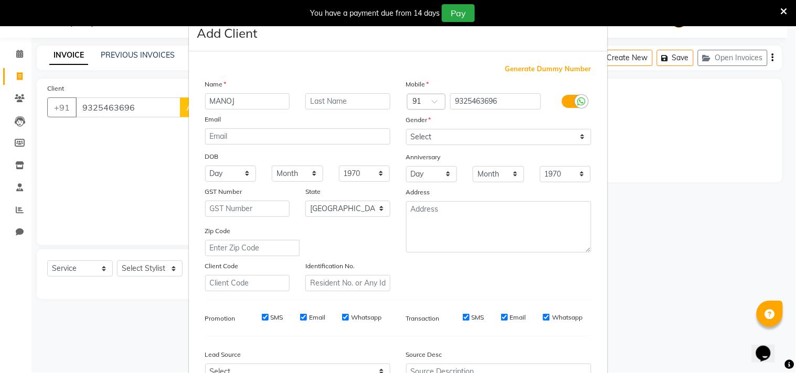
type input "MANOJ"
drag, startPoint x: 416, startPoint y: 134, endPoint x: 417, endPoint y: 140, distance: 5.8
click at [415, 135] on select "Select [DEMOGRAPHIC_DATA] [DEMOGRAPHIC_DATA] Other Prefer Not To Say" at bounding box center [498, 137] width 185 height 16
select select "[DEMOGRAPHIC_DATA]"
click at [406, 129] on select "Select [DEMOGRAPHIC_DATA] [DEMOGRAPHIC_DATA] Other Prefer Not To Say" at bounding box center [498, 137] width 185 height 16
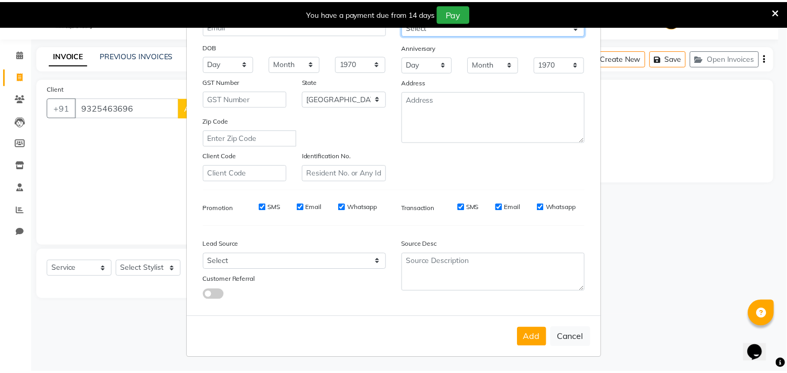
scroll to position [111, 0]
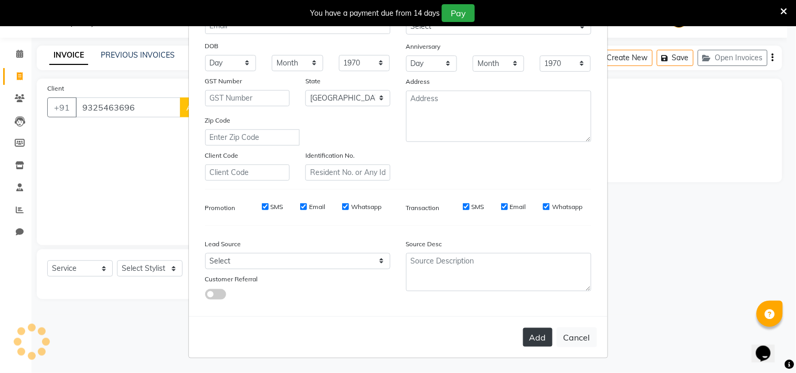
click at [530, 334] on button "Add" at bounding box center [537, 337] width 29 height 19
select select
select select "null"
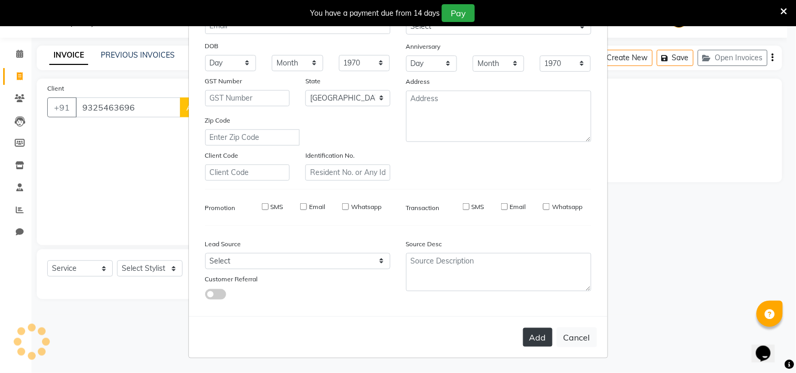
select select
checkbox input "false"
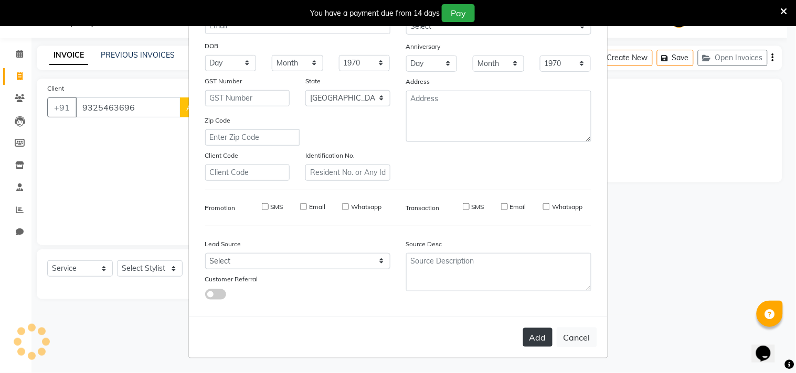
checkbox input "false"
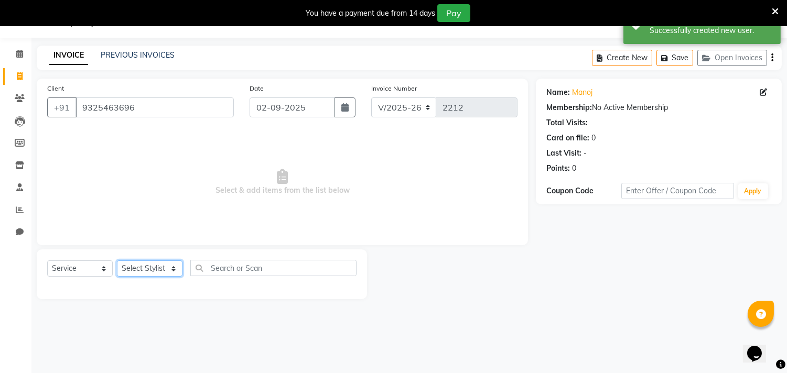
click at [150, 269] on select "Select Stylist Abhishek [PERSON_NAME] [PERSON_NAME] [PERSON_NAME] SM NEHA [PERS…" at bounding box center [150, 269] width 66 height 16
select select "85636"
click at [117, 261] on select "Select Stylist Abhishek [PERSON_NAME] [PERSON_NAME] [PERSON_NAME] SM NEHA [PERS…" at bounding box center [150, 269] width 66 height 16
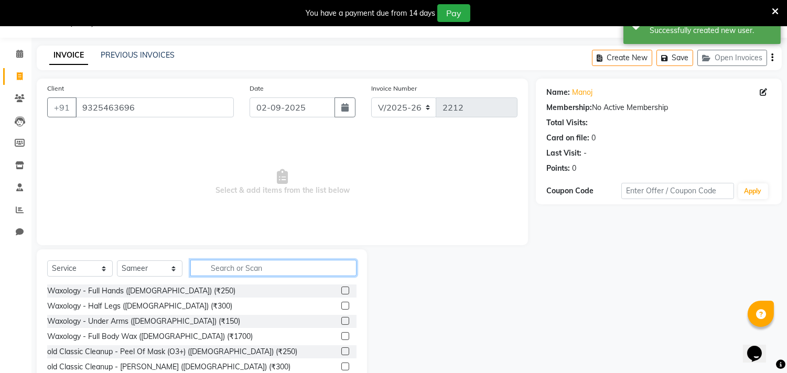
click at [211, 269] on input "text" at bounding box center [273, 268] width 166 height 16
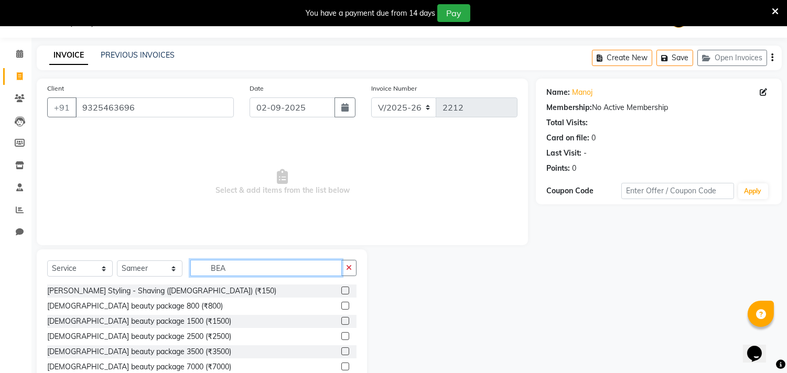
type input "BEA"
click at [341, 291] on label at bounding box center [345, 291] width 8 height 8
click at [341, 291] on input "checkbox" at bounding box center [344, 291] width 7 height 7
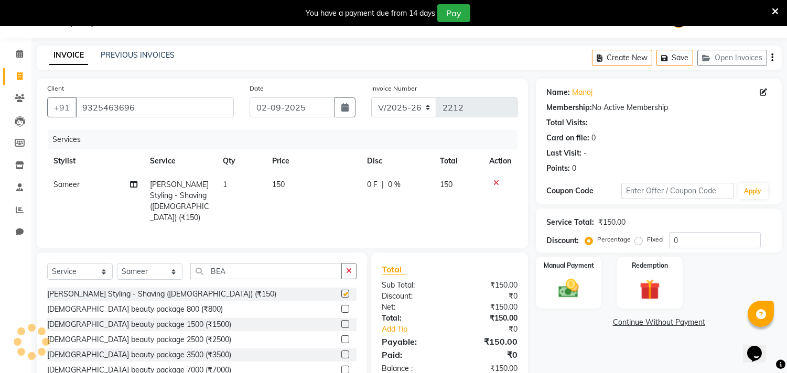
checkbox input "false"
click at [572, 282] on img at bounding box center [569, 289] width 35 height 25
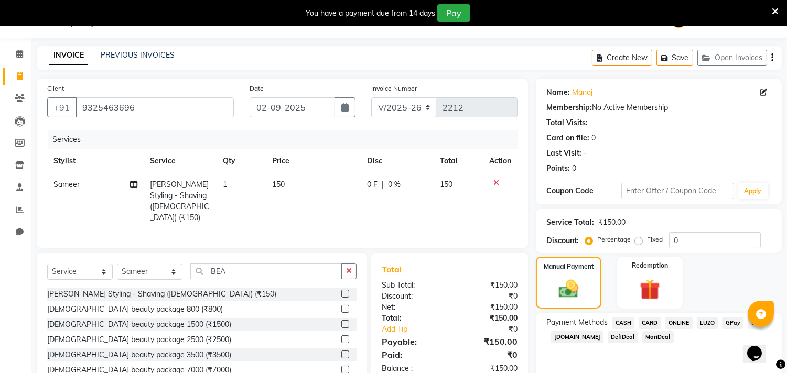
click at [682, 322] on span "ONLINE" at bounding box center [679, 323] width 27 height 12
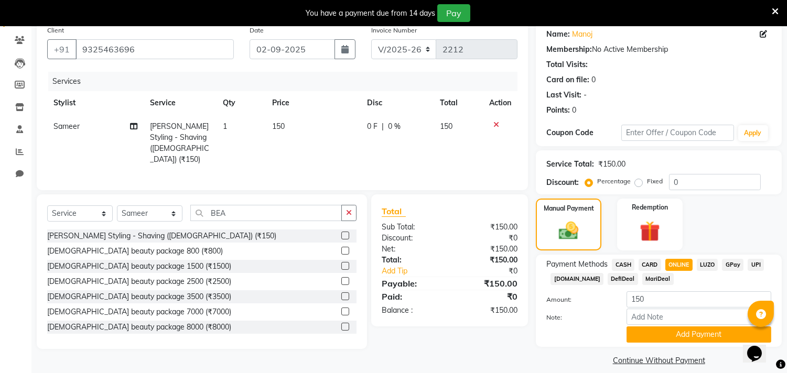
click at [757, 266] on span "UPI" at bounding box center [756, 265] width 16 height 12
click at [687, 333] on button "Add Payment" at bounding box center [699, 335] width 145 height 16
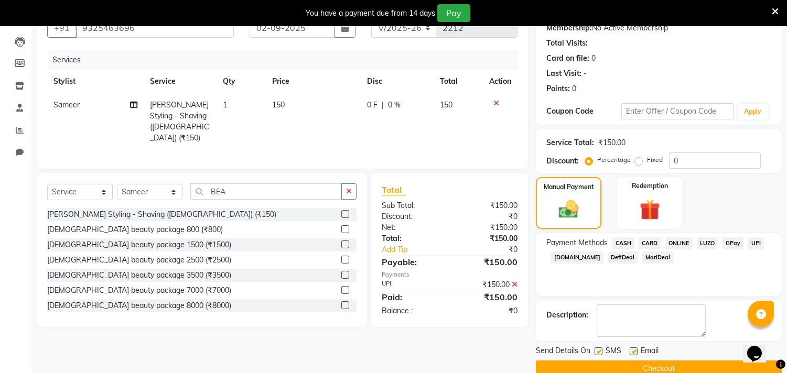
scroll to position [124, 0]
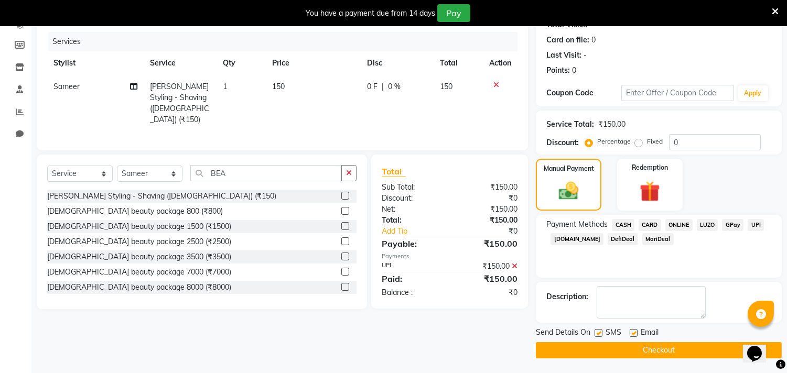
click at [673, 351] on button "Checkout" at bounding box center [659, 351] width 246 height 16
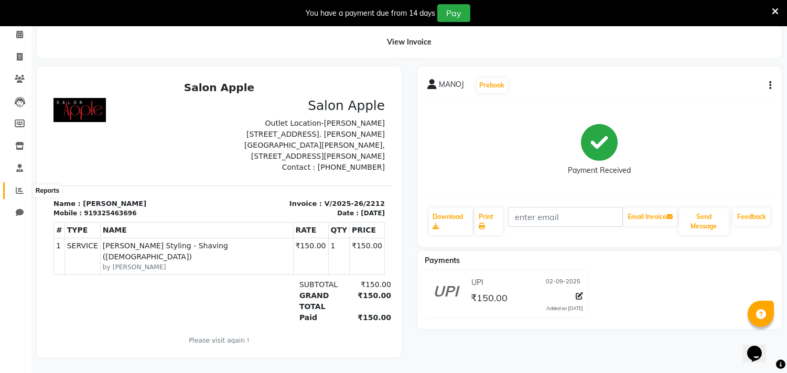
click at [18, 187] on icon at bounding box center [20, 191] width 8 height 8
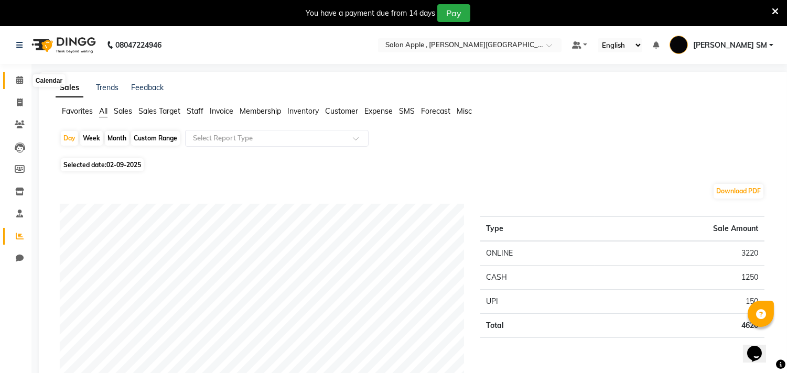
click at [19, 81] on icon at bounding box center [19, 80] width 7 height 8
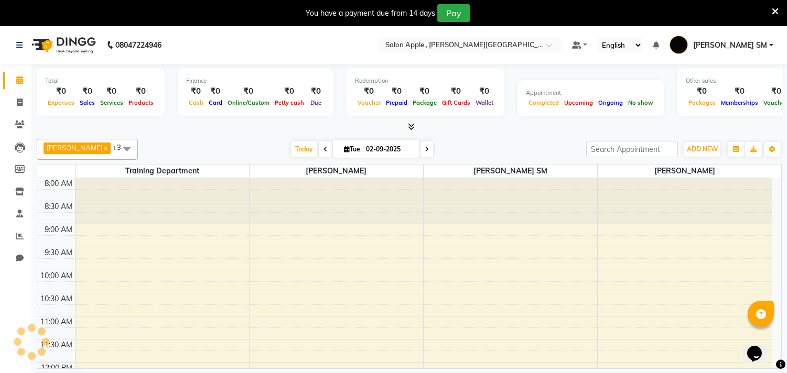
scroll to position [438, 0]
